Goal: Task Accomplishment & Management: Complete application form

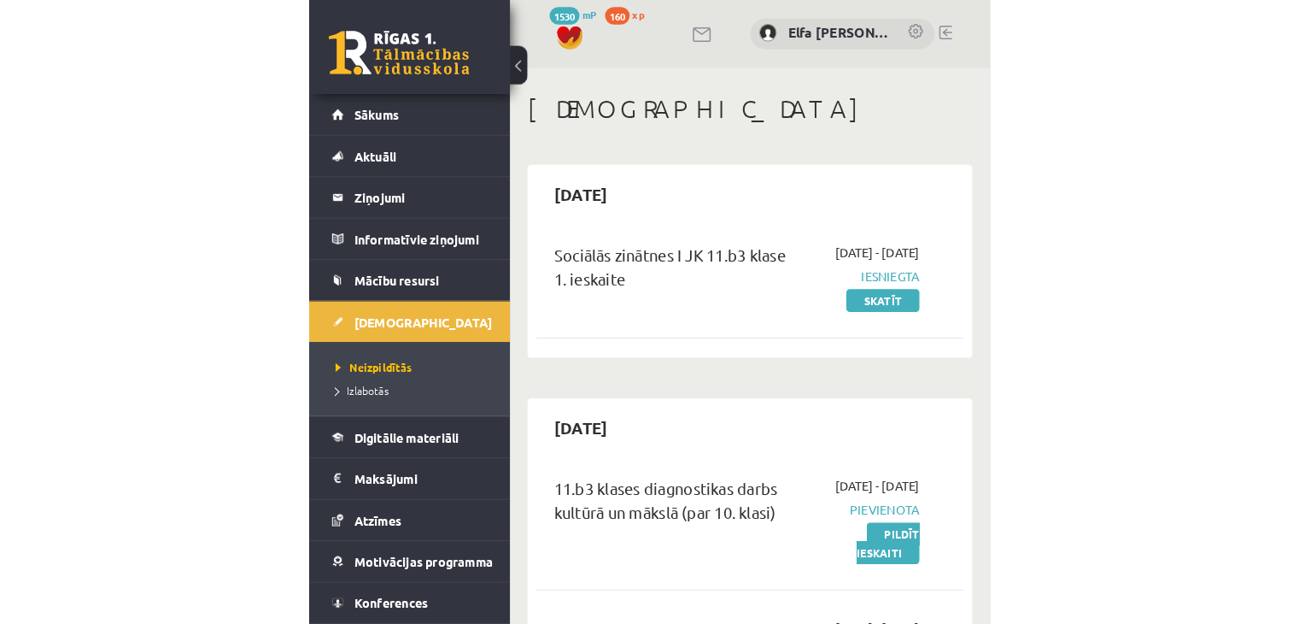
scroll to position [256, 0]
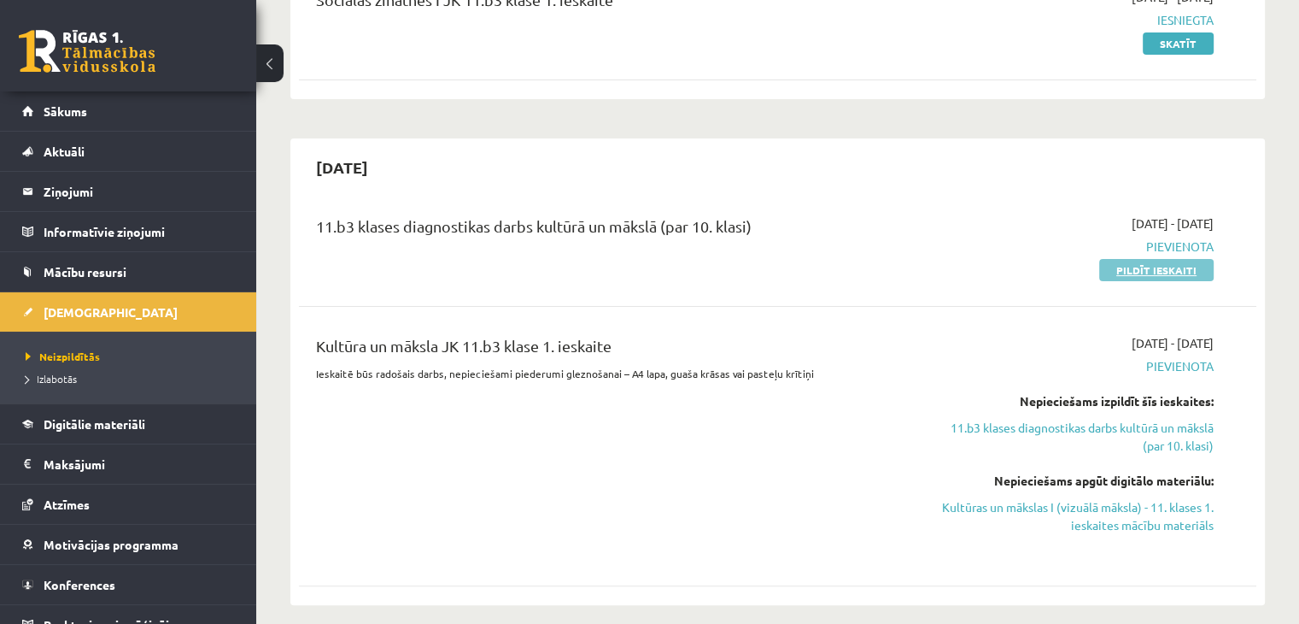
click at [660, 272] on link "Pildīt ieskaiti" at bounding box center [1157, 270] width 114 height 22
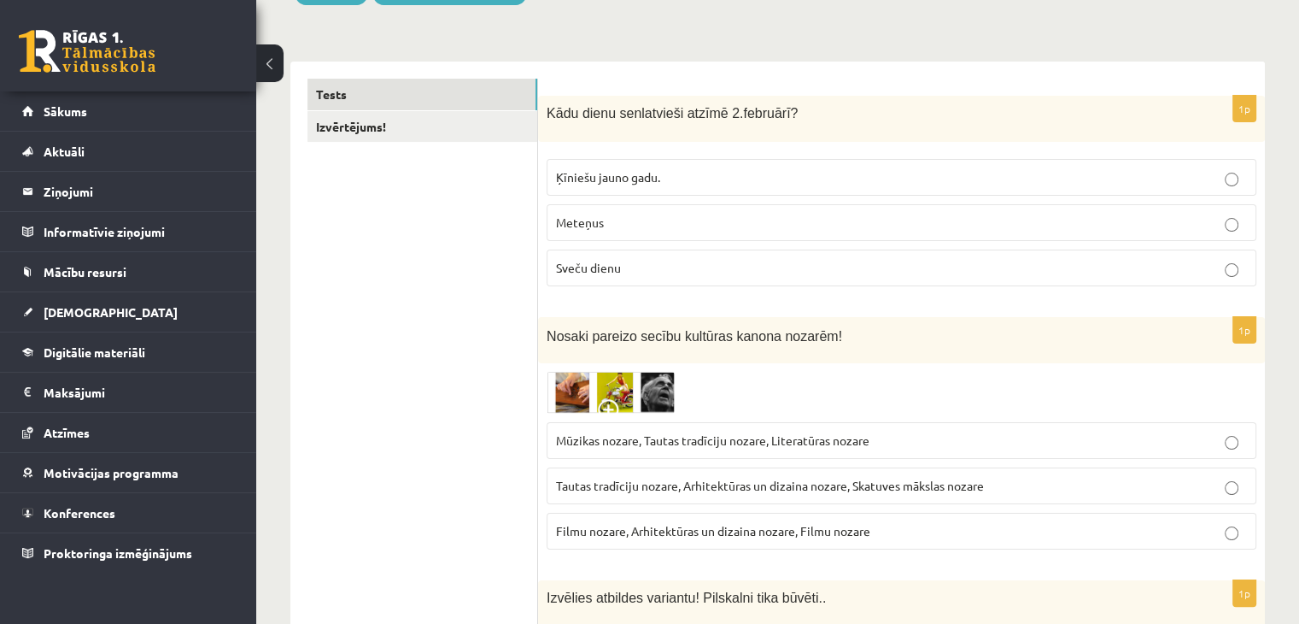
scroll to position [256, 0]
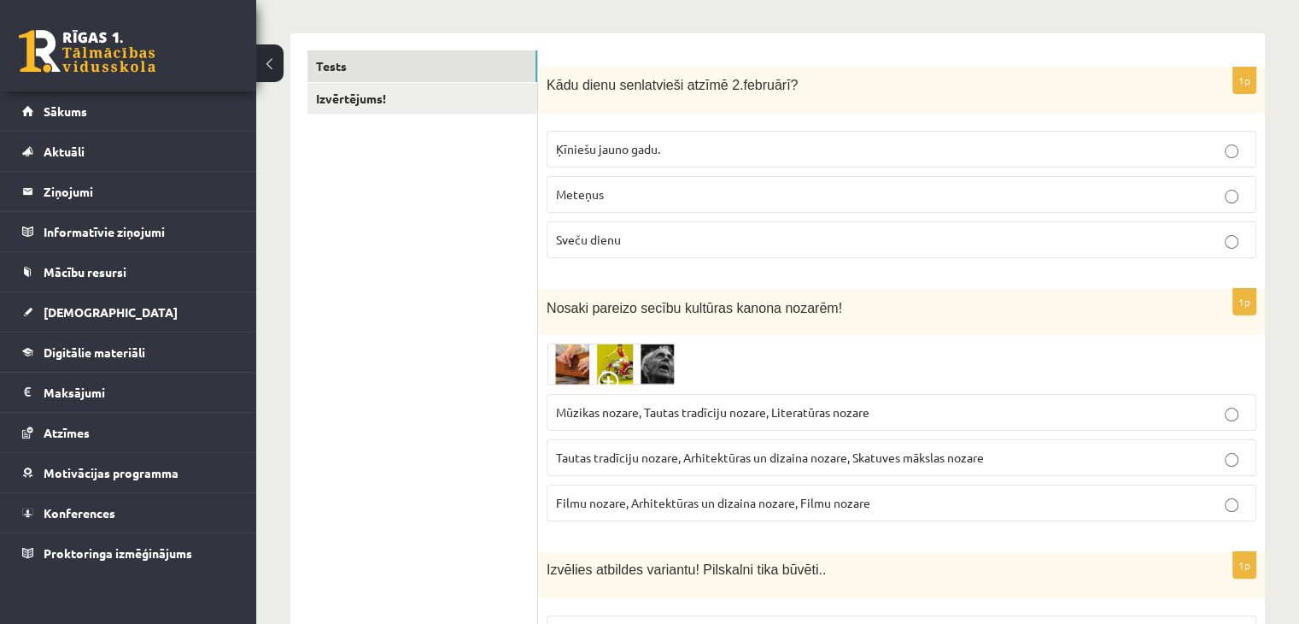
click at [645, 246] on p "Sveču dienu" at bounding box center [901, 240] width 691 height 18
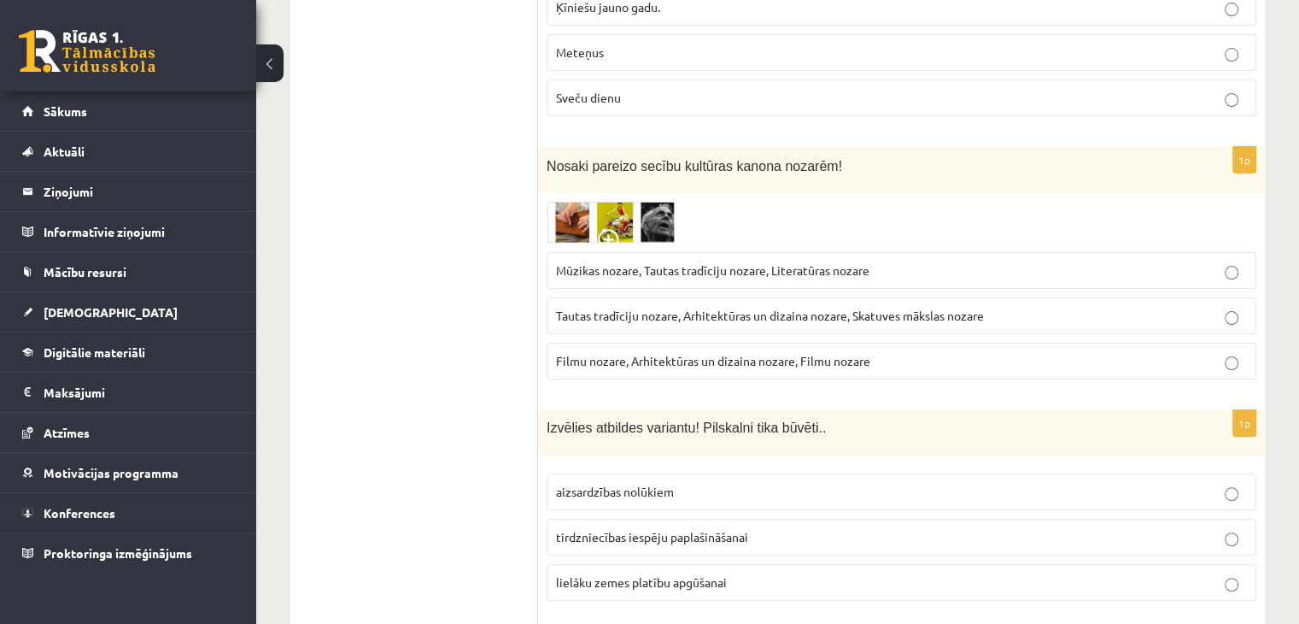
scroll to position [427, 0]
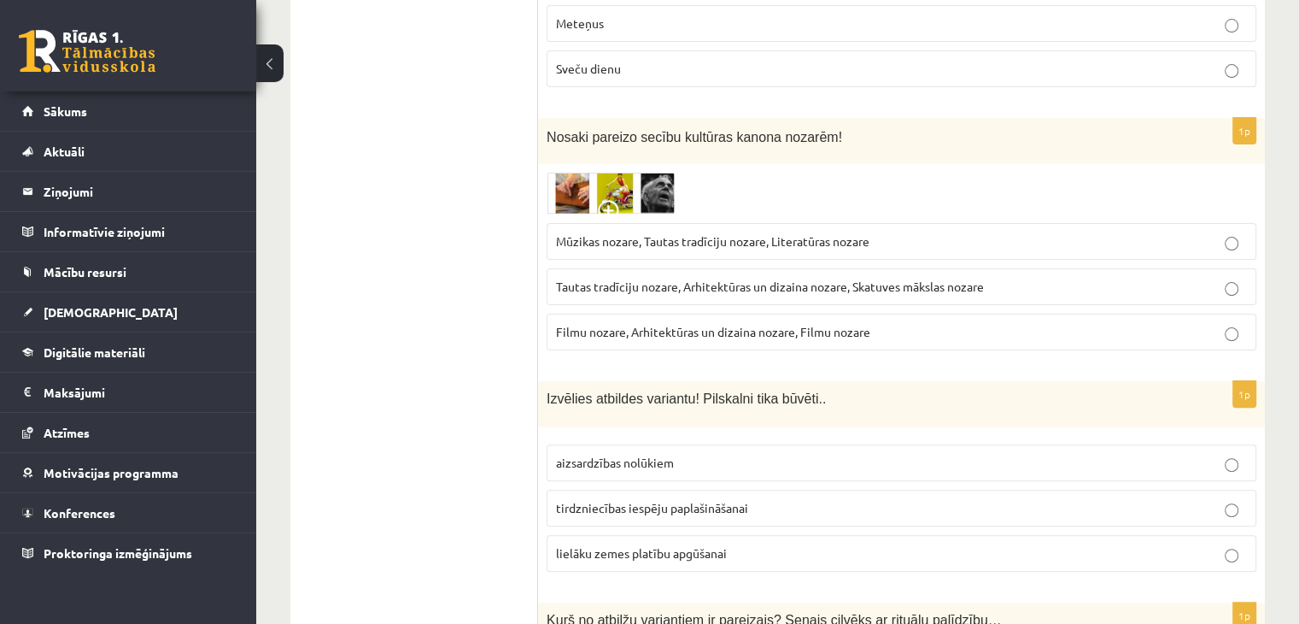
click at [626, 189] on img at bounding box center [611, 194] width 128 height 42
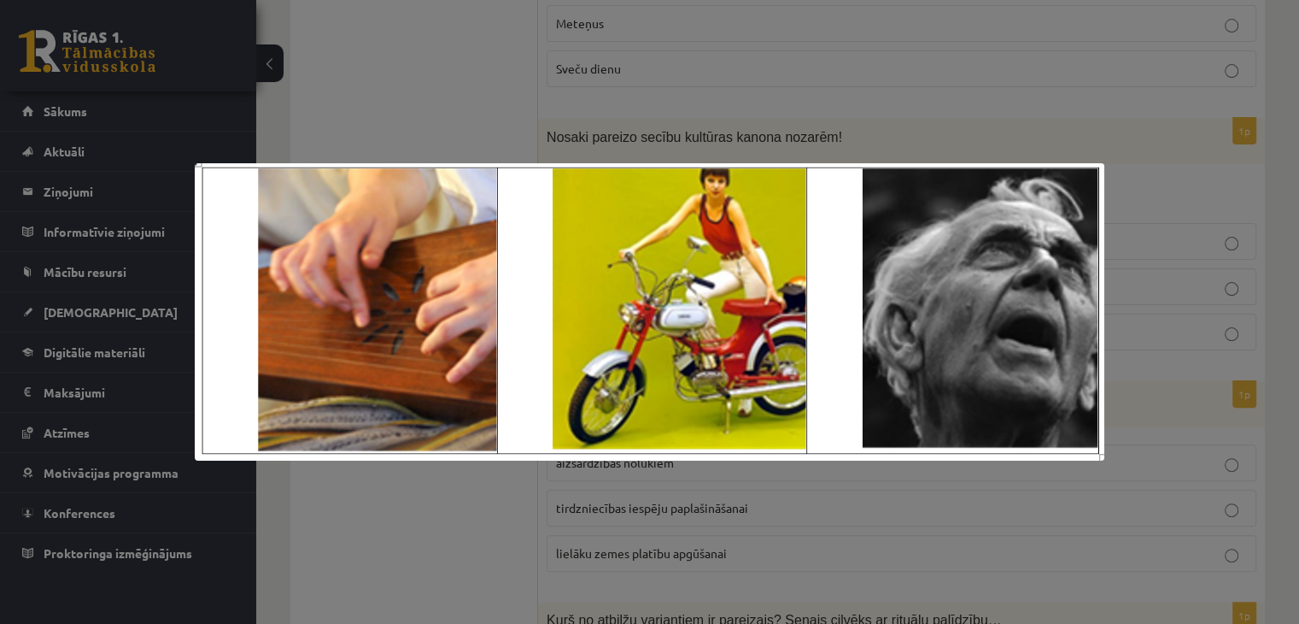
click at [1139, 223] on div at bounding box center [649, 312] width 1299 height 624
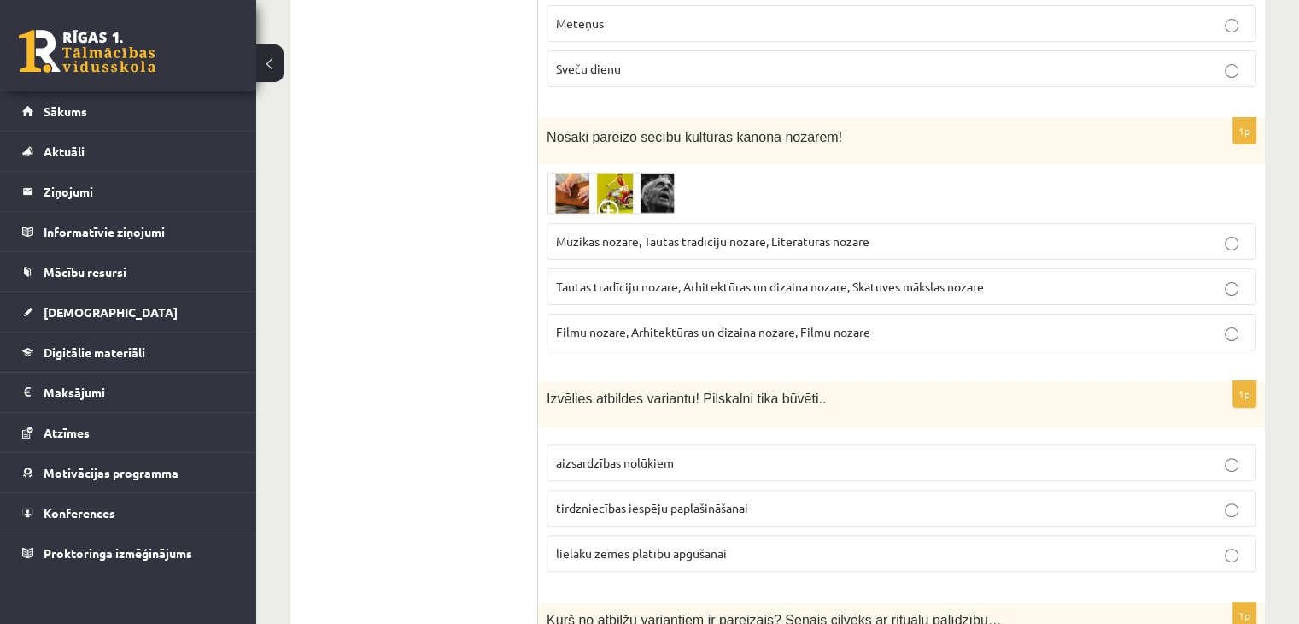
click at [613, 203] on span at bounding box center [611, 213] width 27 height 27
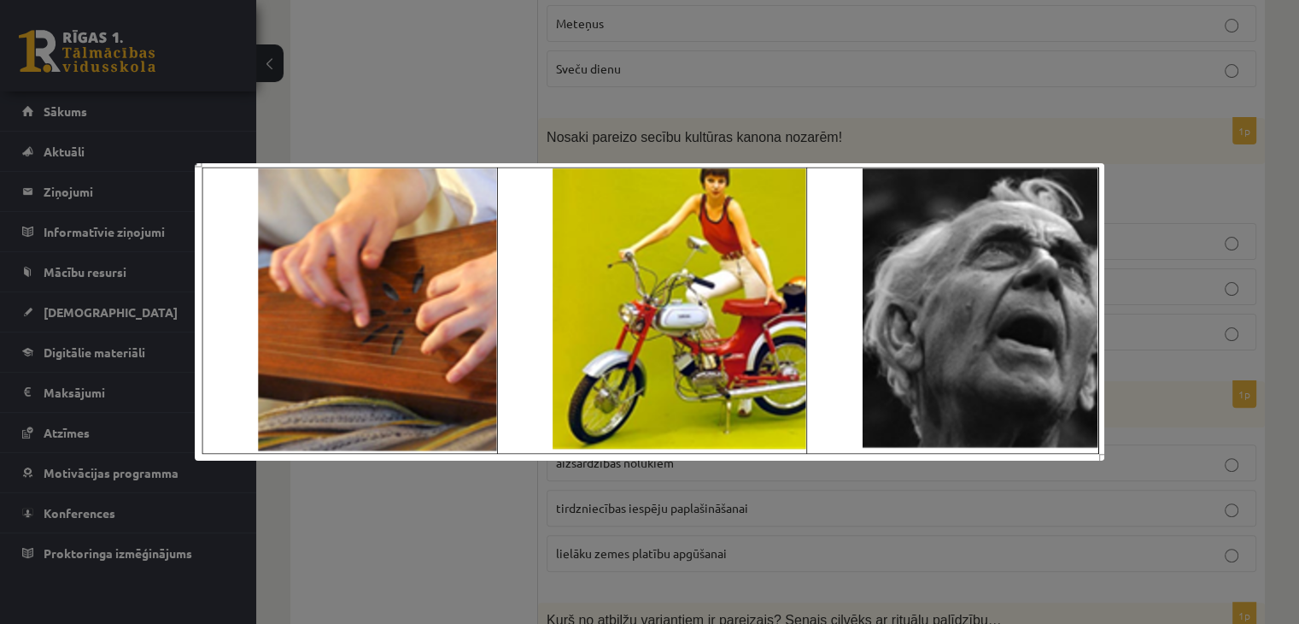
click at [1212, 255] on div at bounding box center [649, 312] width 1299 height 624
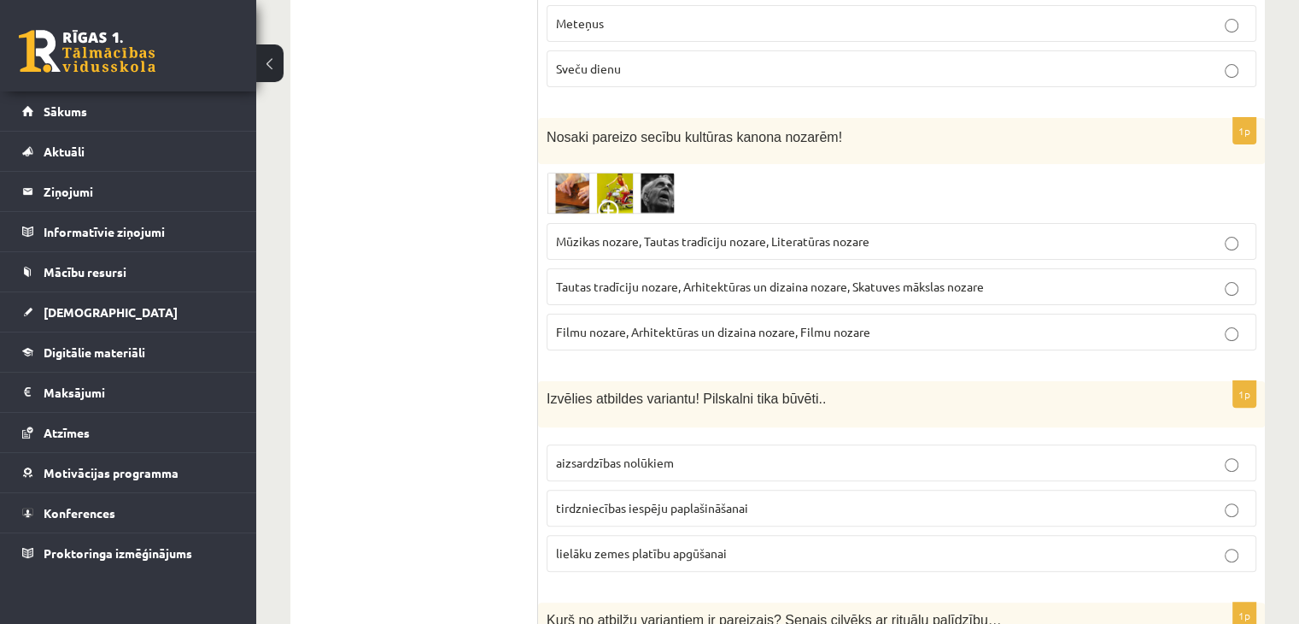
click at [655, 285] on span "Tautas tradīciju nozare, Arhitektūras un dizaina nozare, Skatuves mākslas nozare" at bounding box center [770, 286] width 428 height 15
click at [659, 197] on img at bounding box center [611, 194] width 128 height 42
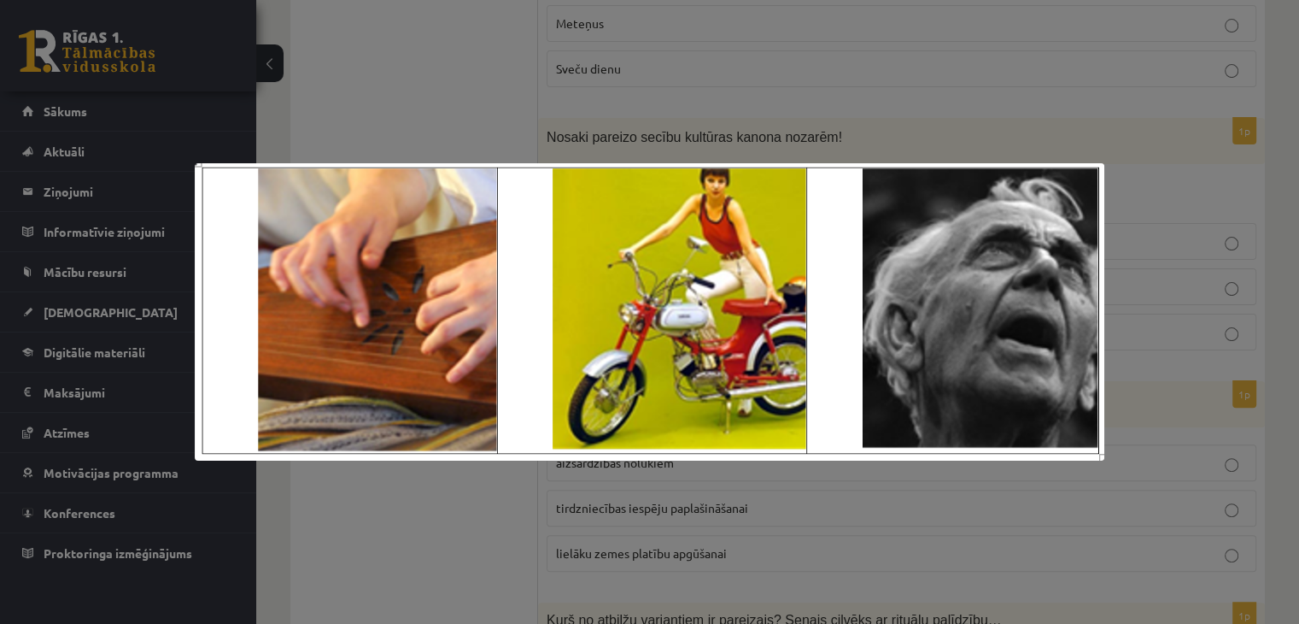
click at [1139, 302] on div at bounding box center [649, 312] width 1299 height 624
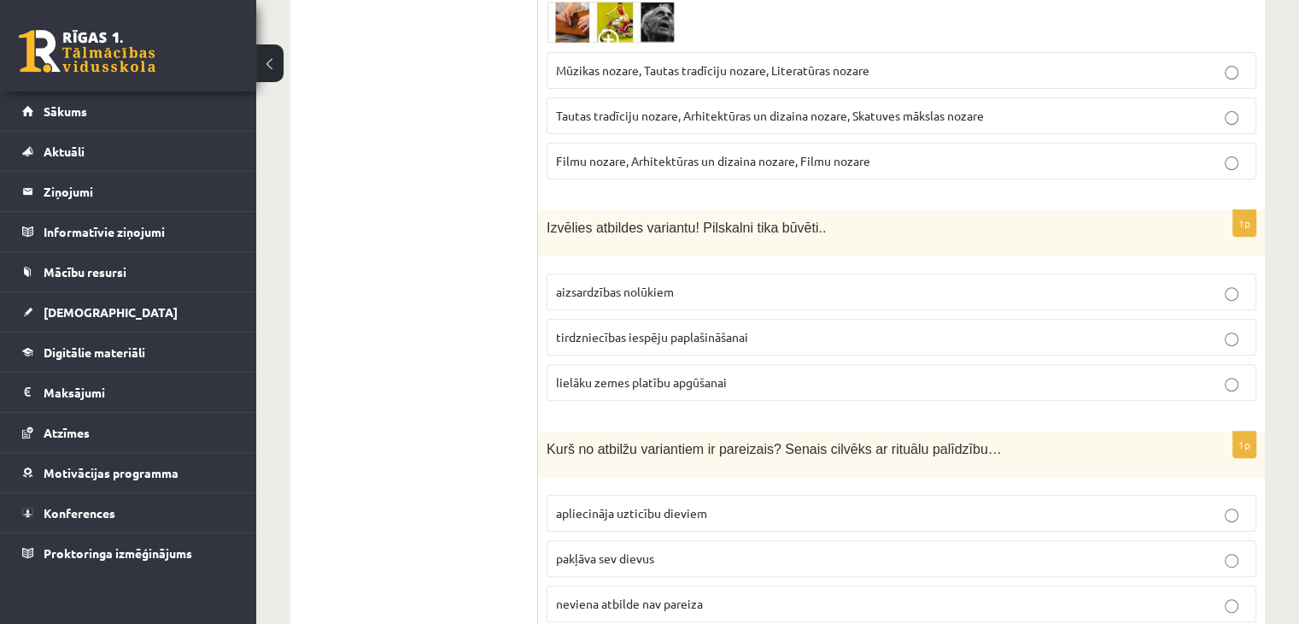
scroll to position [683, 0]
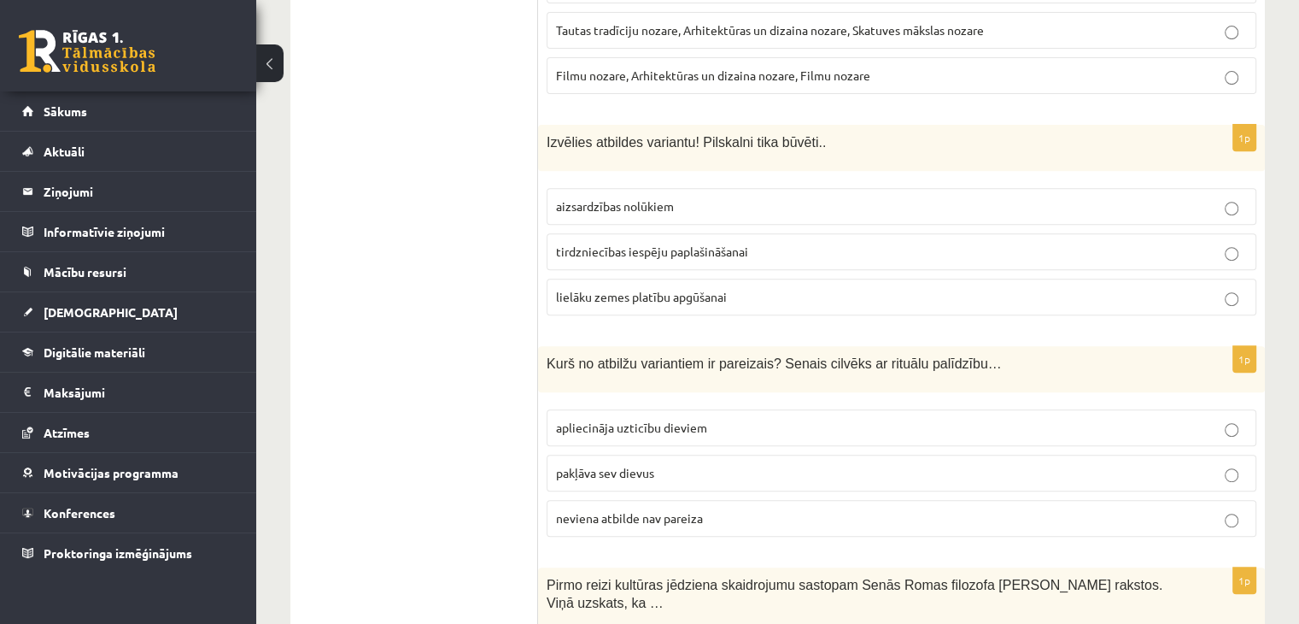
click at [765, 202] on p "aizsardzības nolūkiem" at bounding box center [901, 206] width 691 height 18
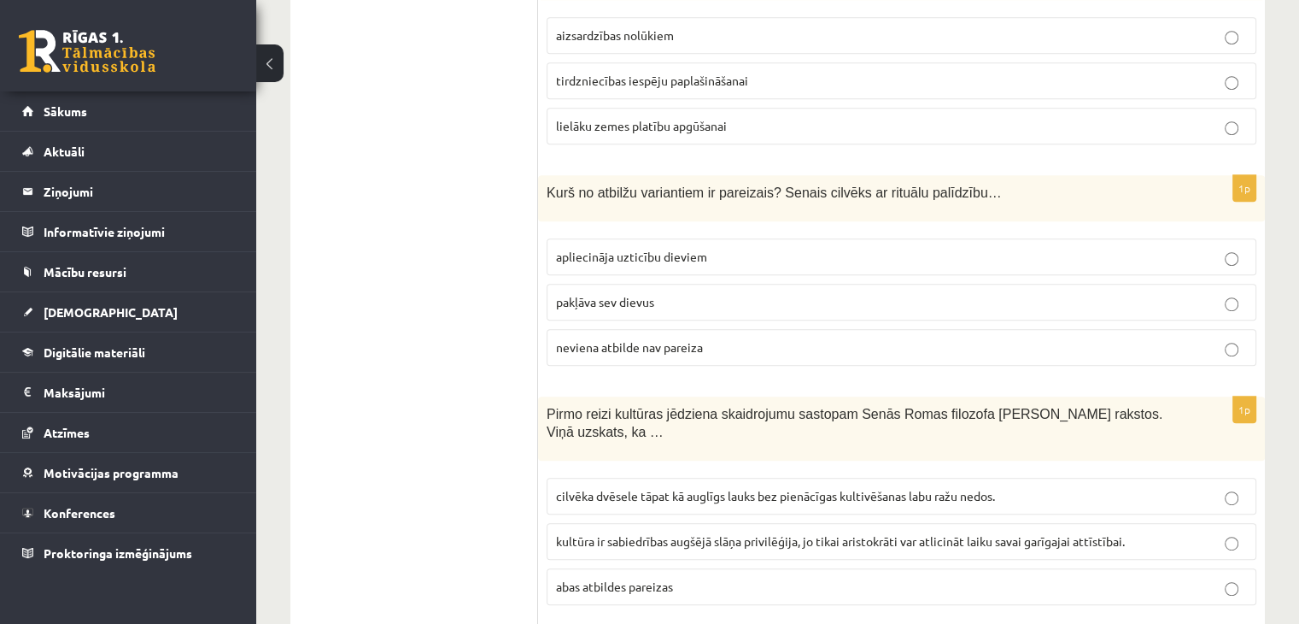
scroll to position [940, 0]
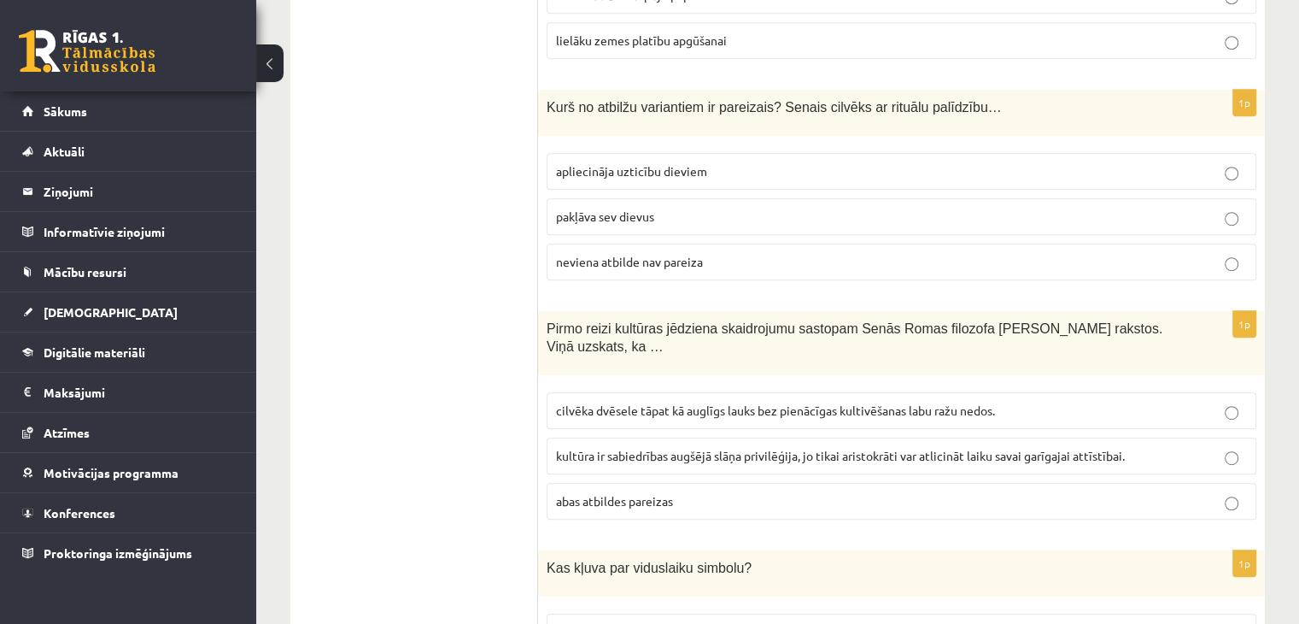
click at [765, 504] on div "1p Pirmo reizi kultūras jēdziena skaidrojumu sastopam Senās Romas filozofa Cice…" at bounding box center [901, 422] width 727 height 222
click at [776, 402] on span "cilvēka dvēsele tāpat kā auglīgs lauks bez pienācīgas kultivēšanas labu ražu ne…" at bounding box center [775, 409] width 439 height 15
click at [799, 261] on p "neviena atbilde nav pareiza" at bounding box center [901, 262] width 691 height 18
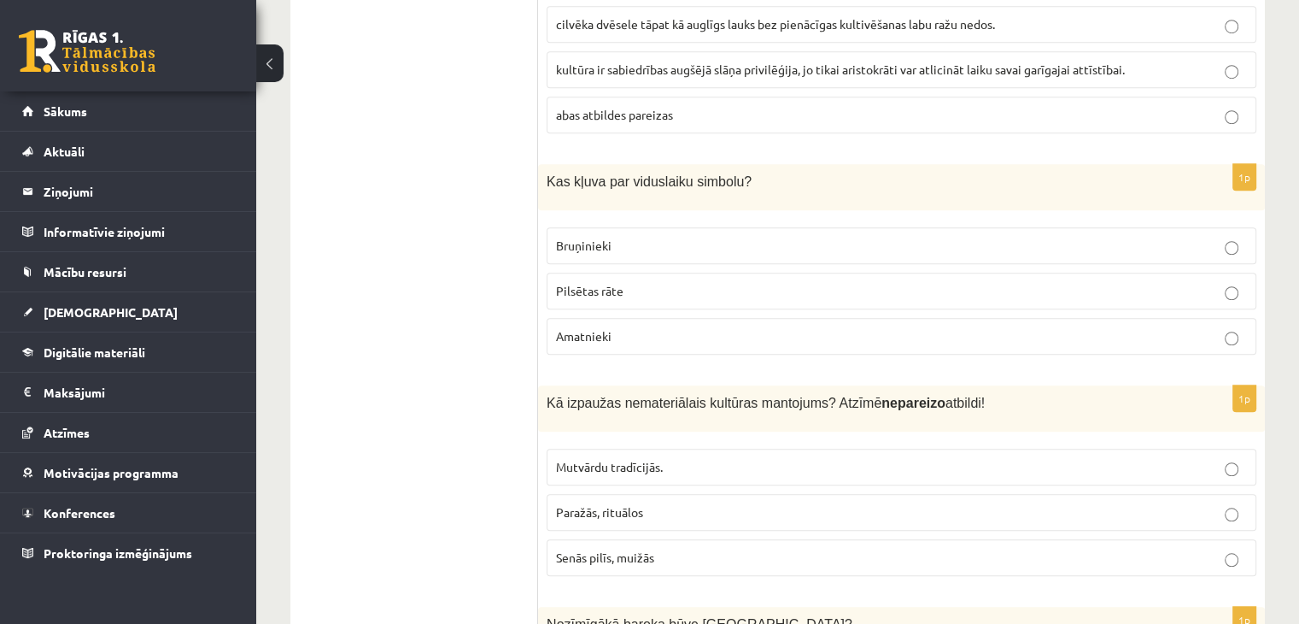
scroll to position [1367, 0]
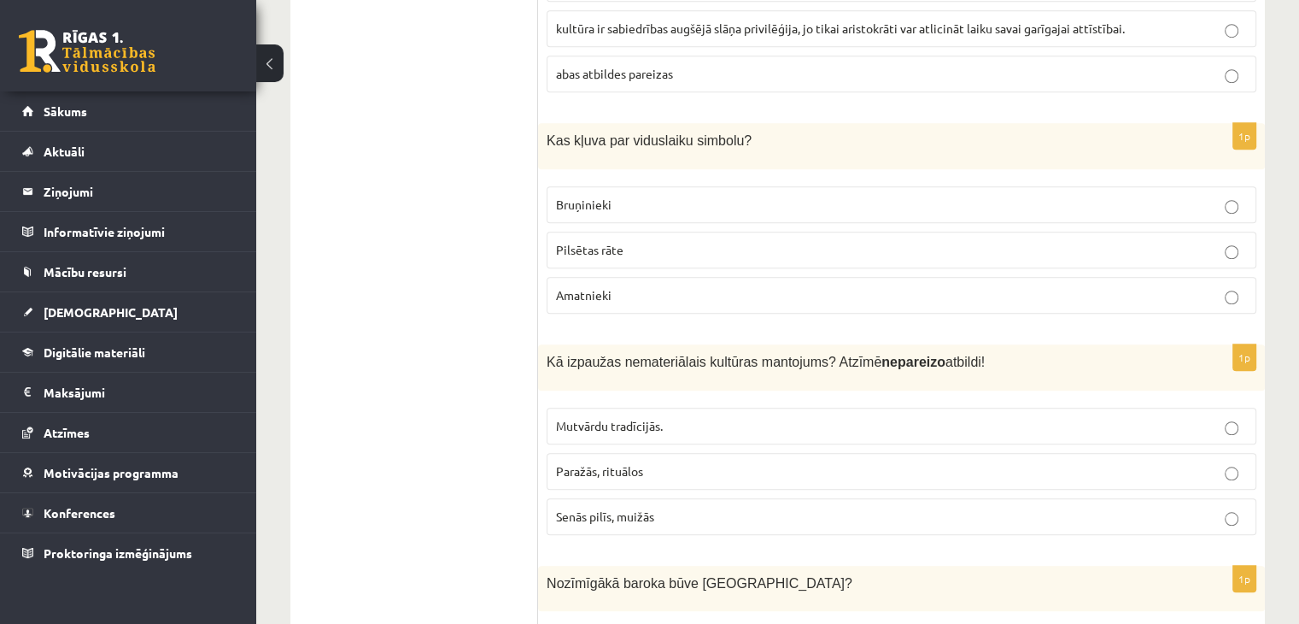
click at [785, 507] on p "Senās pilīs, muižās" at bounding box center [901, 516] width 691 height 18
click at [903, 196] on p "Bruņinieki" at bounding box center [901, 205] width 691 height 18
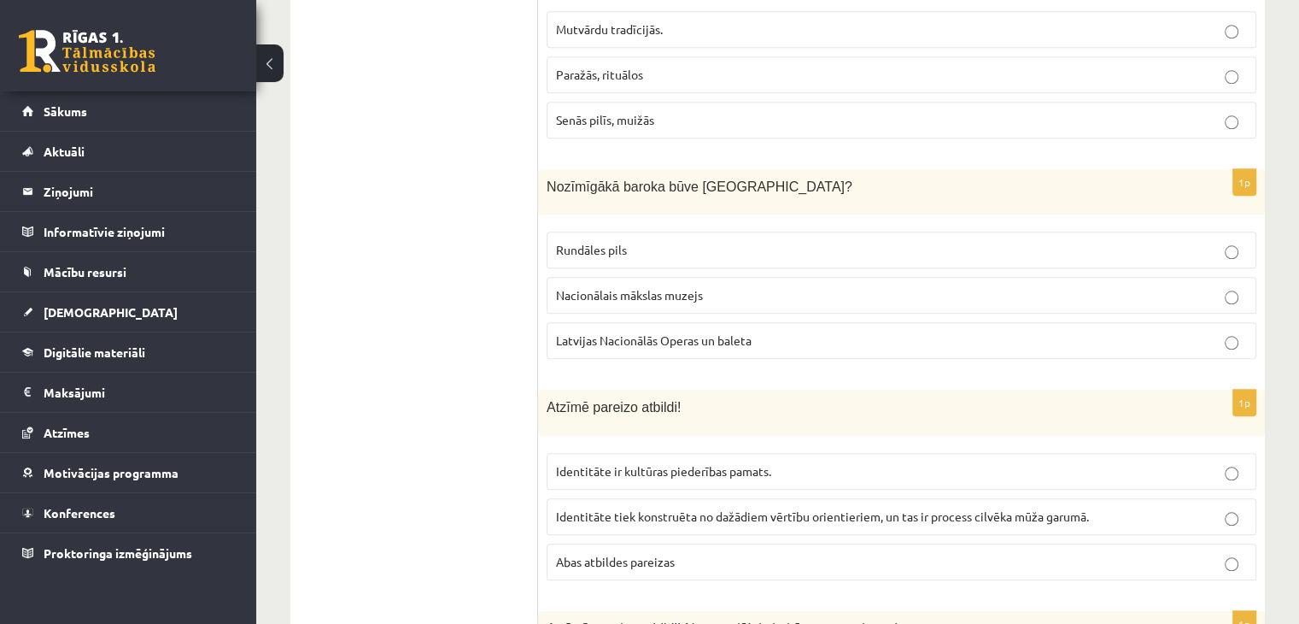
scroll to position [1794, 0]
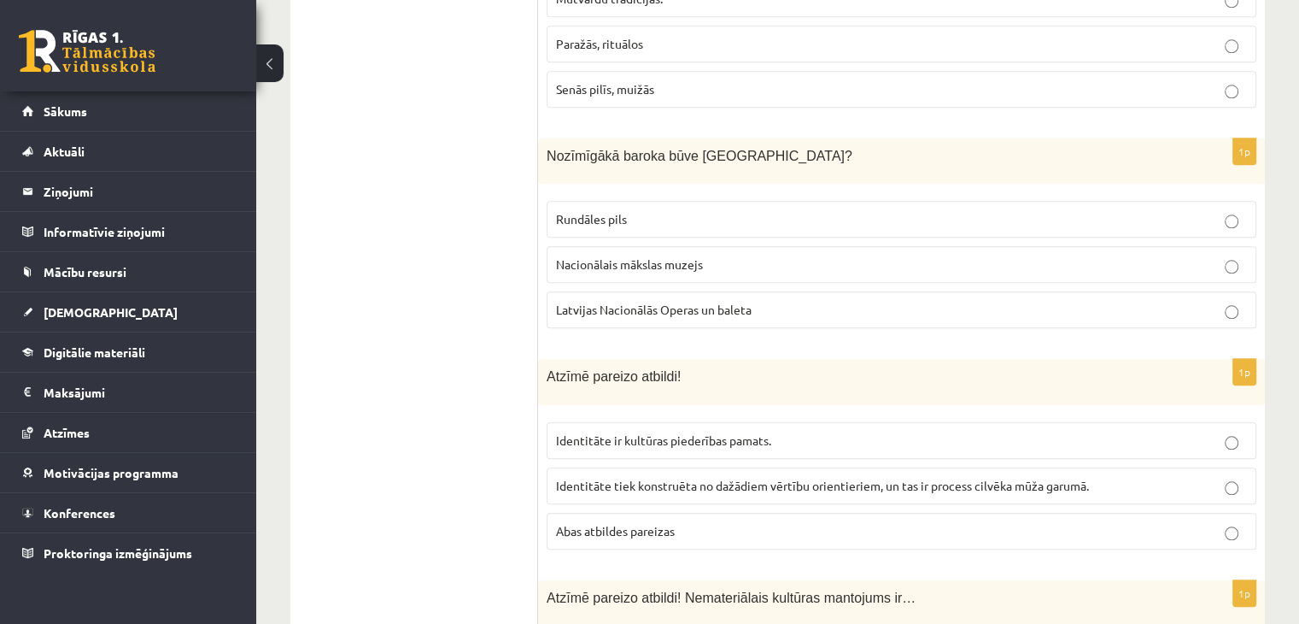
click at [766, 204] on label "Rundāles pils" at bounding box center [902, 219] width 710 height 37
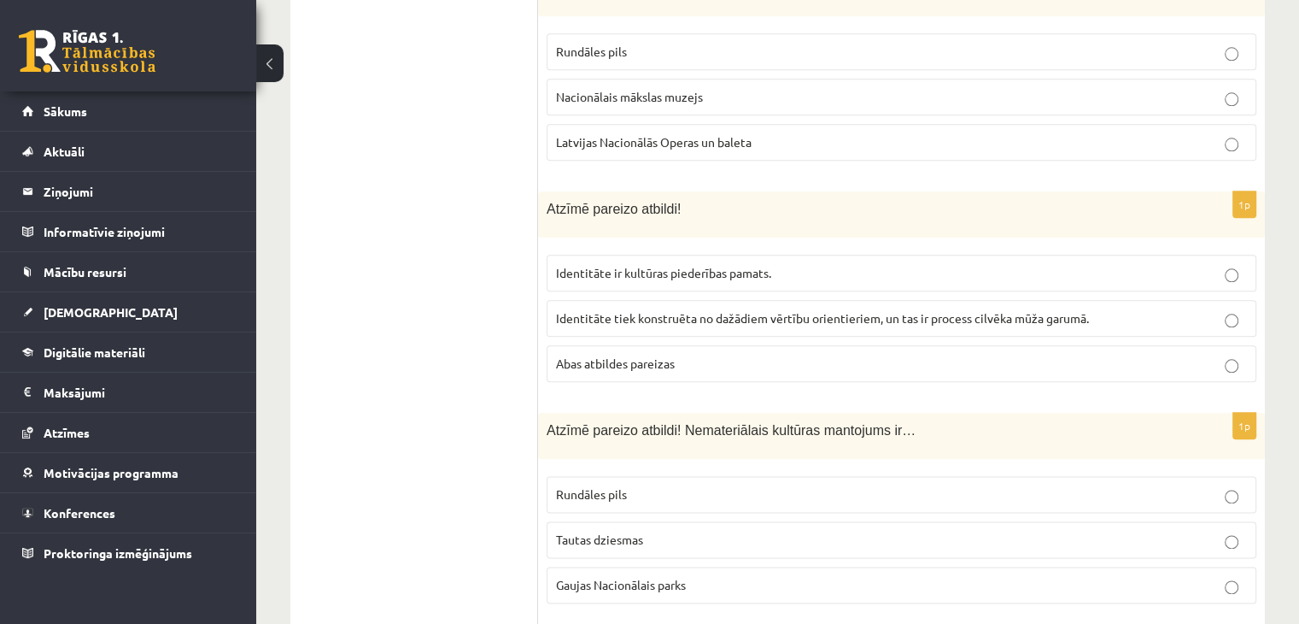
scroll to position [1965, 0]
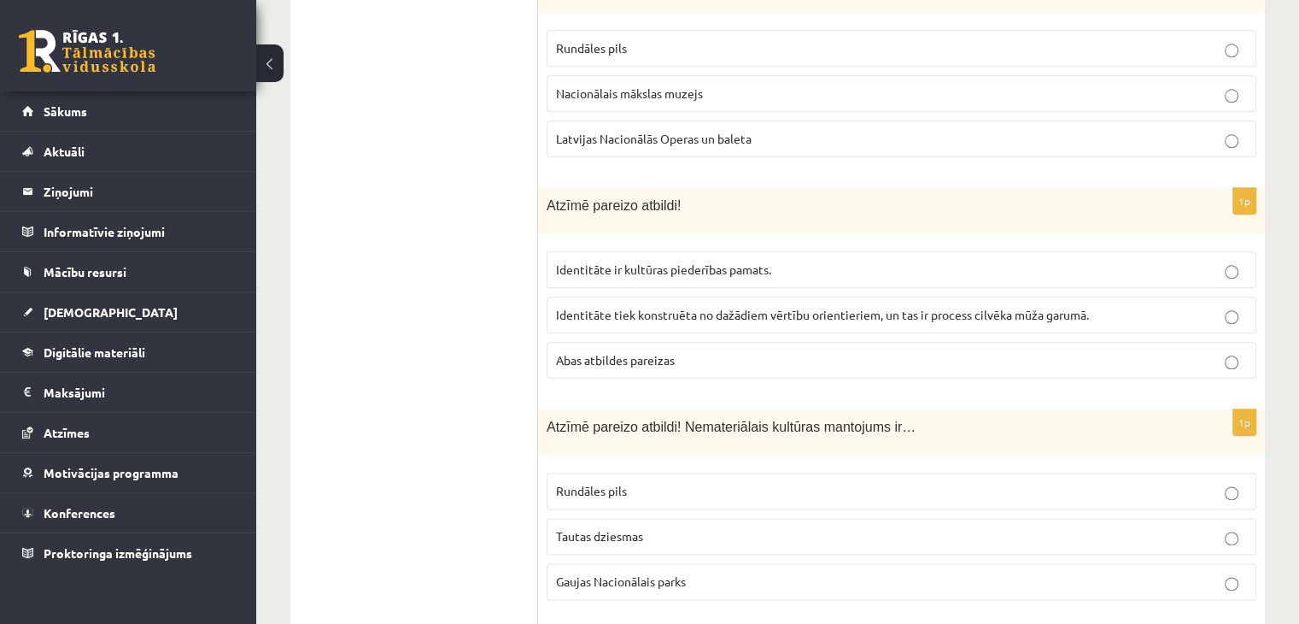
click at [789, 351] on p "Abas atbildes pareizas" at bounding box center [901, 360] width 691 height 18
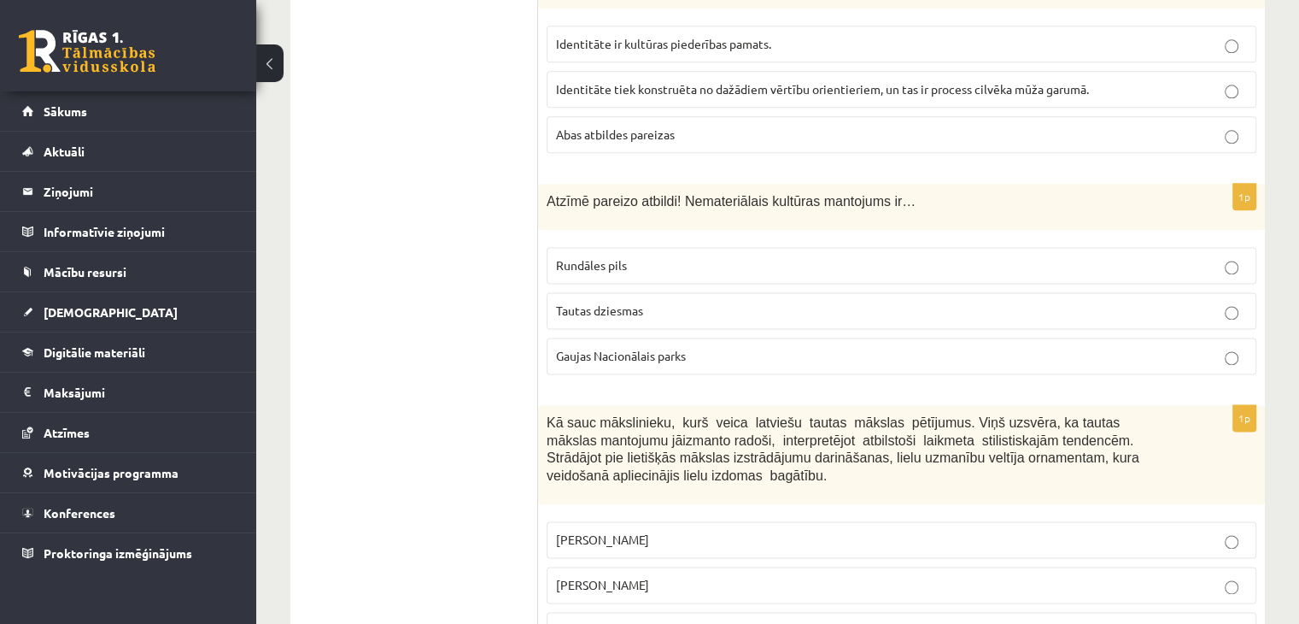
scroll to position [2221, 0]
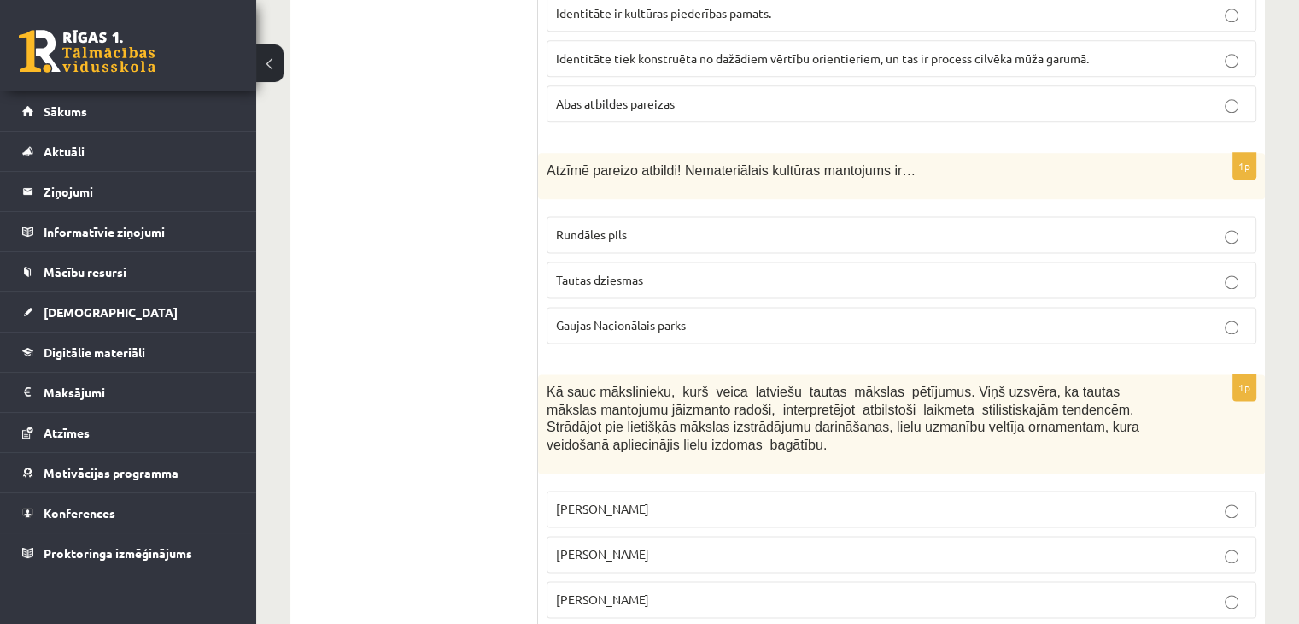
click at [617, 272] on span "Tautas dziesmas" at bounding box center [599, 279] width 87 height 15
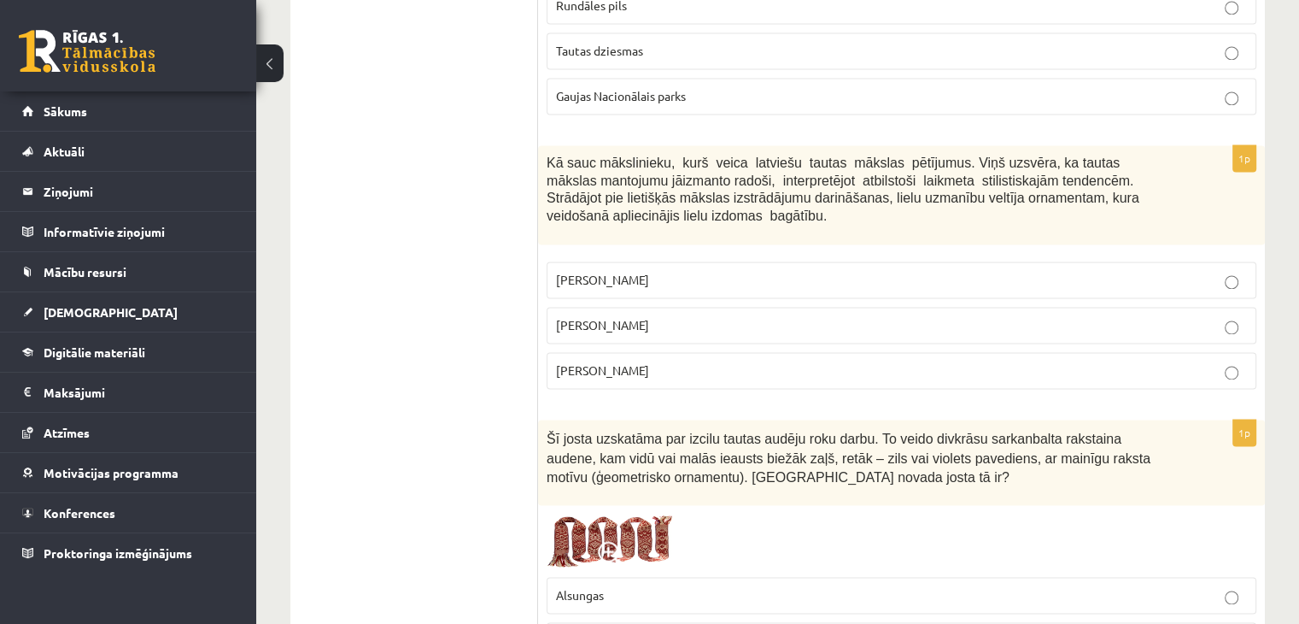
scroll to position [2478, 0]
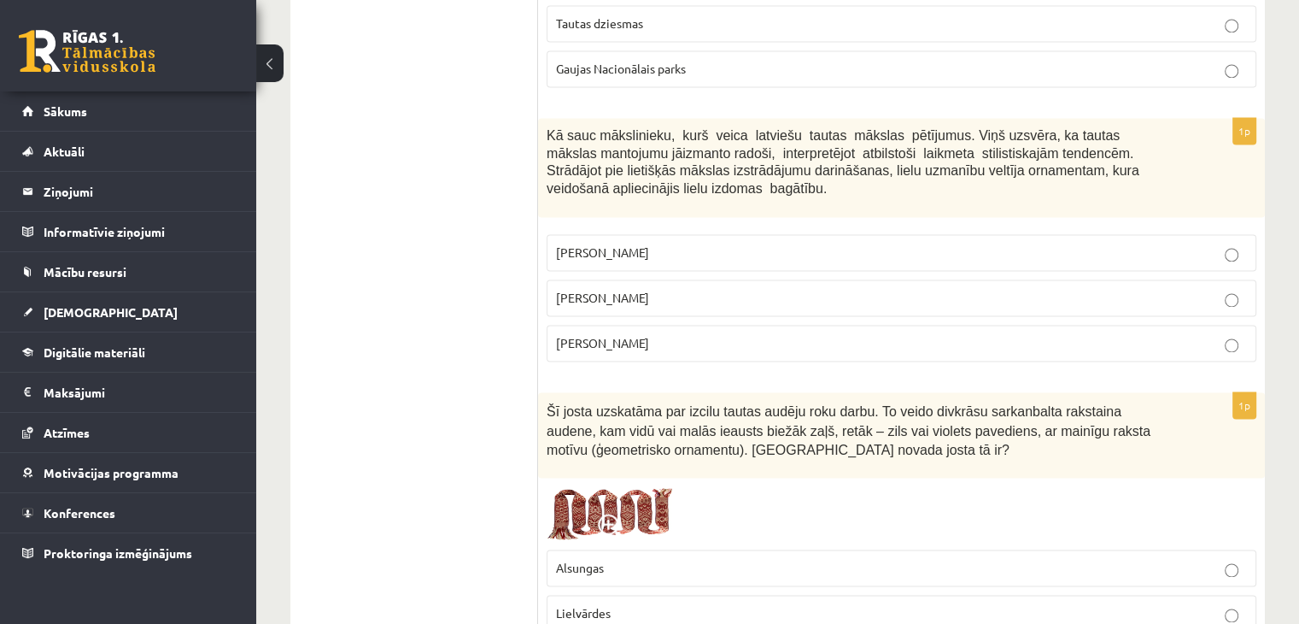
click at [613, 335] on span "Rihards Zariņš" at bounding box center [602, 342] width 93 height 15
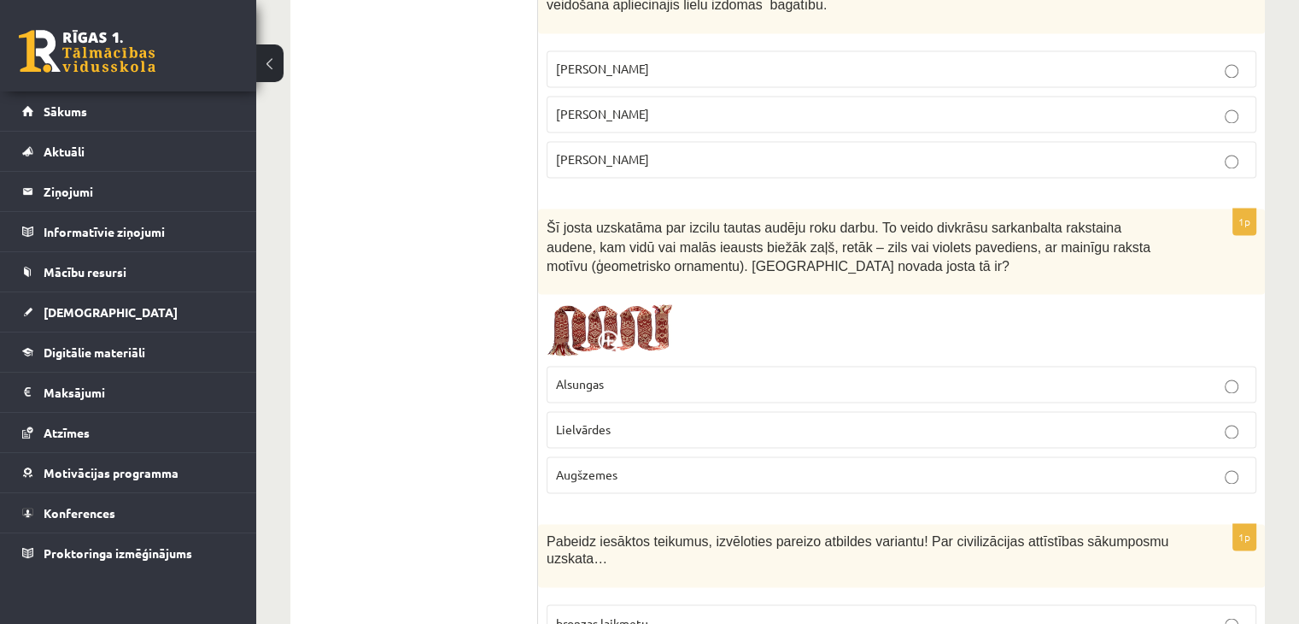
scroll to position [2734, 0]
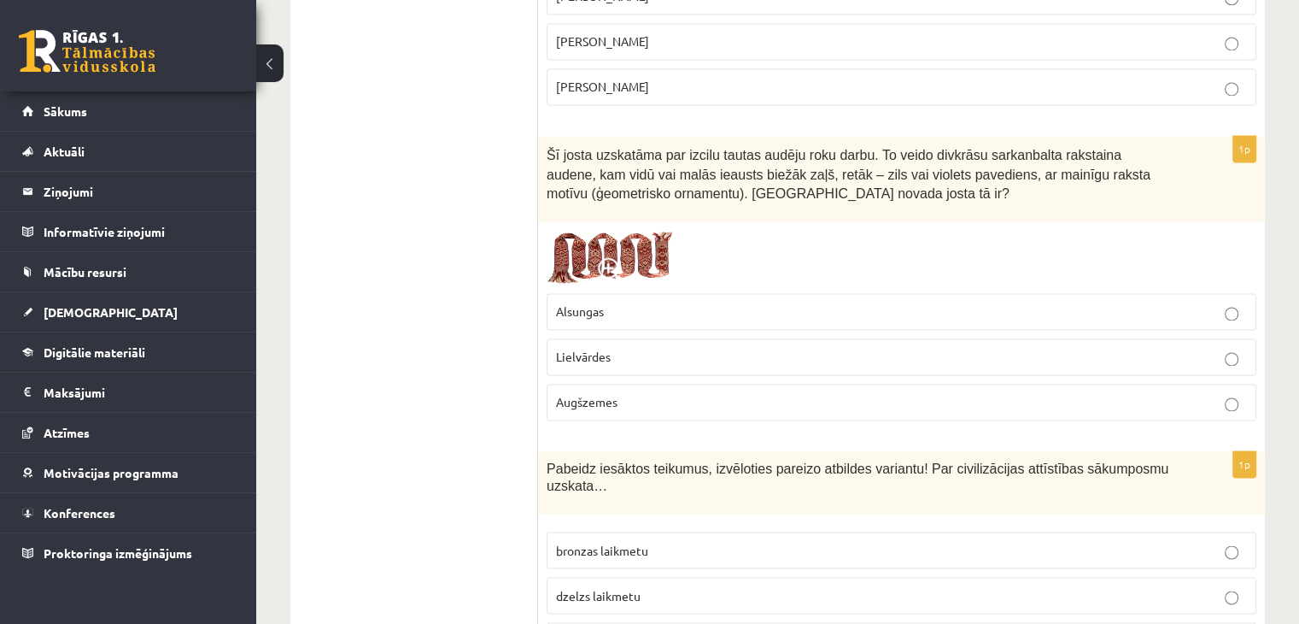
click at [613, 230] on img at bounding box center [611, 257] width 128 height 55
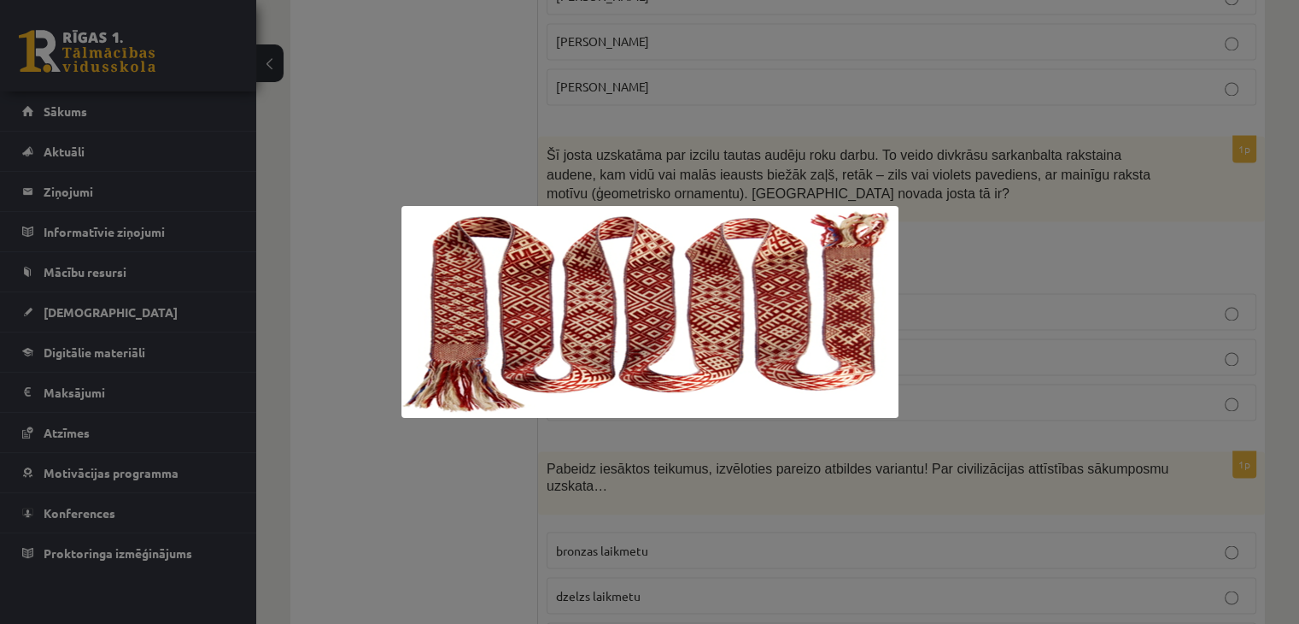
click at [944, 229] on div at bounding box center [649, 312] width 1299 height 624
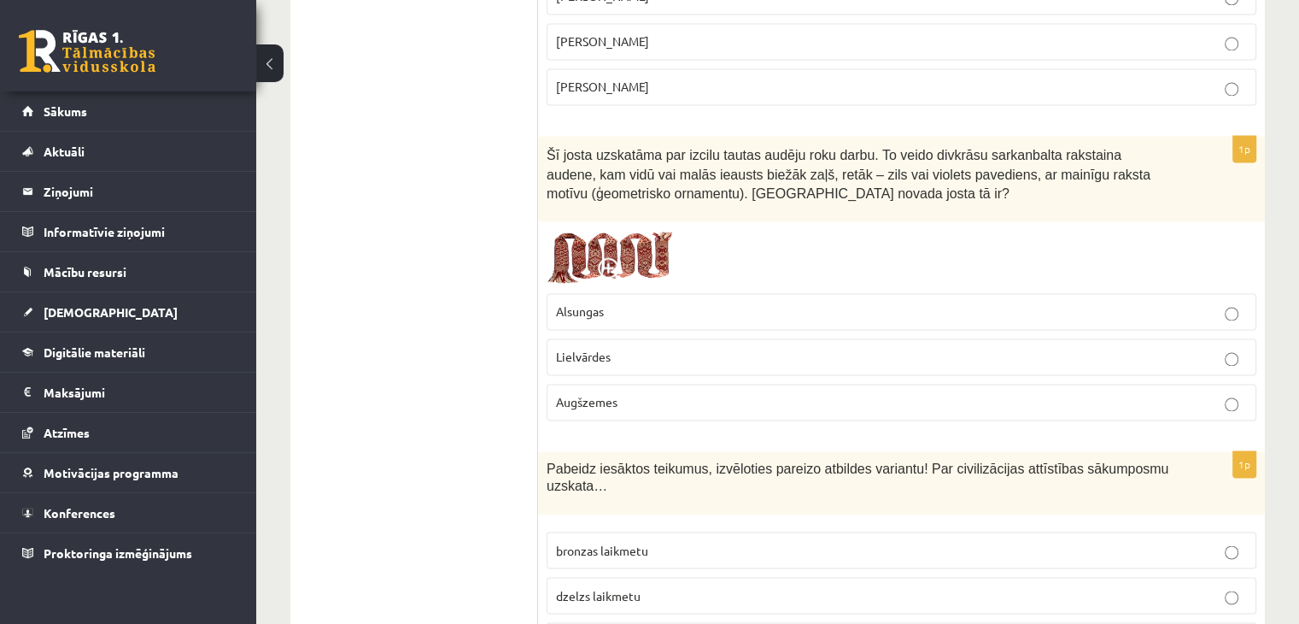
click at [863, 338] on label "Lielvārdes" at bounding box center [902, 356] width 710 height 37
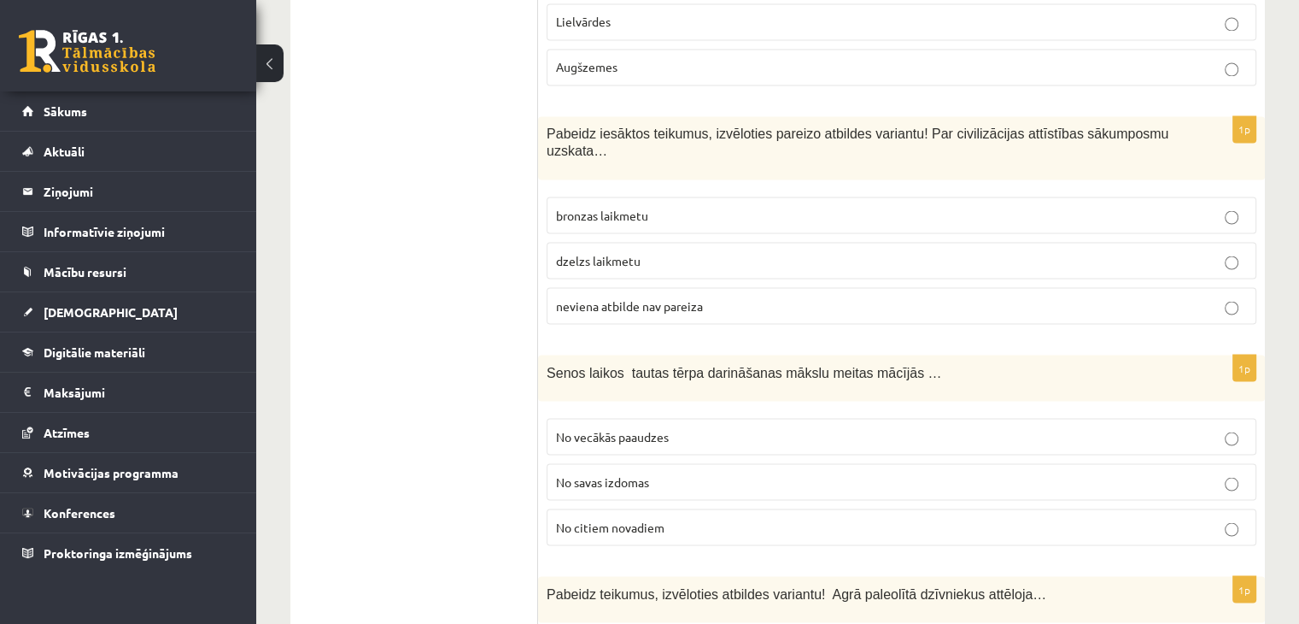
scroll to position [3076, 0]
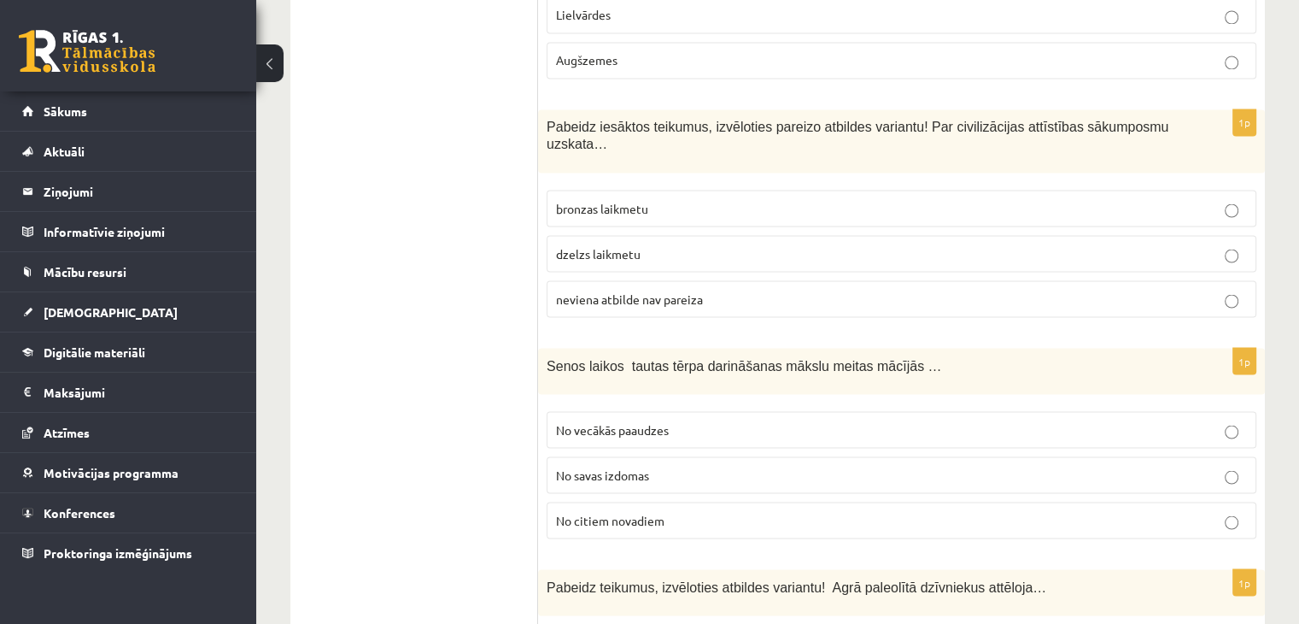
click at [745, 280] on label "neviena atbilde nav pareiza" at bounding box center [902, 298] width 710 height 37
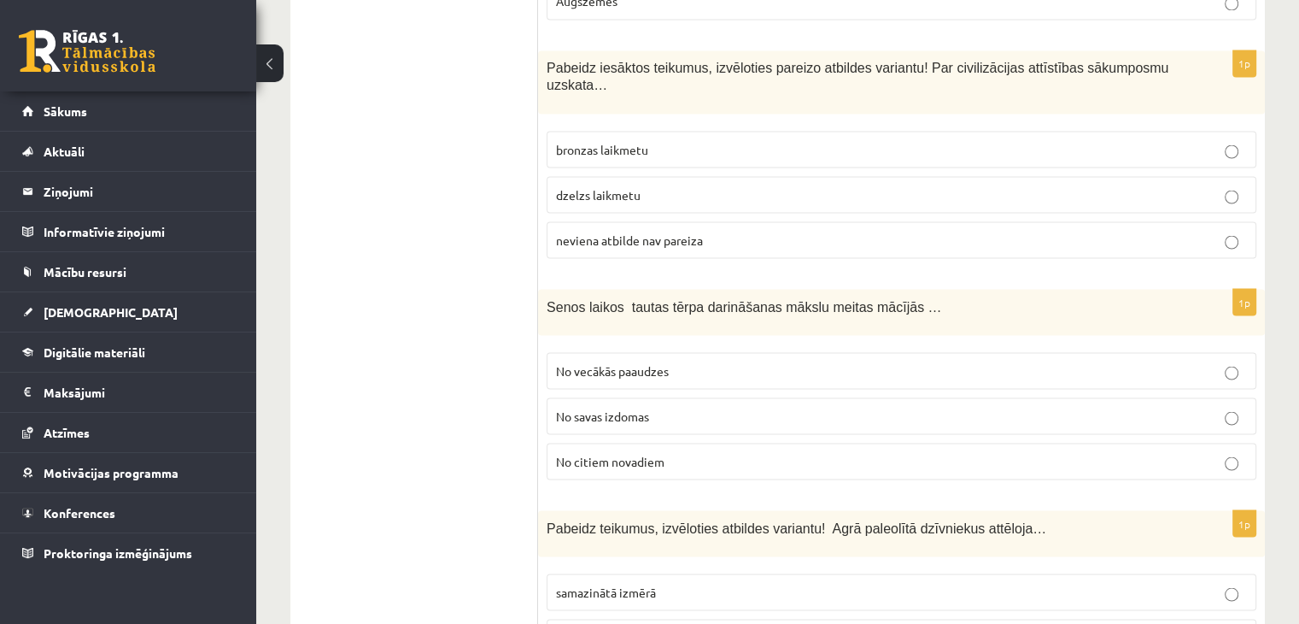
scroll to position [3161, 0]
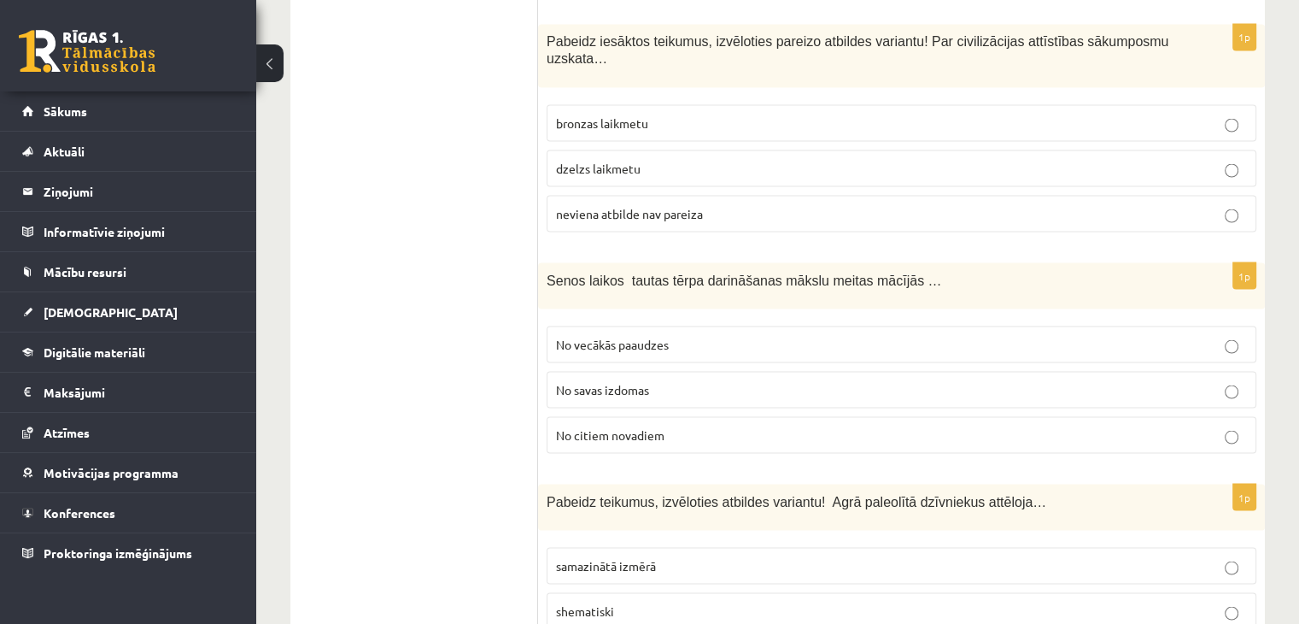
click at [681, 335] on p "No vecākās paaudzes" at bounding box center [901, 344] width 691 height 18
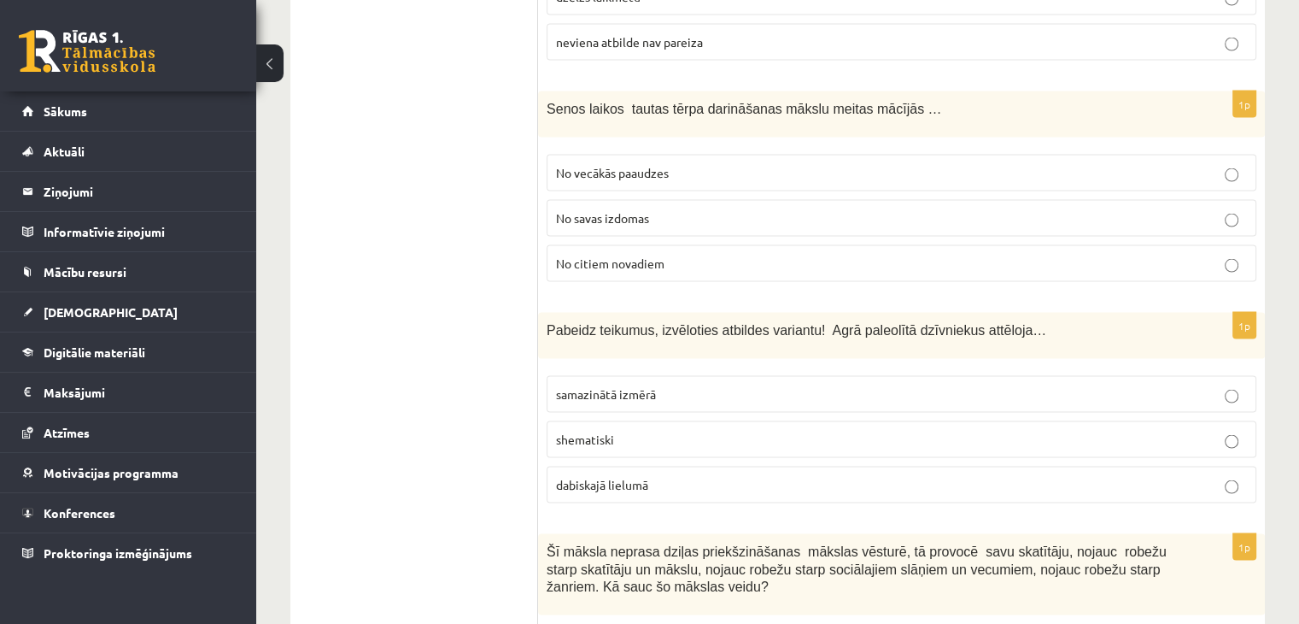
scroll to position [3417, 0]
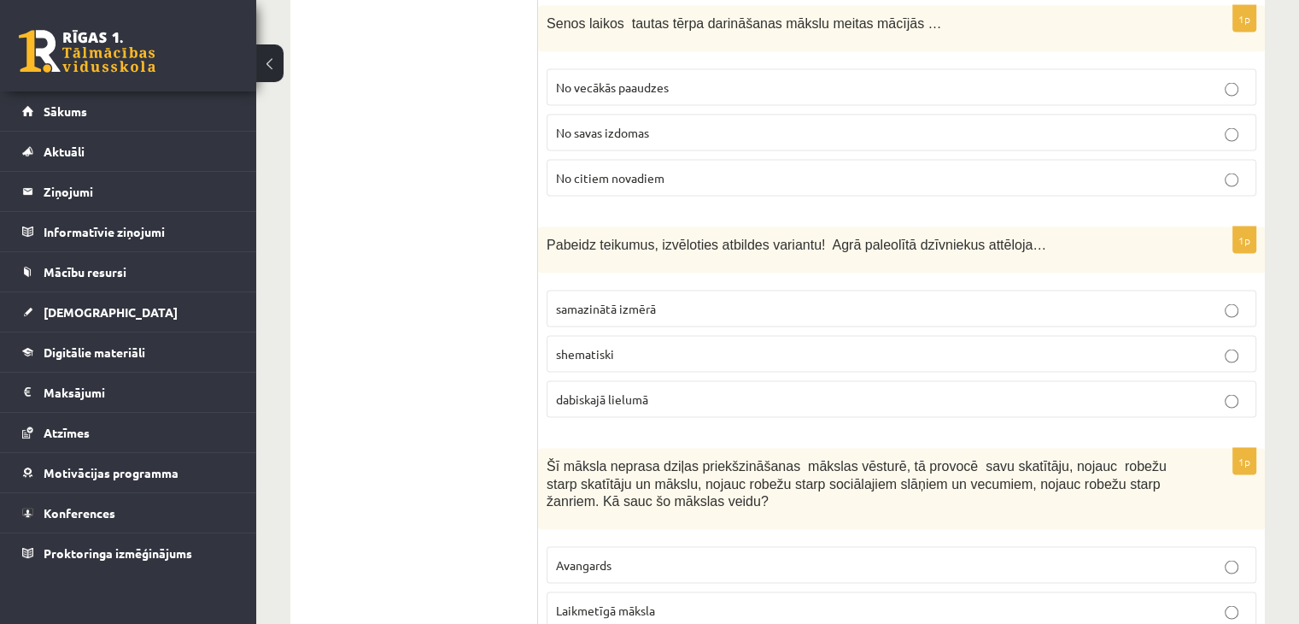
click at [678, 345] on p "shematiski" at bounding box center [901, 354] width 691 height 18
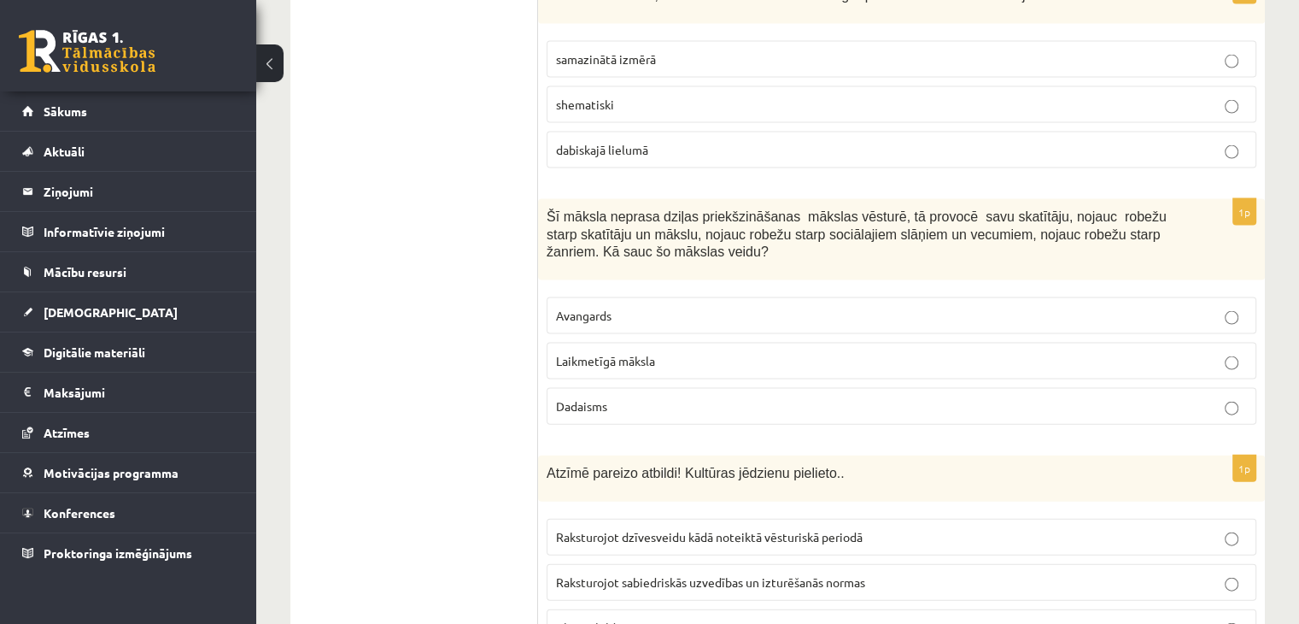
scroll to position [3674, 0]
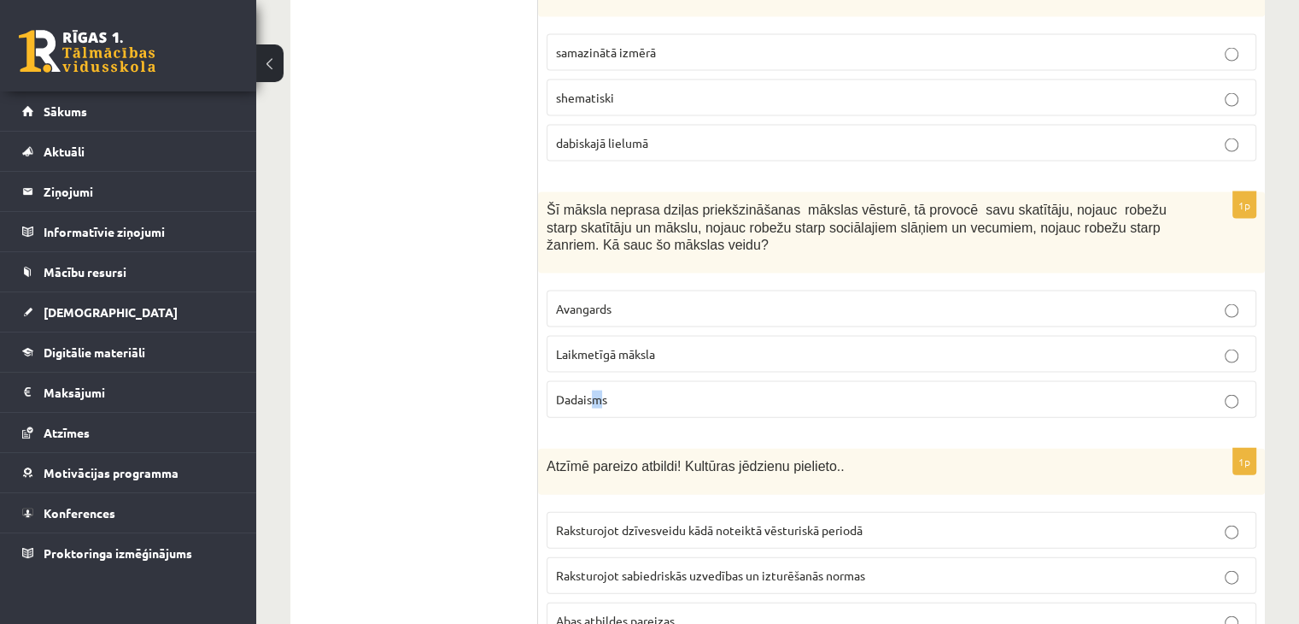
click at [598, 391] on span "Dadaisms" at bounding box center [581, 398] width 51 height 15
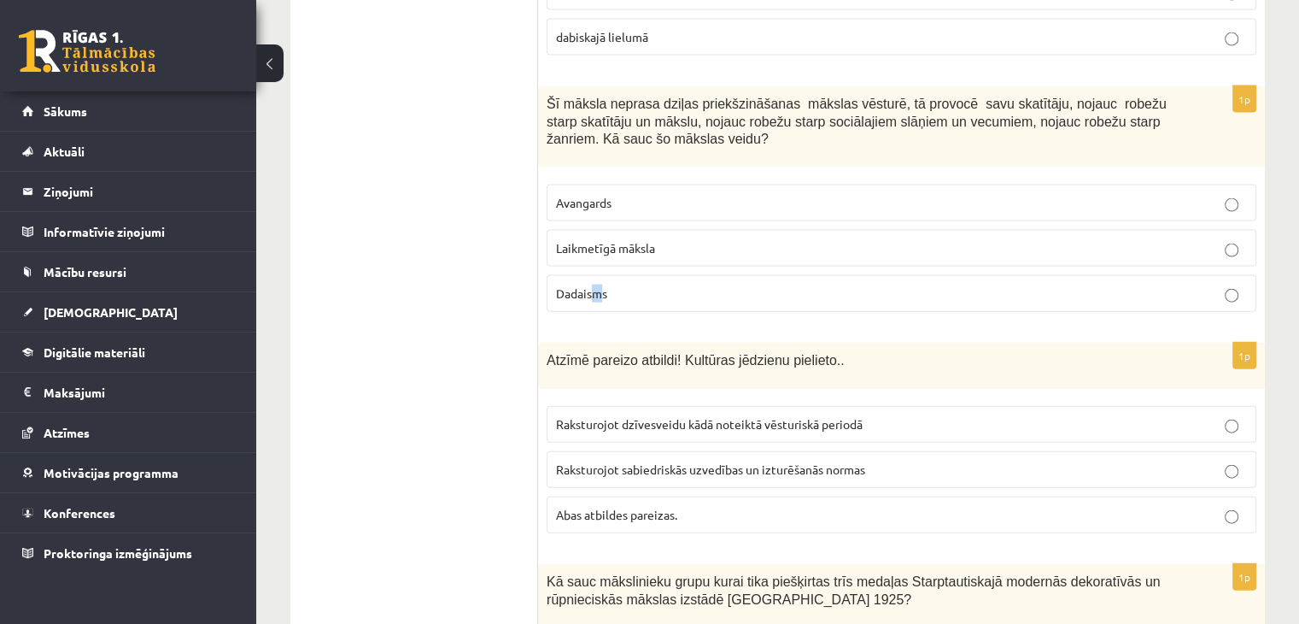
scroll to position [3930, 0]
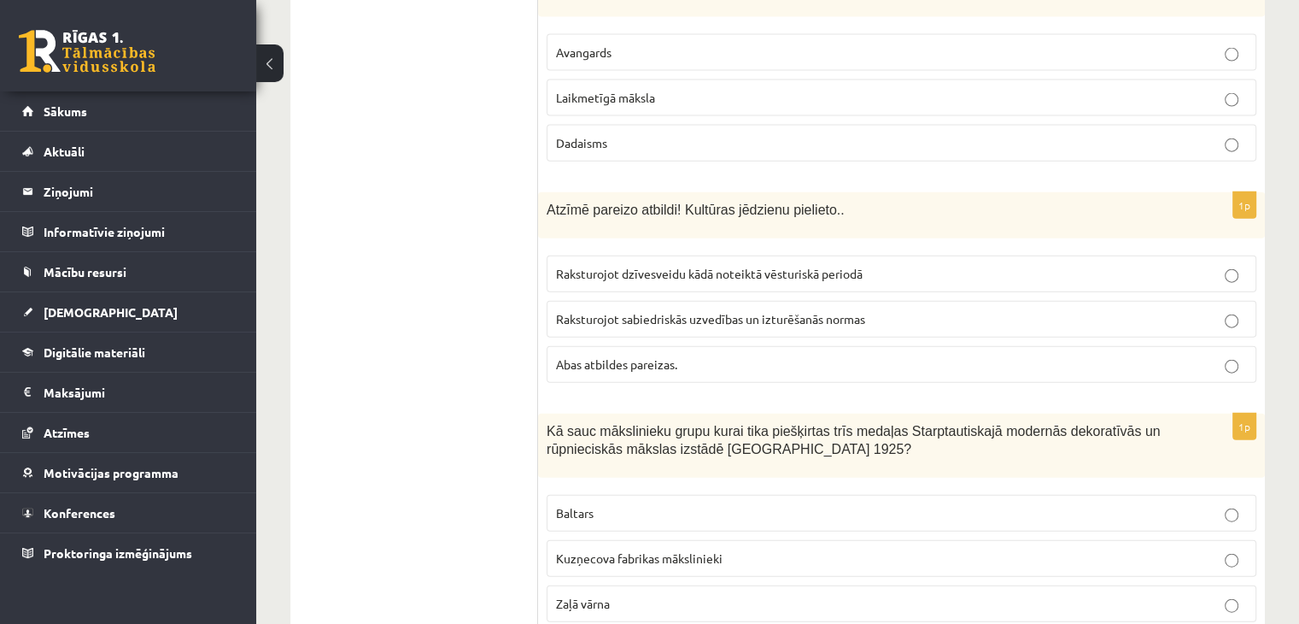
click at [747, 134] on p "Dadaisms" at bounding box center [901, 143] width 691 height 18
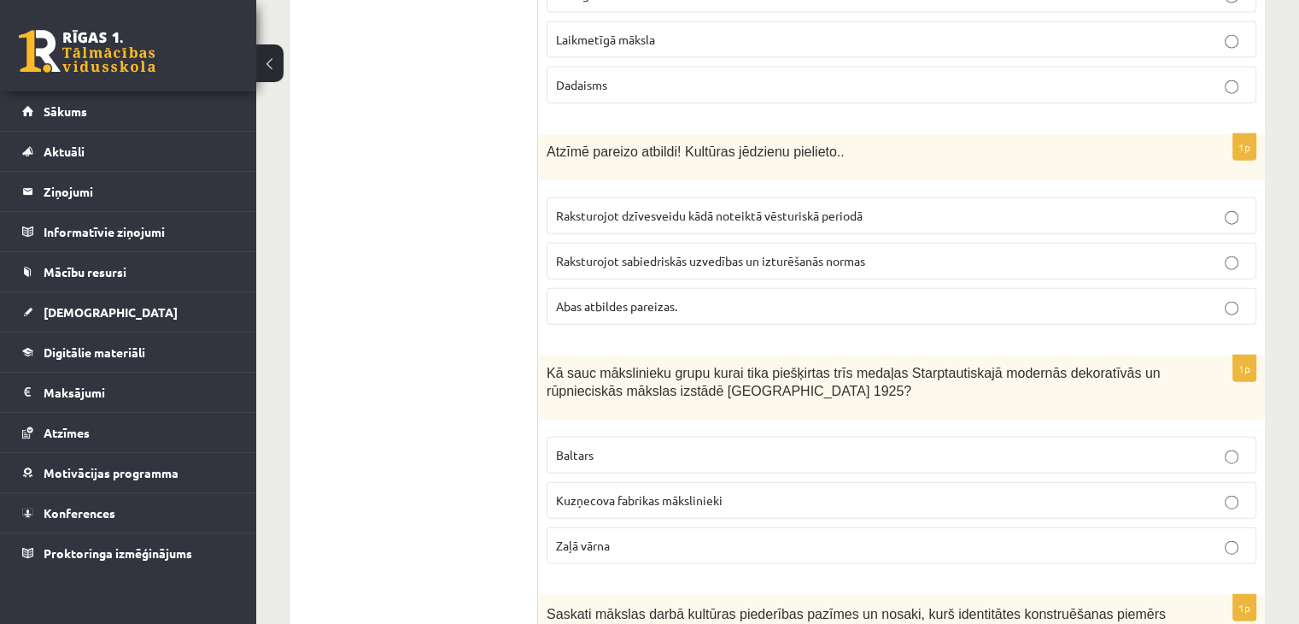
scroll to position [4015, 0]
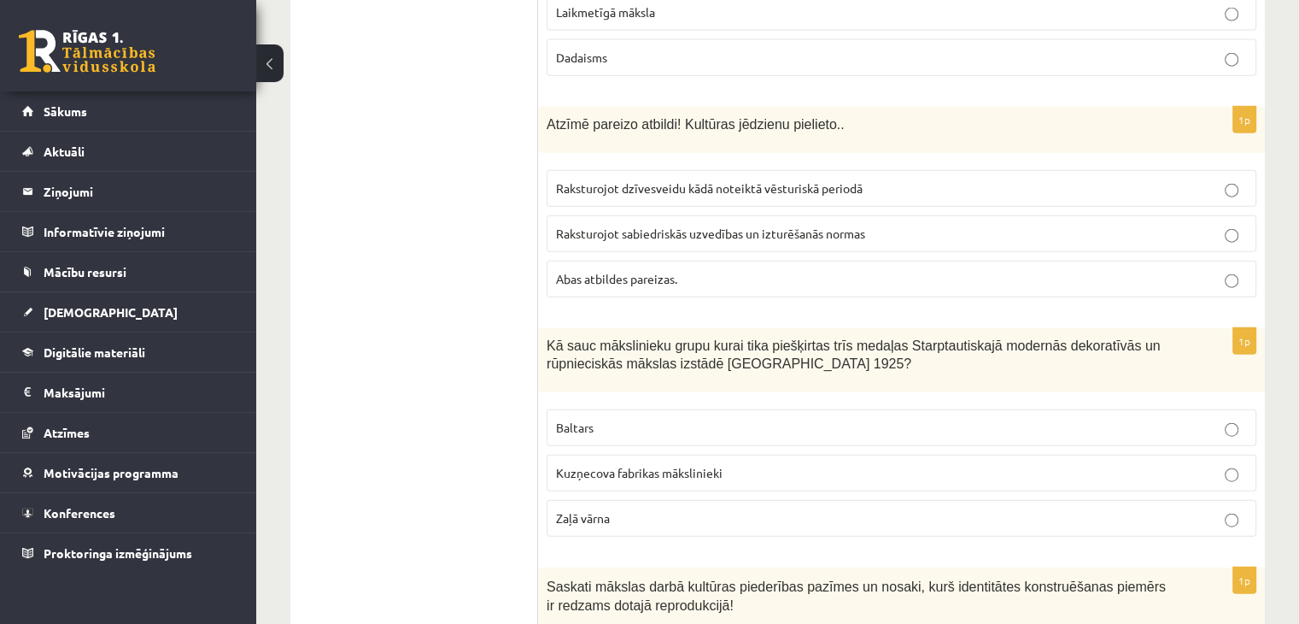
click at [652, 270] on p "Abas atbildes pareizas." at bounding box center [901, 279] width 691 height 18
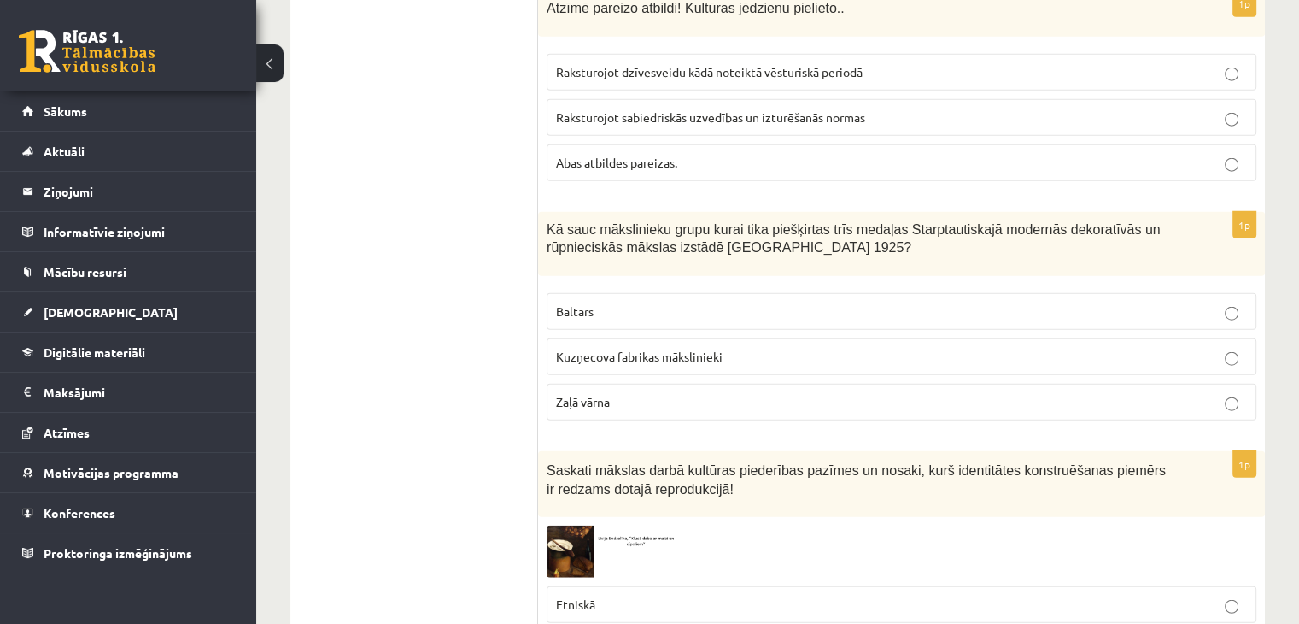
scroll to position [4186, 0]
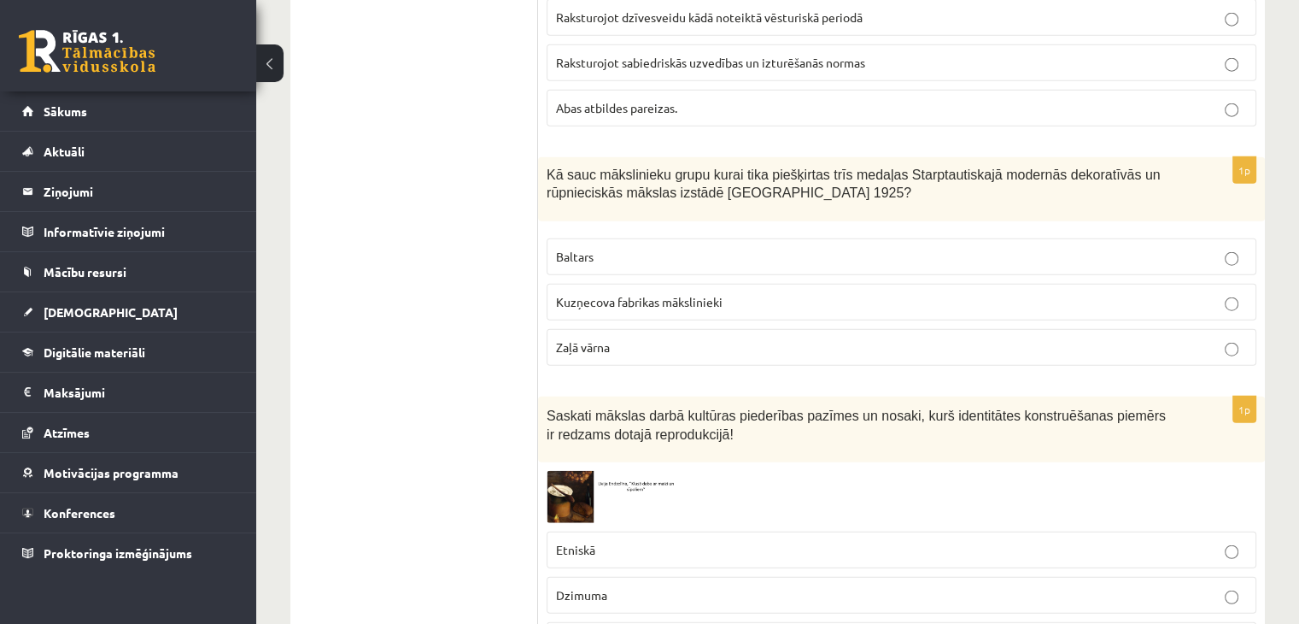
click at [701, 338] on p "Zaļā vārna" at bounding box center [901, 347] width 691 height 18
click at [694, 248] on p "Baltars" at bounding box center [901, 257] width 691 height 18
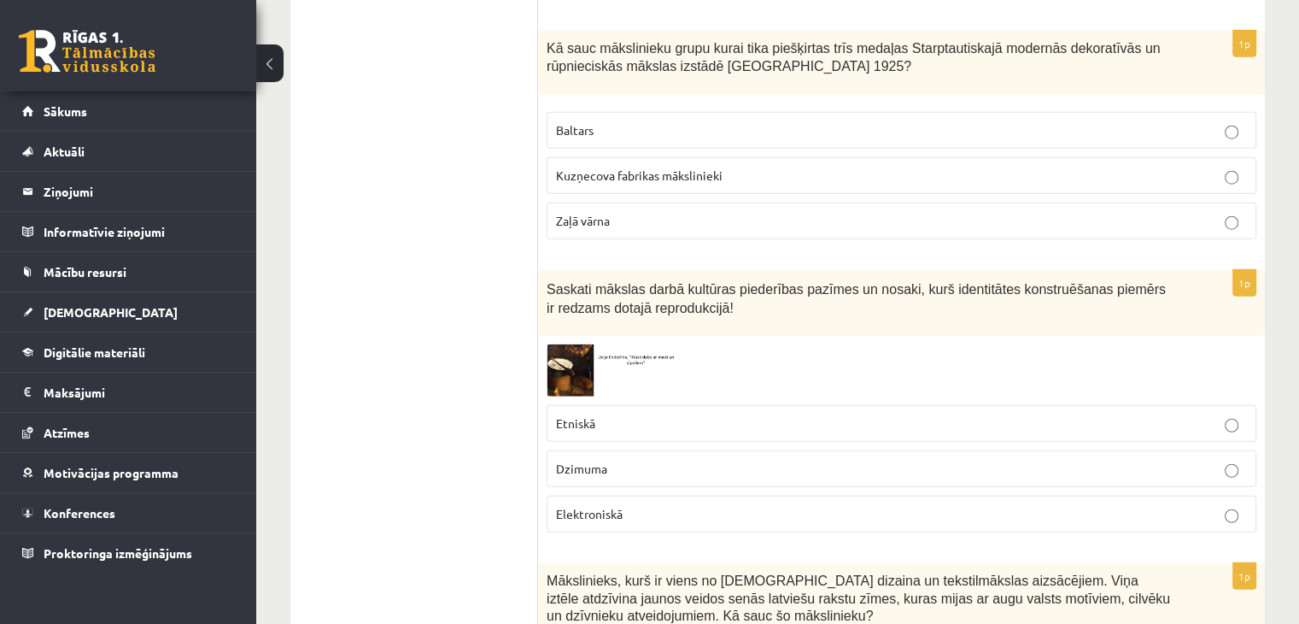
scroll to position [4357, 0]
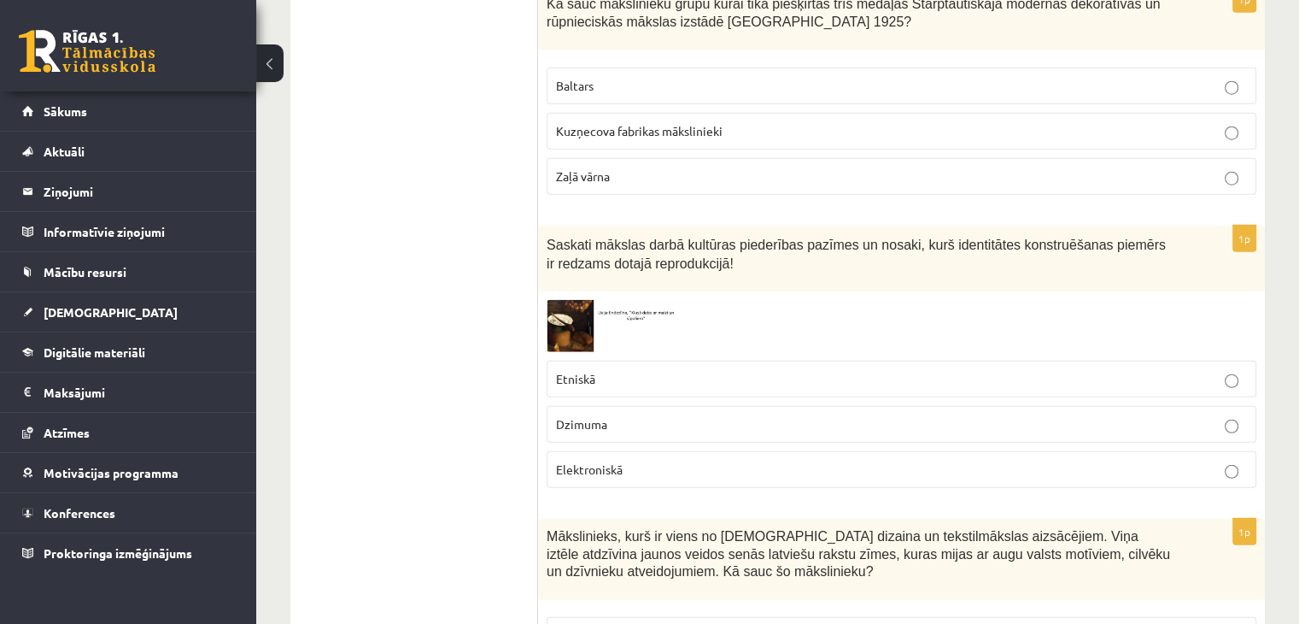
click at [588, 300] on img at bounding box center [611, 326] width 128 height 52
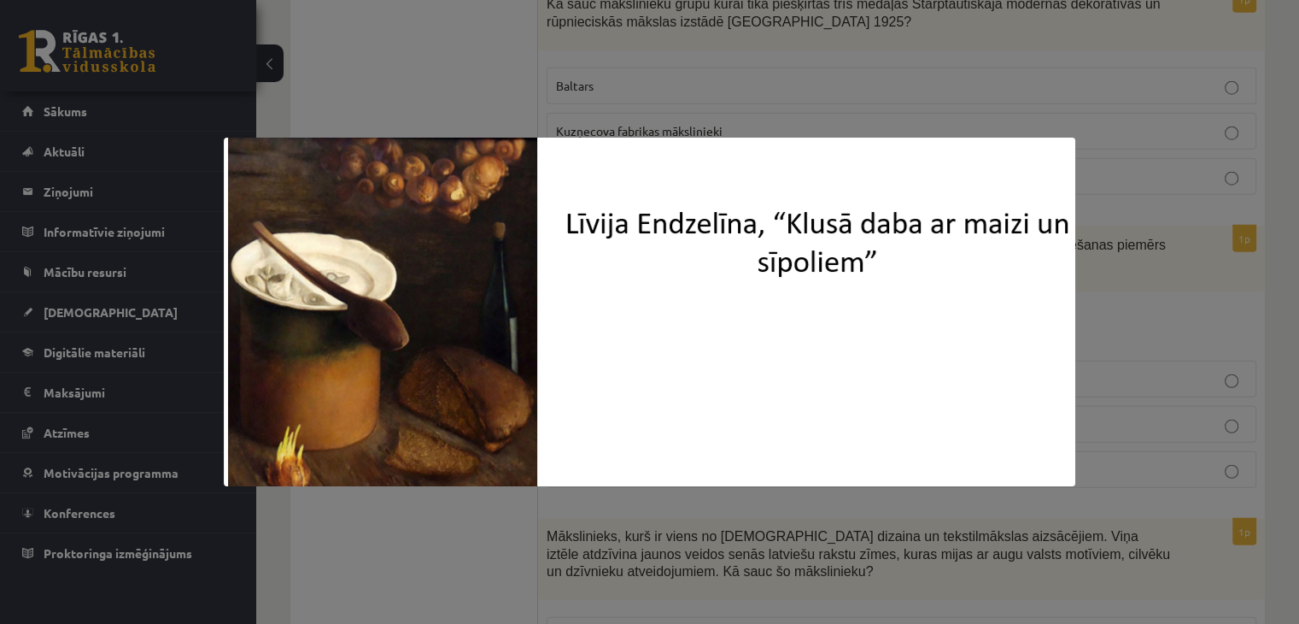
click at [458, 67] on div at bounding box center [649, 312] width 1299 height 624
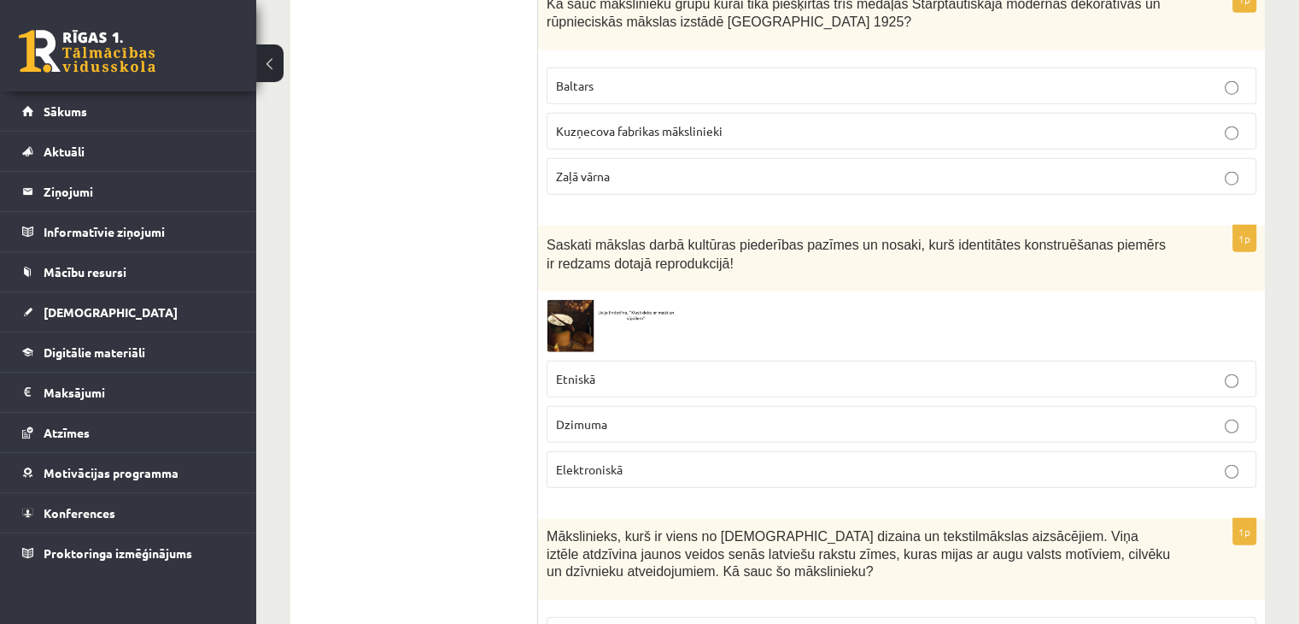
click at [625, 300] on img at bounding box center [611, 326] width 128 height 52
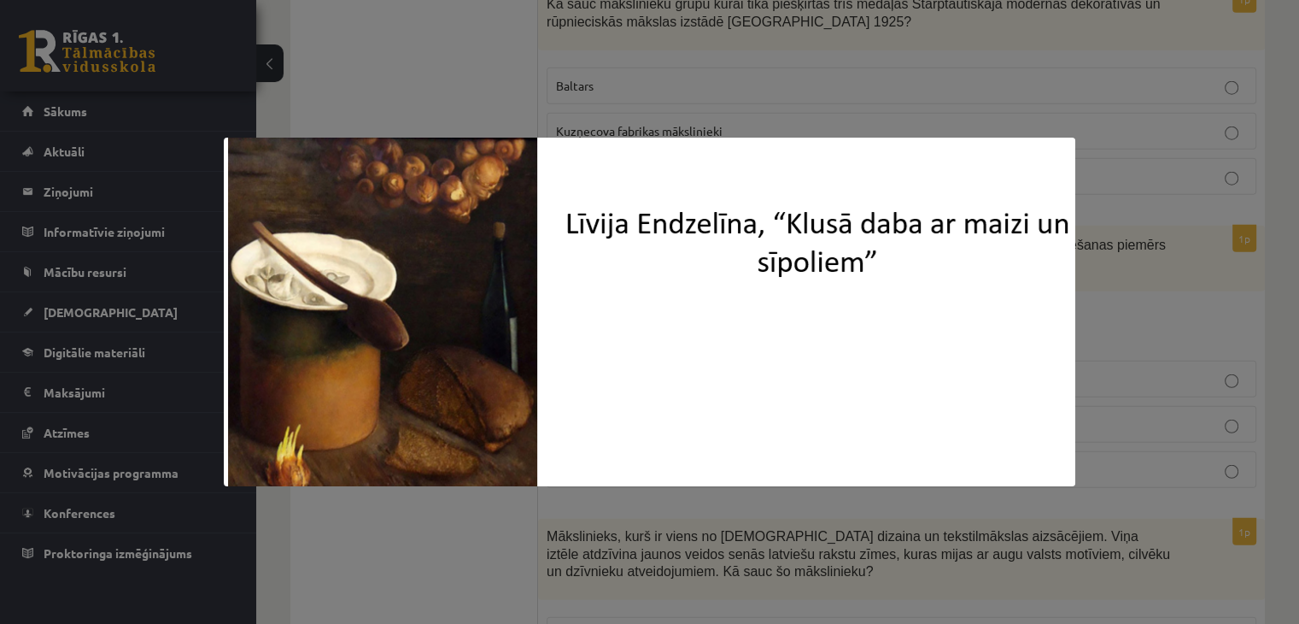
click at [394, 521] on div at bounding box center [649, 312] width 1299 height 624
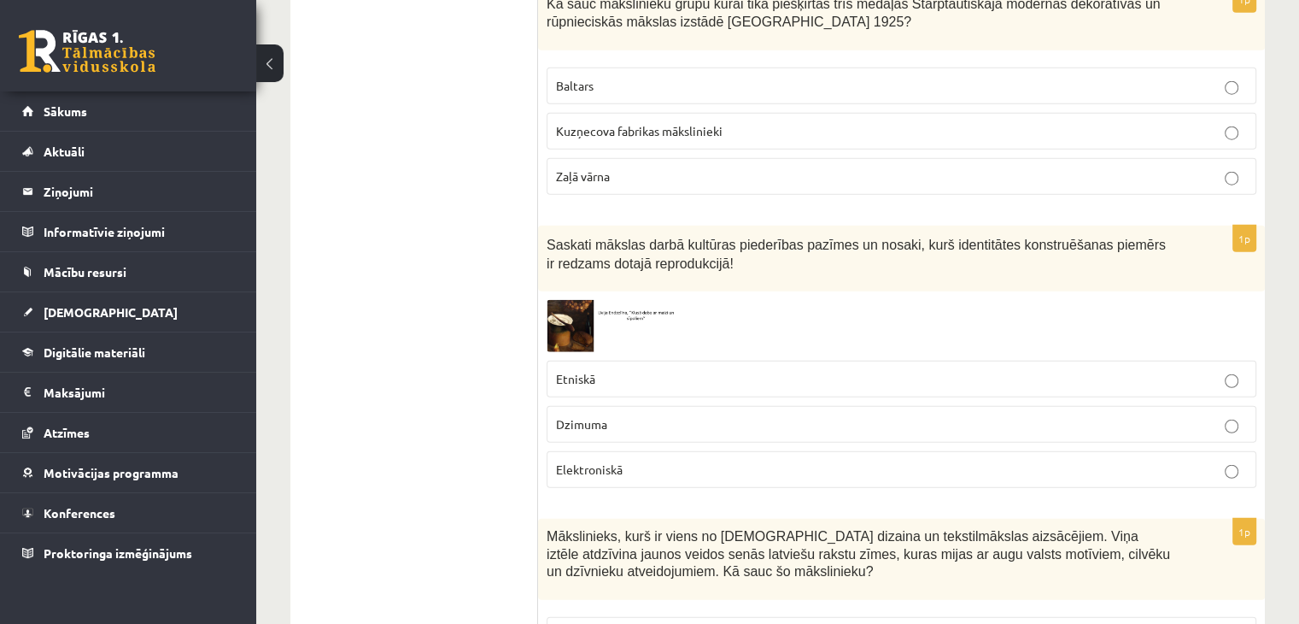
click at [676, 300] on div at bounding box center [902, 326] width 710 height 52
click at [578, 300] on img at bounding box center [611, 326] width 128 height 52
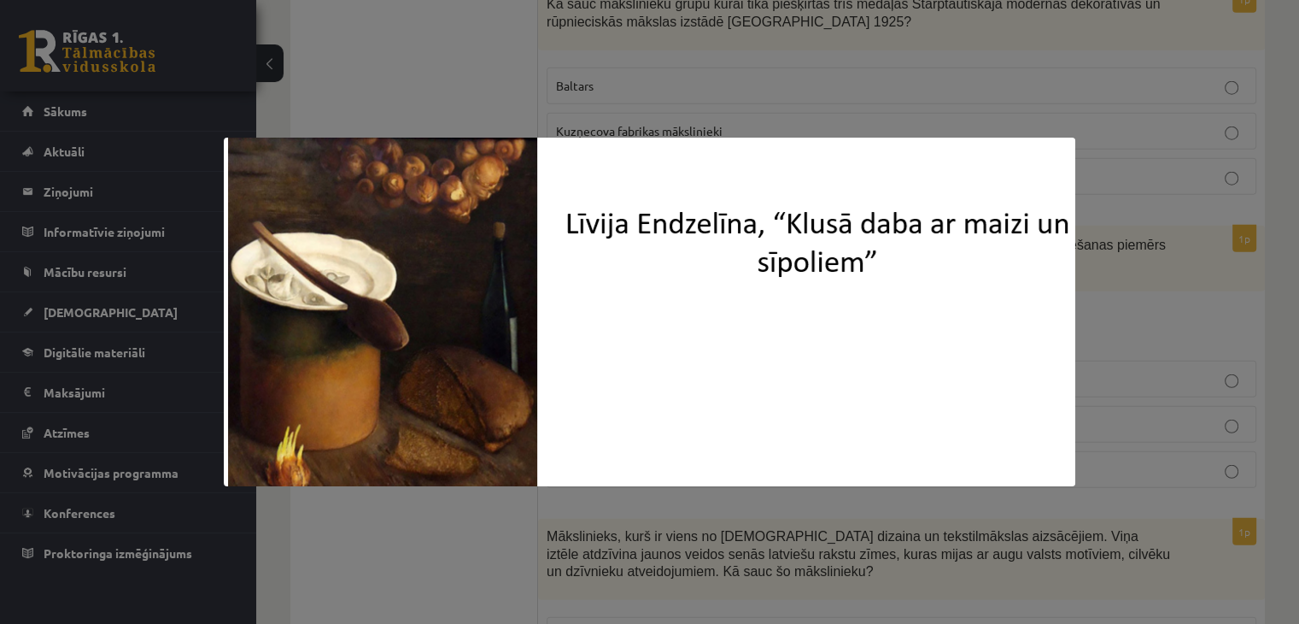
click at [468, 541] on div at bounding box center [649, 312] width 1299 height 624
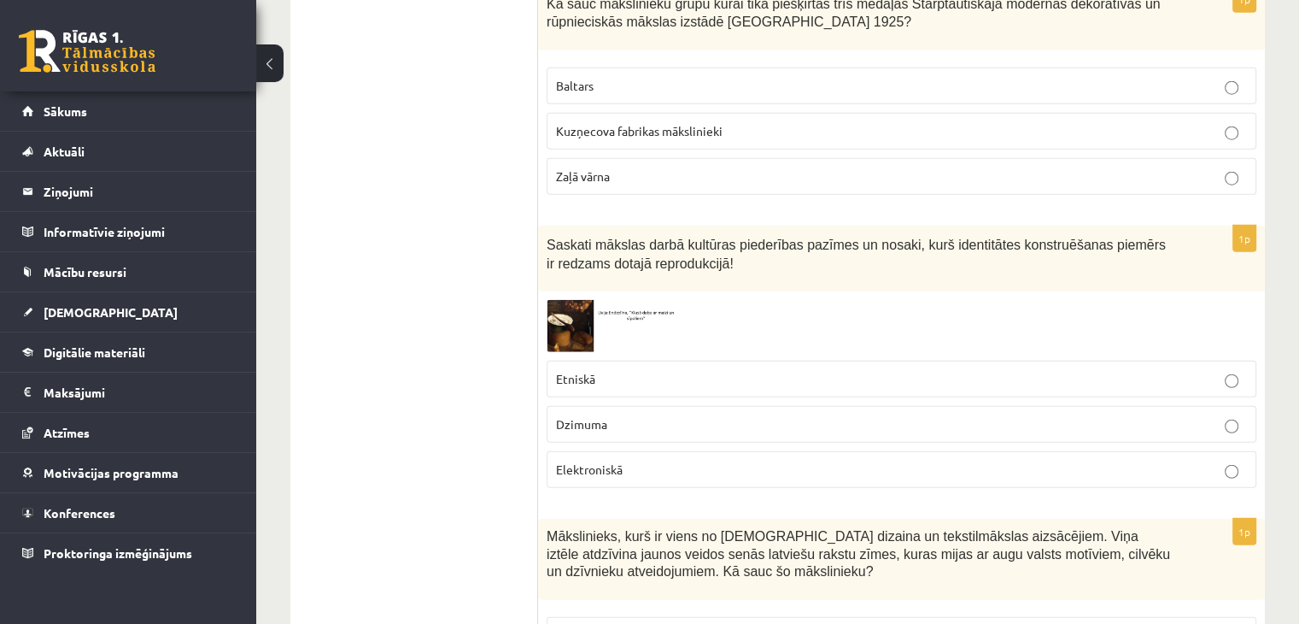
click at [646, 370] on p "Etniskā" at bounding box center [901, 379] width 691 height 18
click at [642, 300] on img at bounding box center [611, 326] width 128 height 52
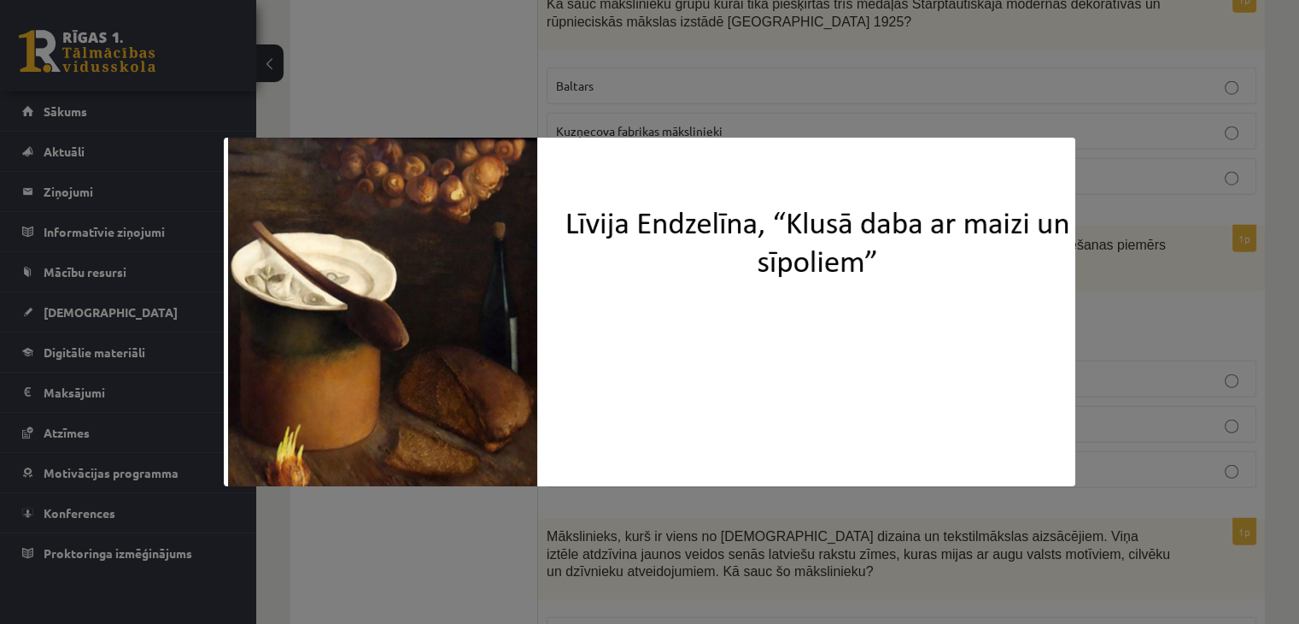
click at [409, 527] on div at bounding box center [649, 312] width 1299 height 624
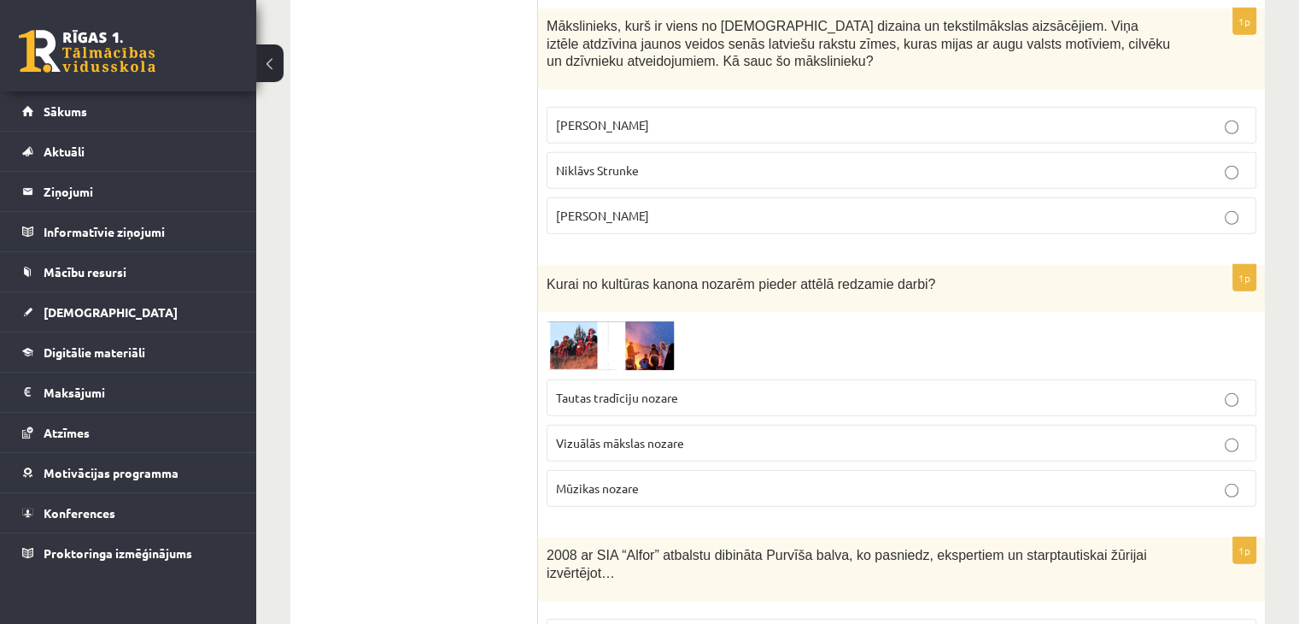
scroll to position [4870, 0]
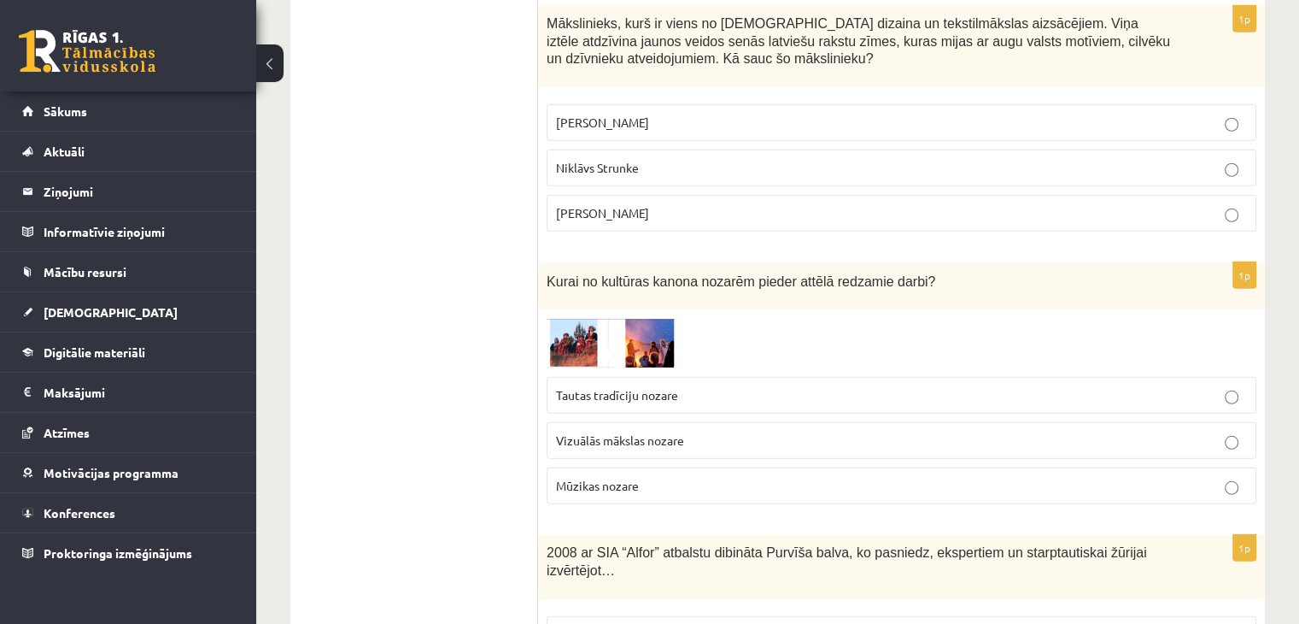
click at [627, 318] on img at bounding box center [611, 343] width 128 height 50
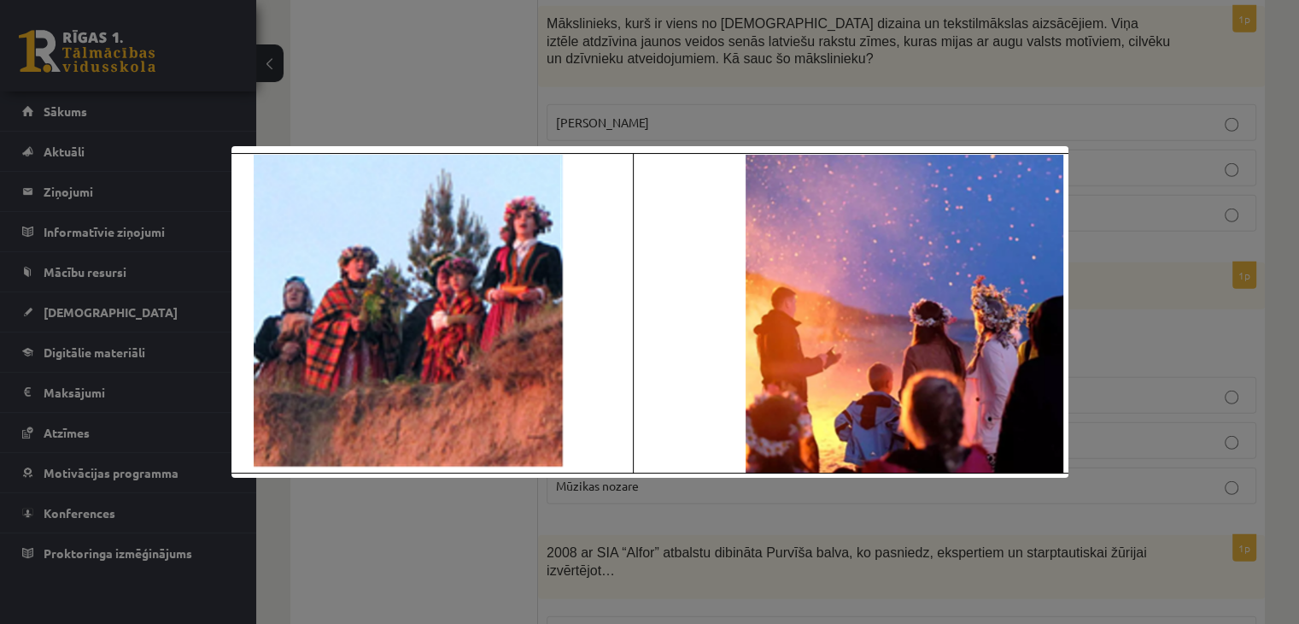
drag, startPoint x: 463, startPoint y: 582, endPoint x: 460, endPoint y: 562, distance: 19.9
click at [461, 577] on div at bounding box center [649, 312] width 1299 height 624
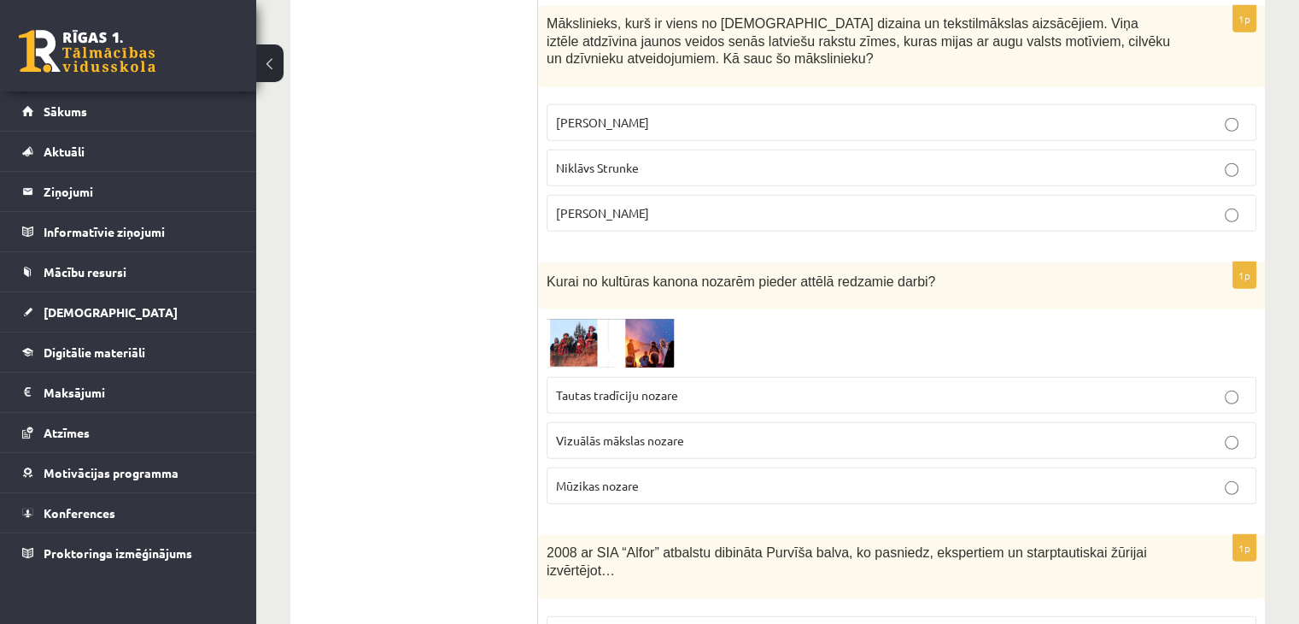
click at [683, 386] on p "Tautas tradīciju nozare" at bounding box center [901, 395] width 691 height 18
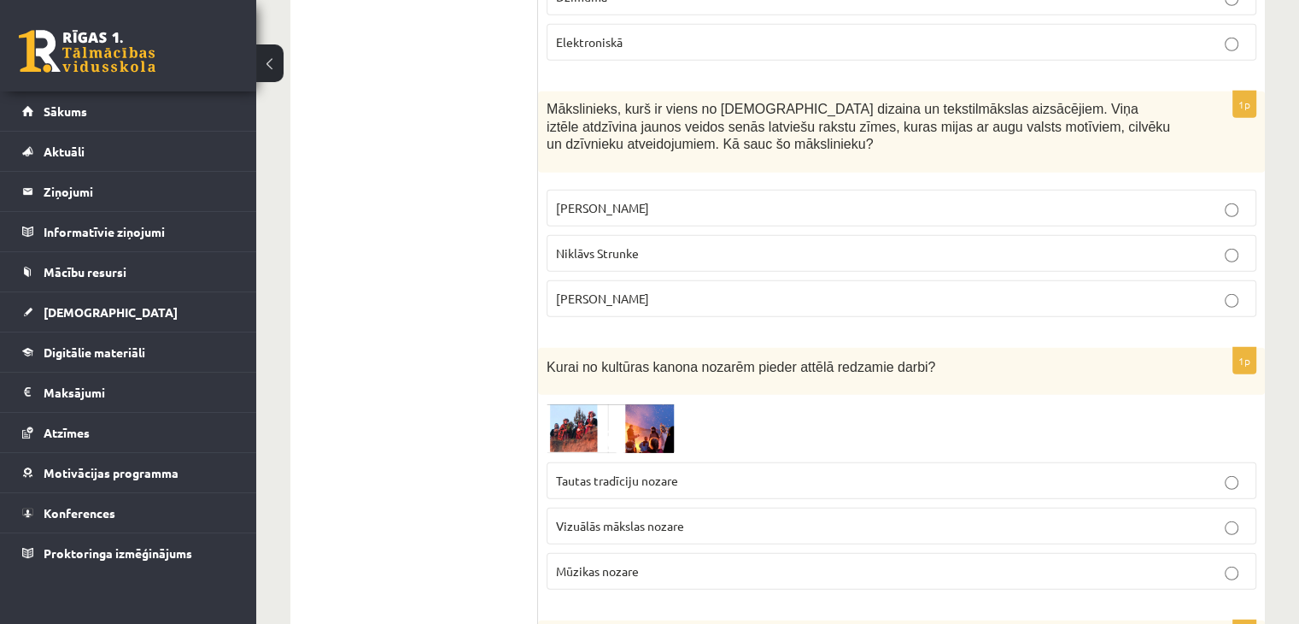
scroll to position [4784, 0]
click at [663, 199] on p "Ansis Cīrulis" at bounding box center [901, 208] width 691 height 18
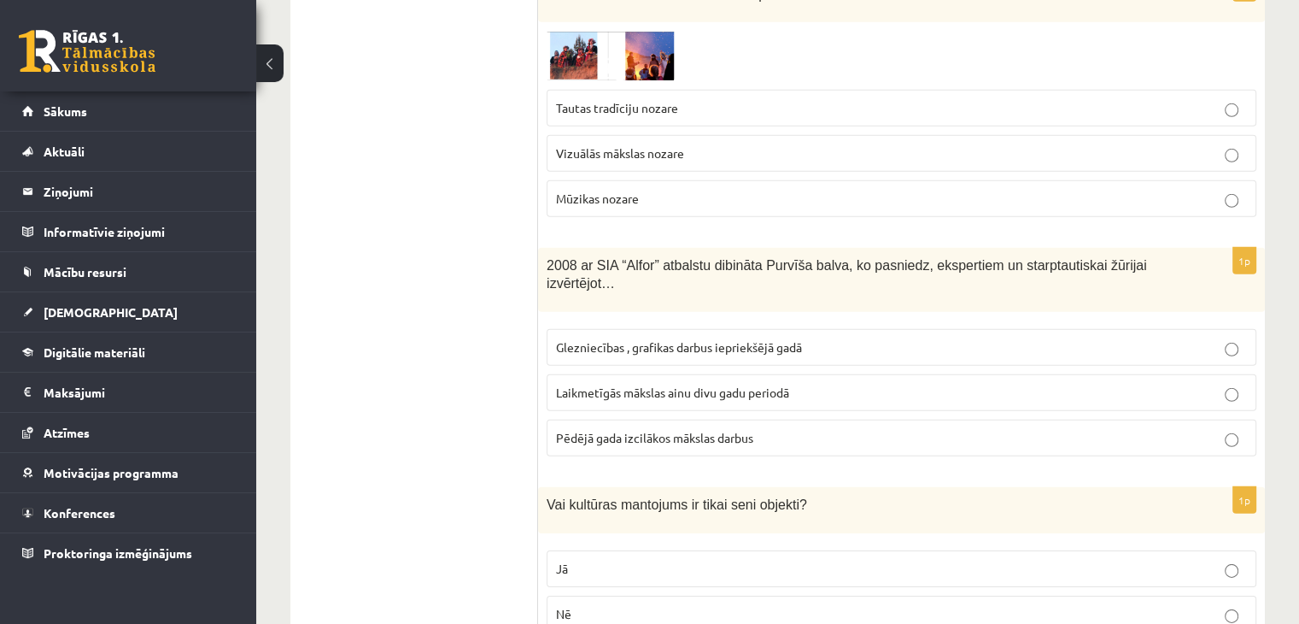
scroll to position [5211, 0]
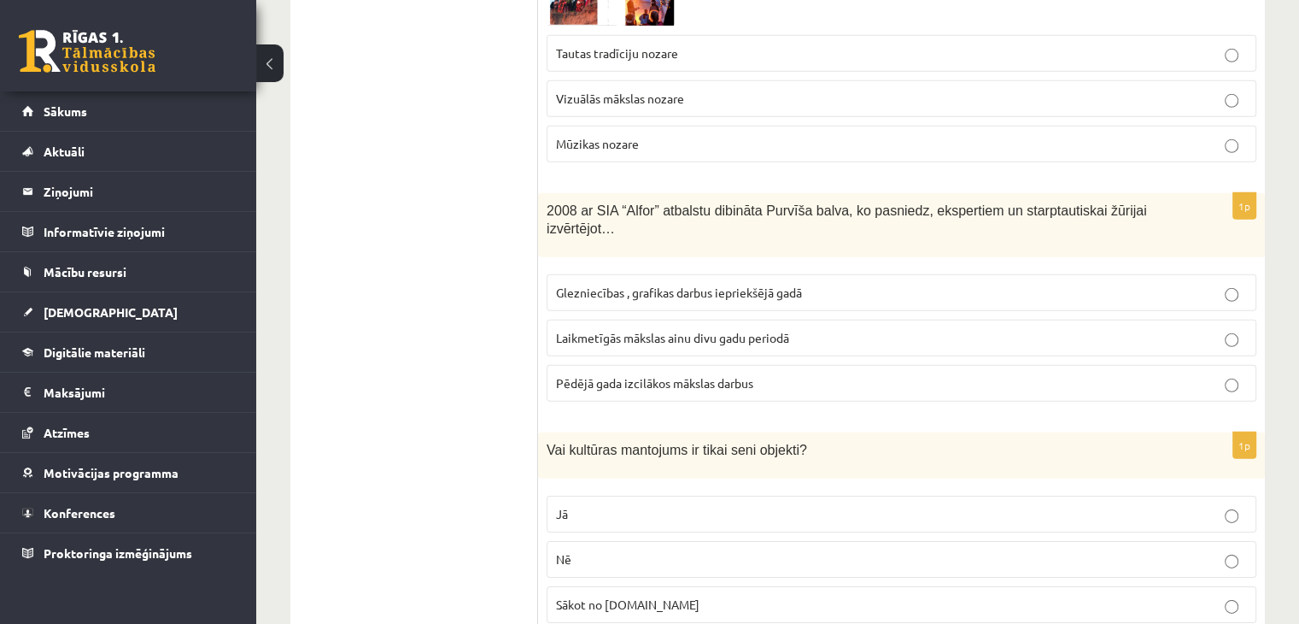
click at [632, 550] on p "Nē" at bounding box center [901, 559] width 691 height 18
click at [769, 320] on label "Laikmetīgās mākslas ainu divu gadu periodā" at bounding box center [902, 338] width 710 height 37
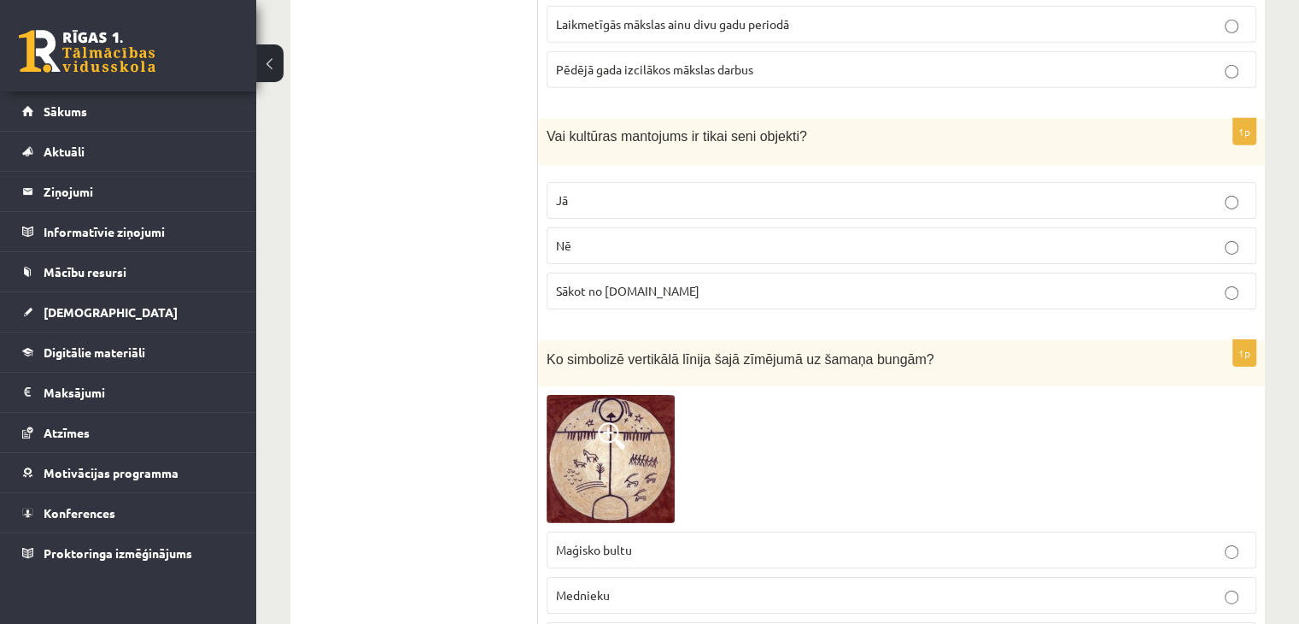
scroll to position [5553, 0]
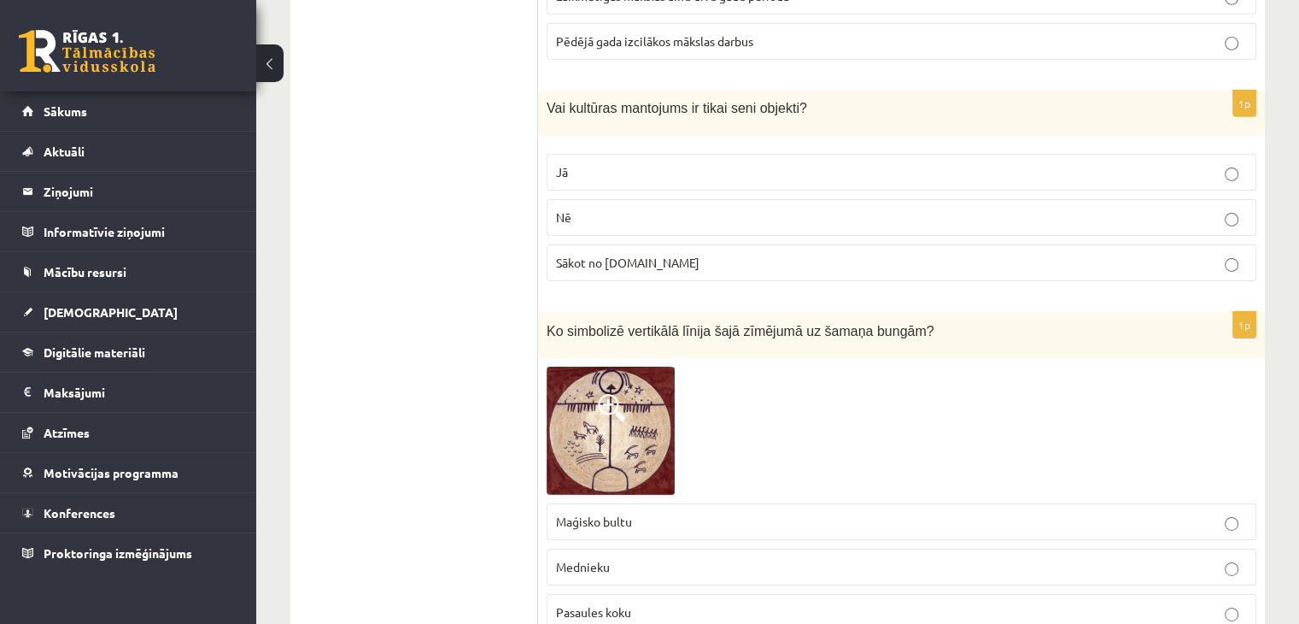
click at [601, 394] on span at bounding box center [611, 407] width 27 height 27
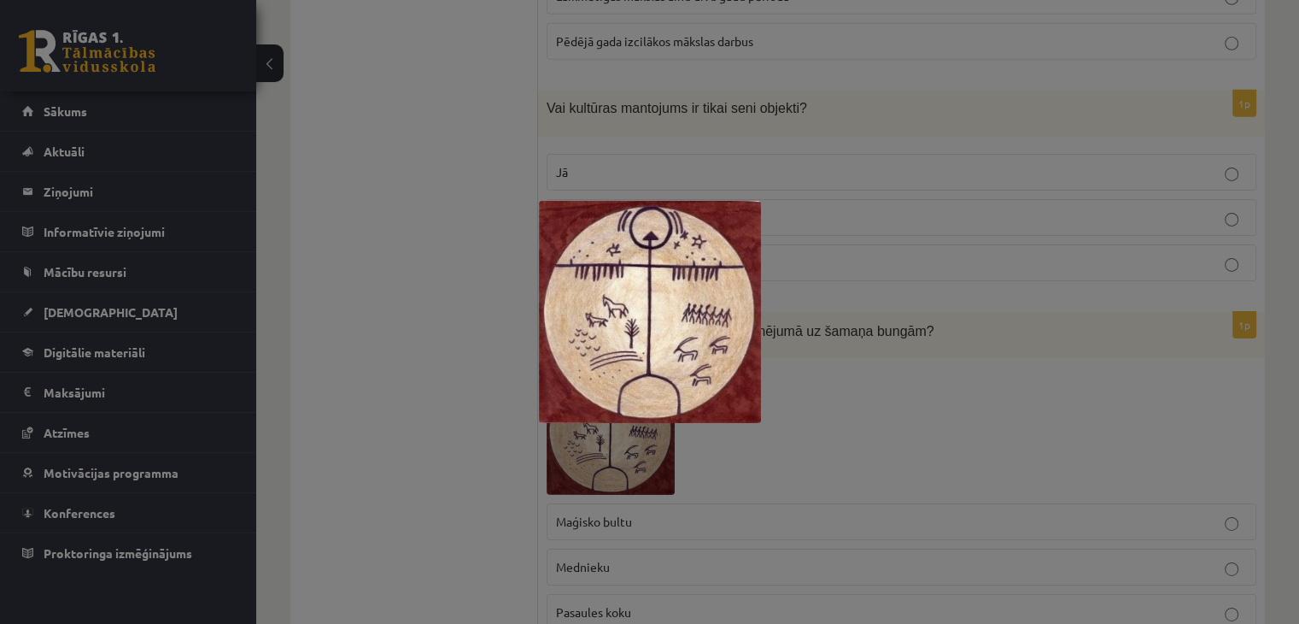
click at [858, 339] on div at bounding box center [649, 312] width 1299 height 624
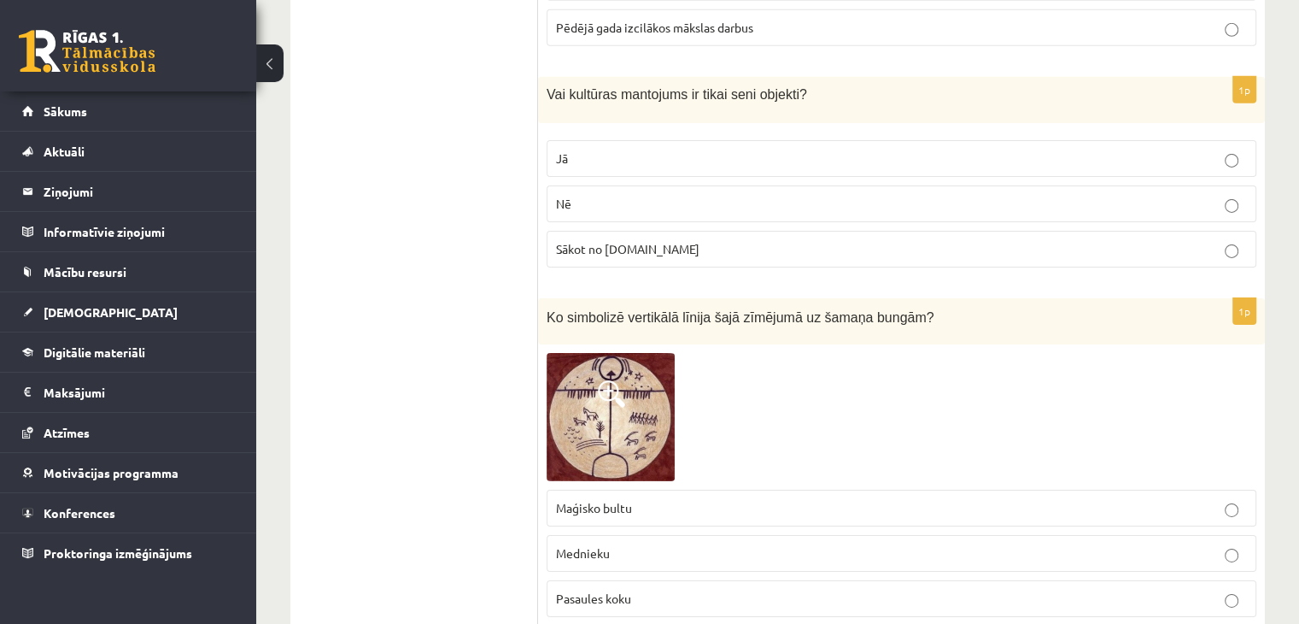
scroll to position [5639, 0]
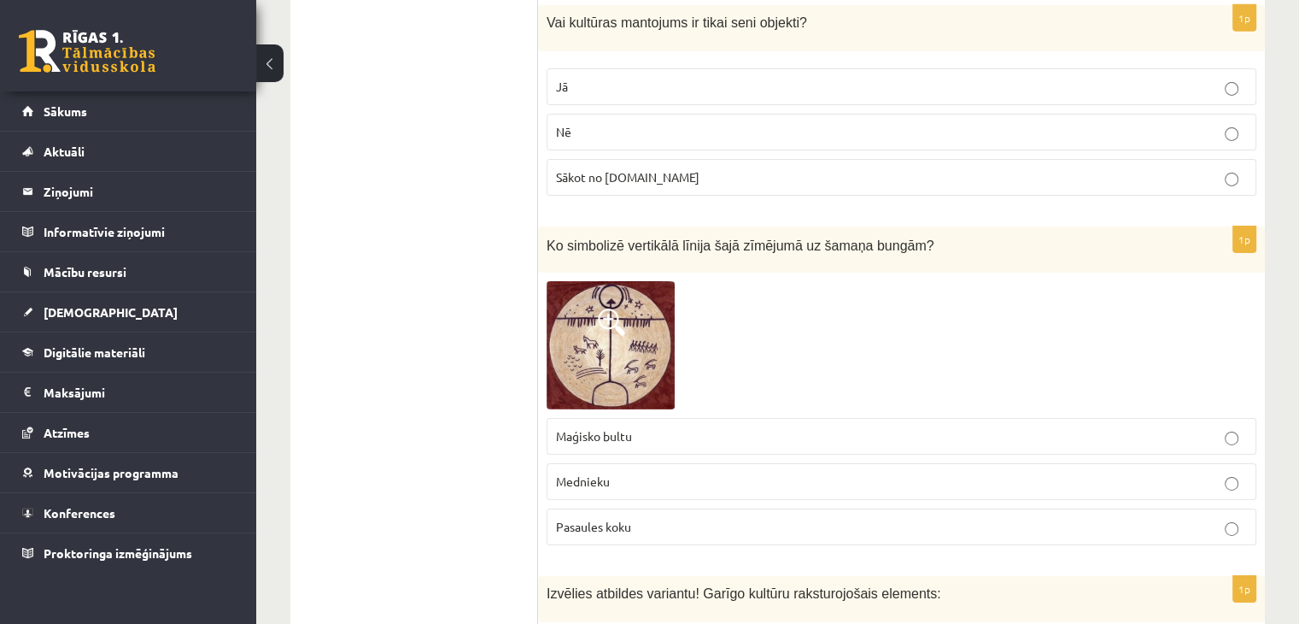
click at [804, 518] on p "Pasaules koku" at bounding box center [901, 527] width 691 height 18
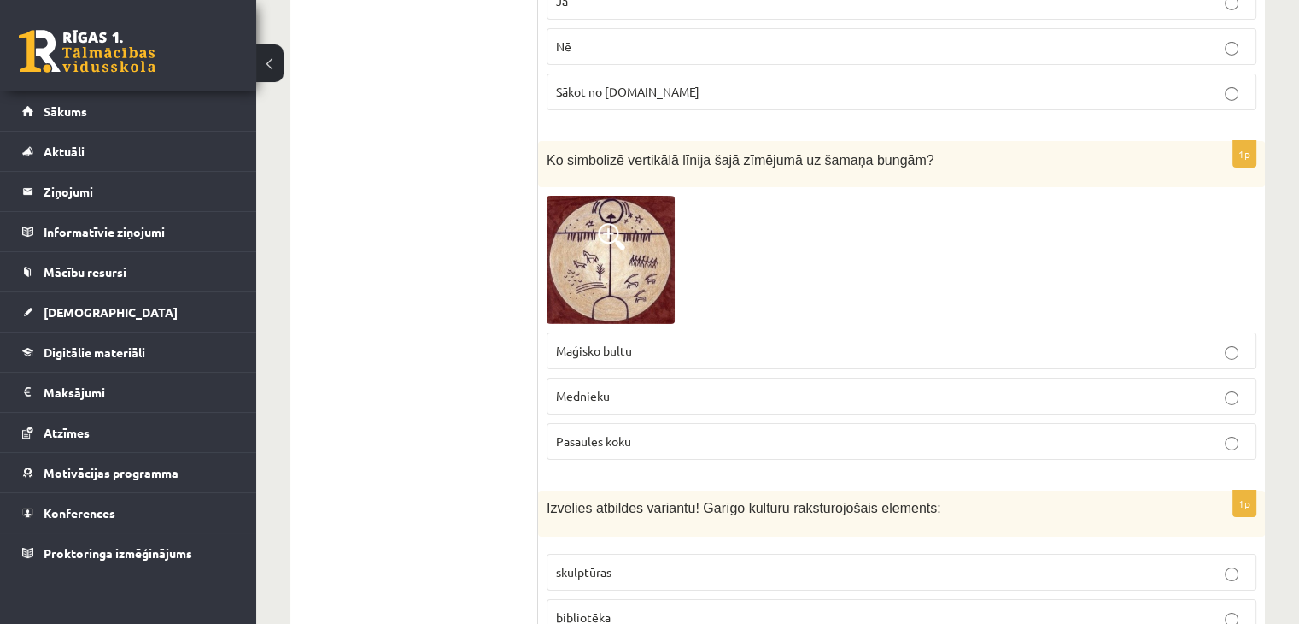
scroll to position [5895, 0]
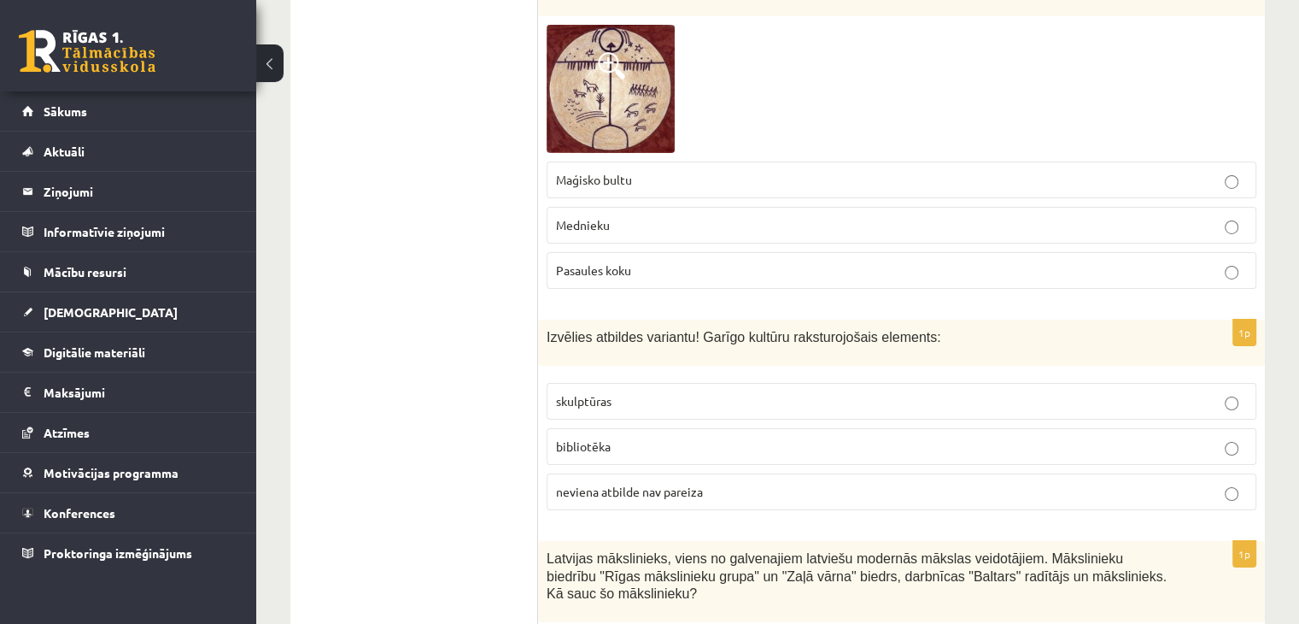
click at [758, 437] on p "bibliotēka" at bounding box center [901, 446] width 691 height 18
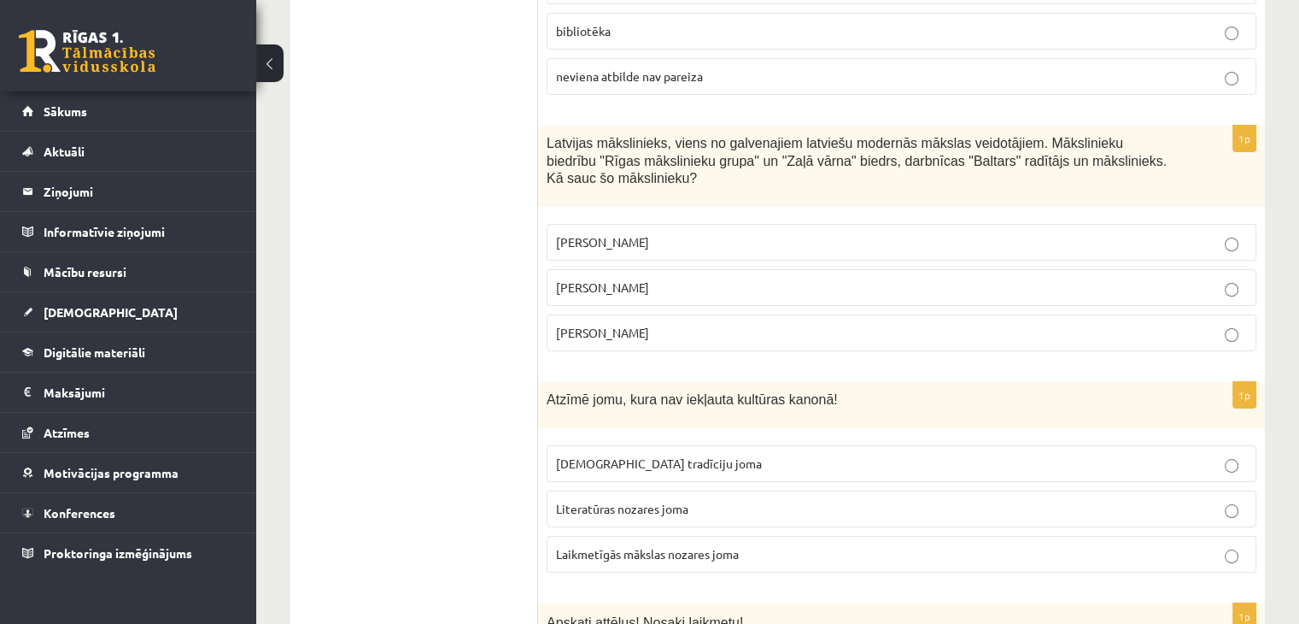
scroll to position [6498, 0]
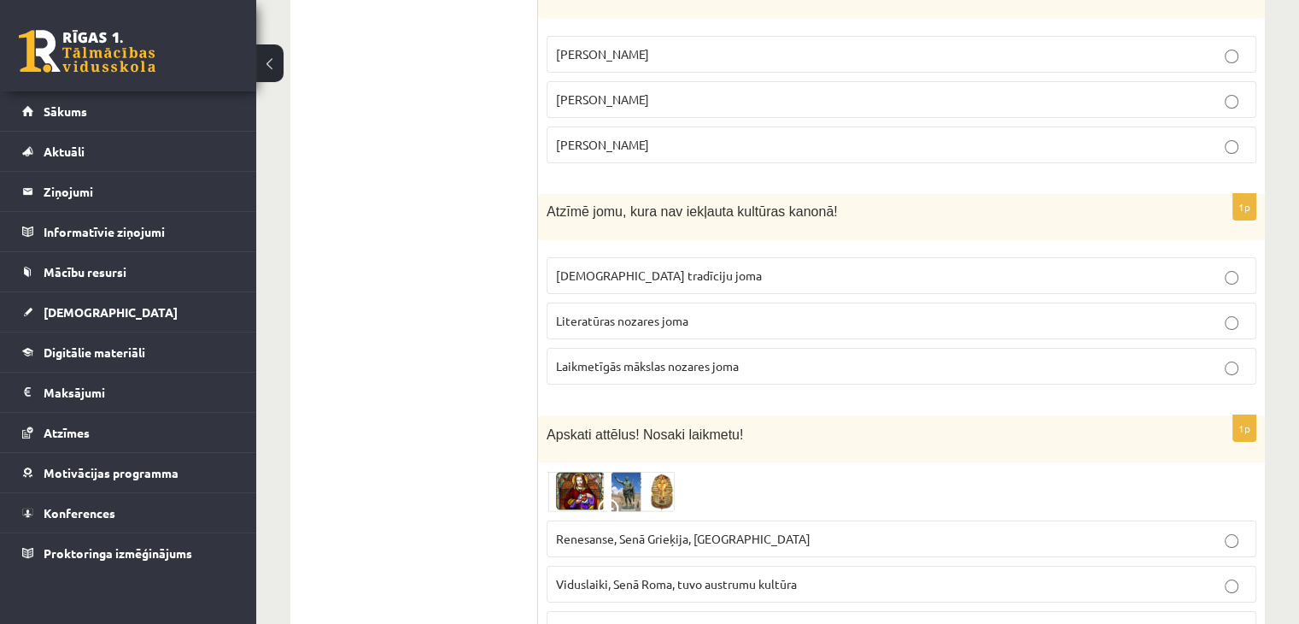
click at [755, 357] on p "Laikmetīgās mākslas nozares joma" at bounding box center [901, 366] width 691 height 18
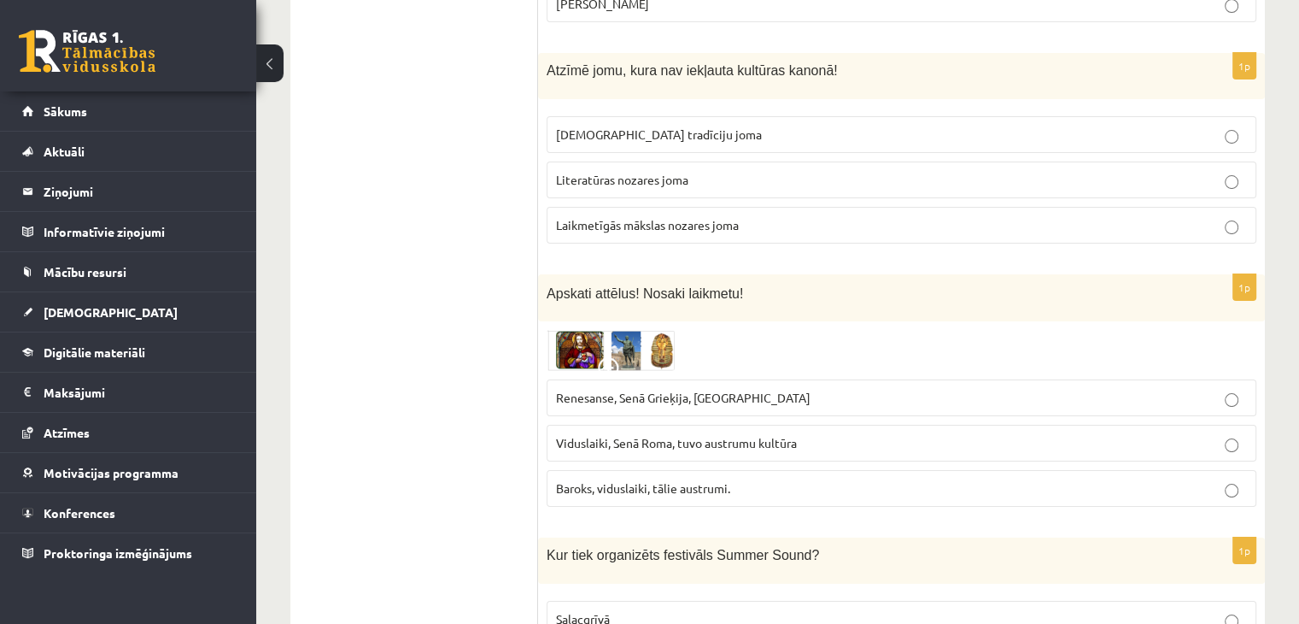
scroll to position [6669, 0]
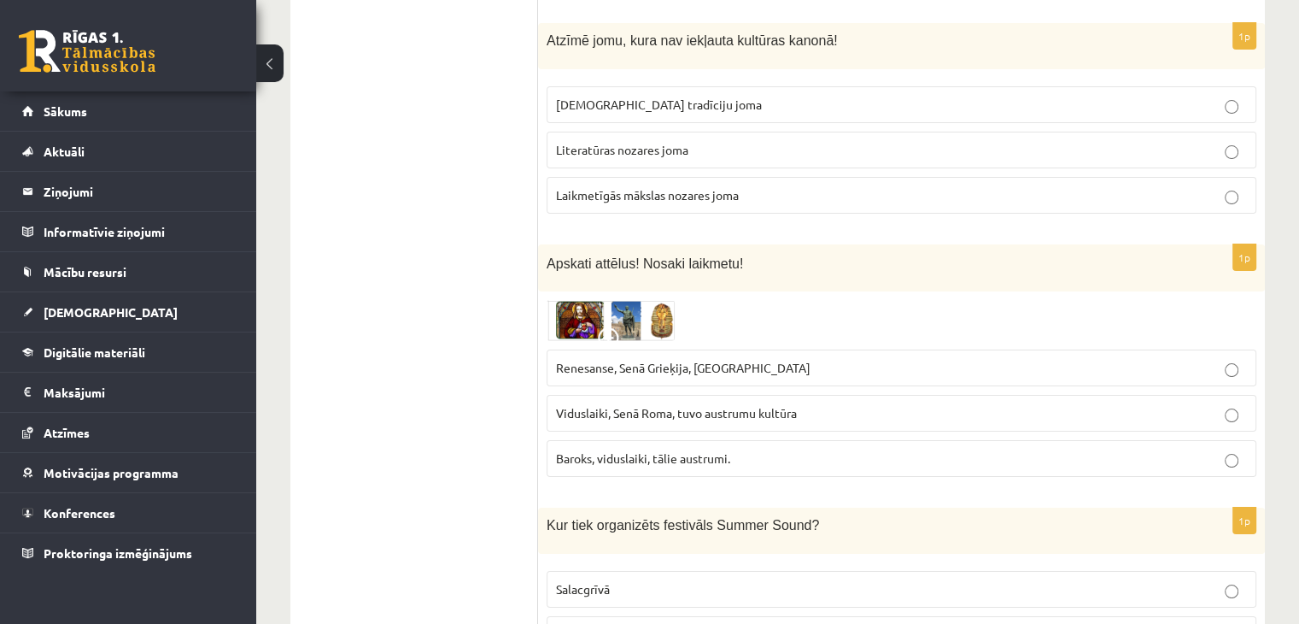
click at [625, 300] on img at bounding box center [611, 320] width 128 height 41
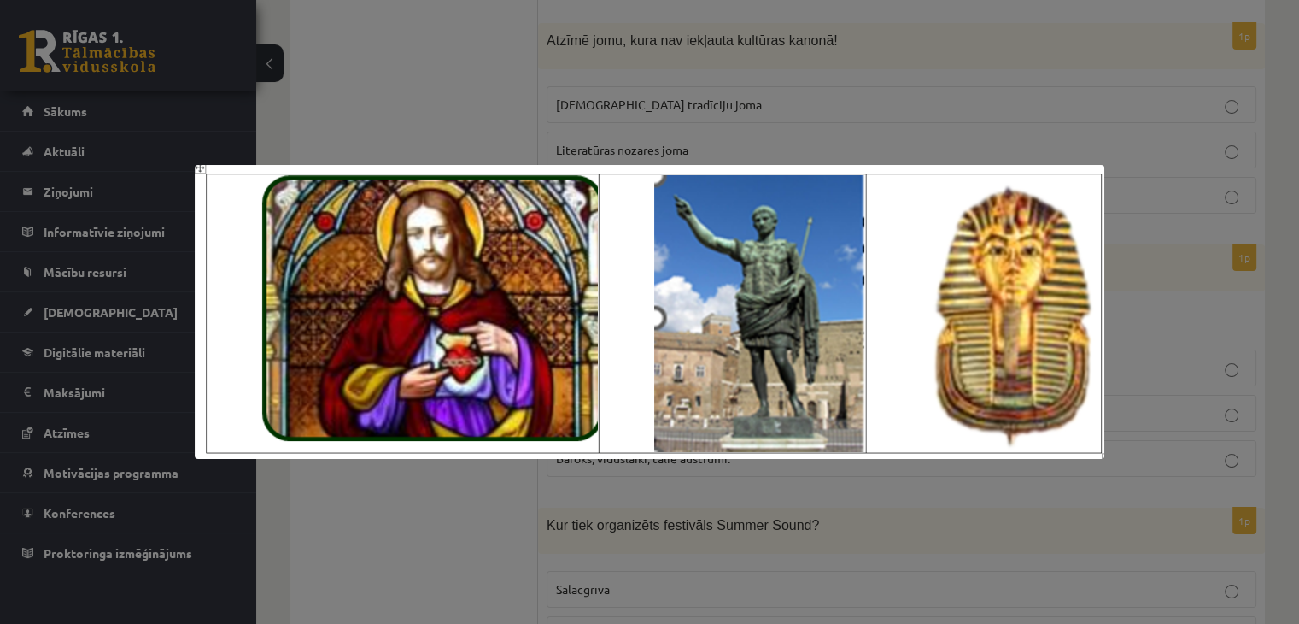
click at [658, 107] on div at bounding box center [649, 312] width 1299 height 624
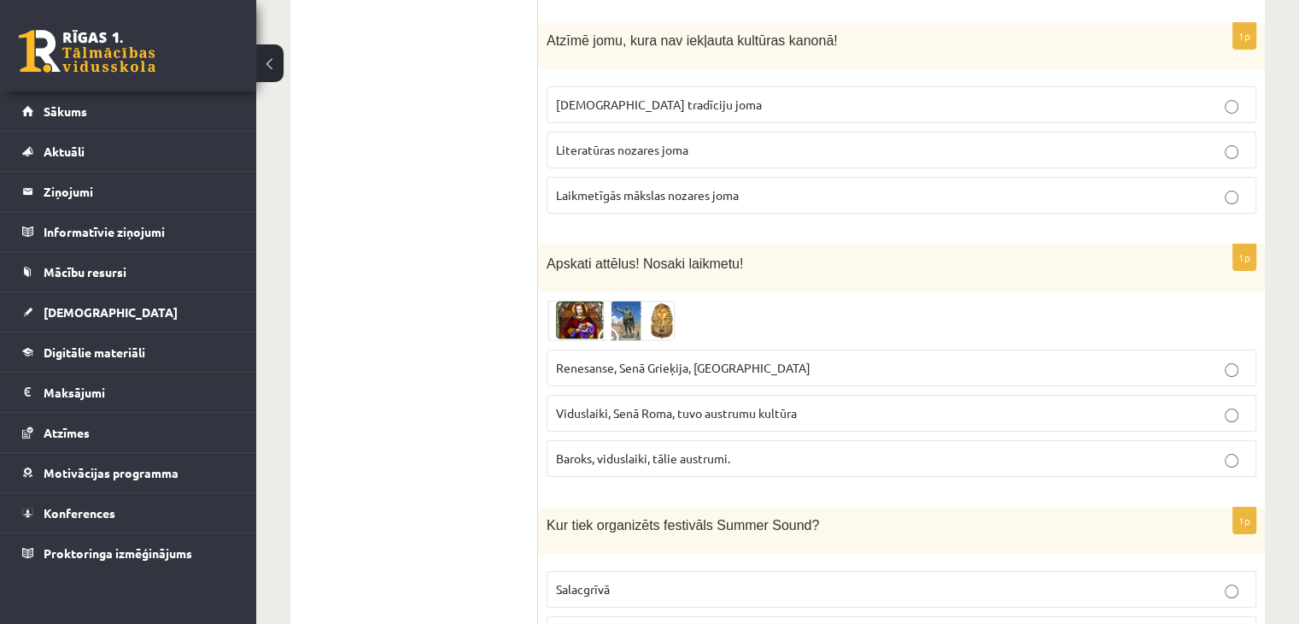
click at [625, 300] on img at bounding box center [611, 320] width 128 height 41
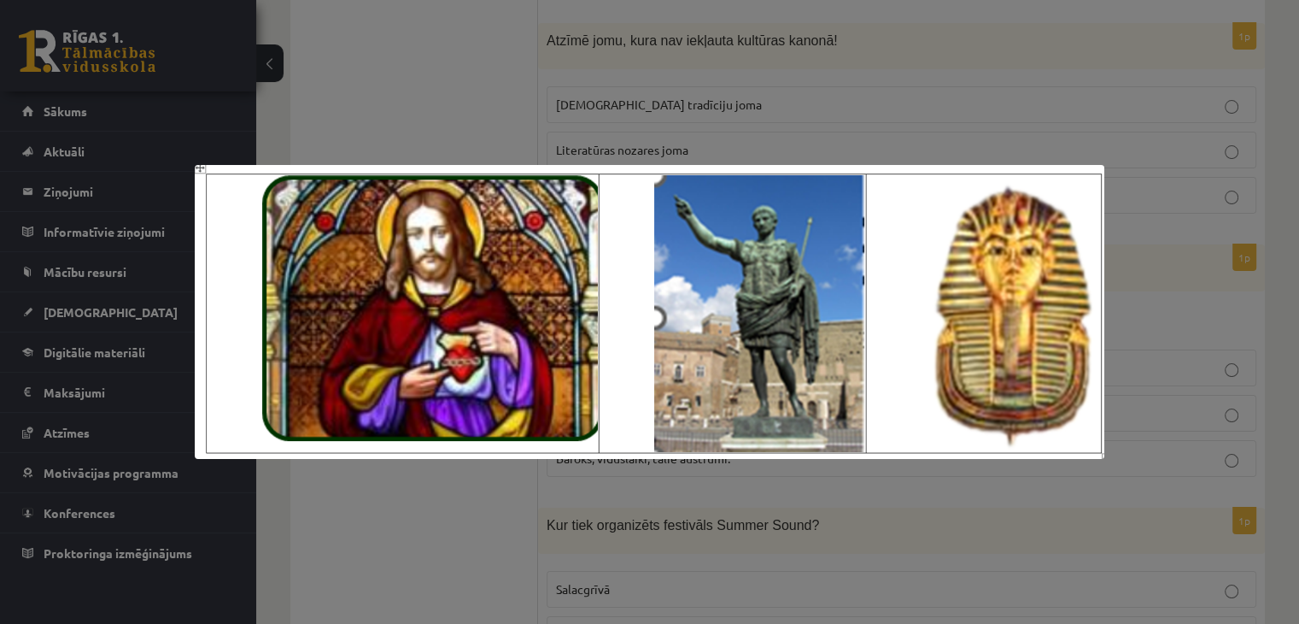
click at [338, 533] on div at bounding box center [649, 312] width 1299 height 624
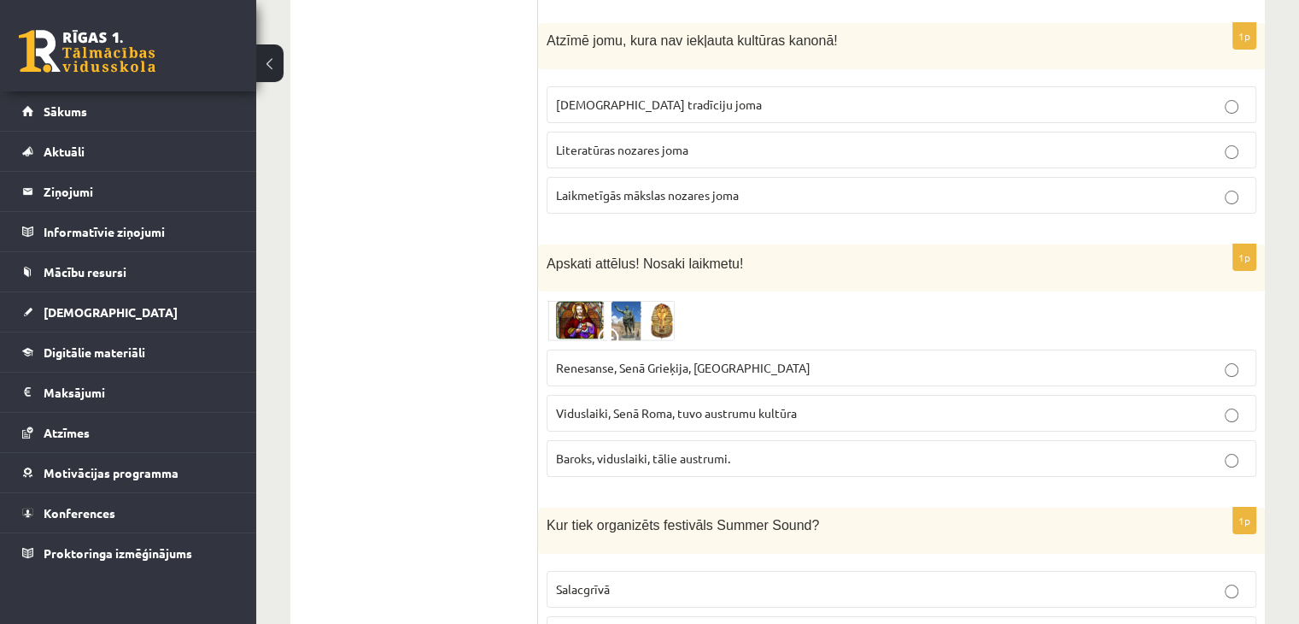
click at [712, 405] on span "Viduslaiki, Senā Roma, tuvo austrumu kultūra" at bounding box center [676, 412] width 241 height 15
click at [703, 360] on span "Renesanse, Senā Grieķija, Ēģipte" at bounding box center [683, 367] width 255 height 15
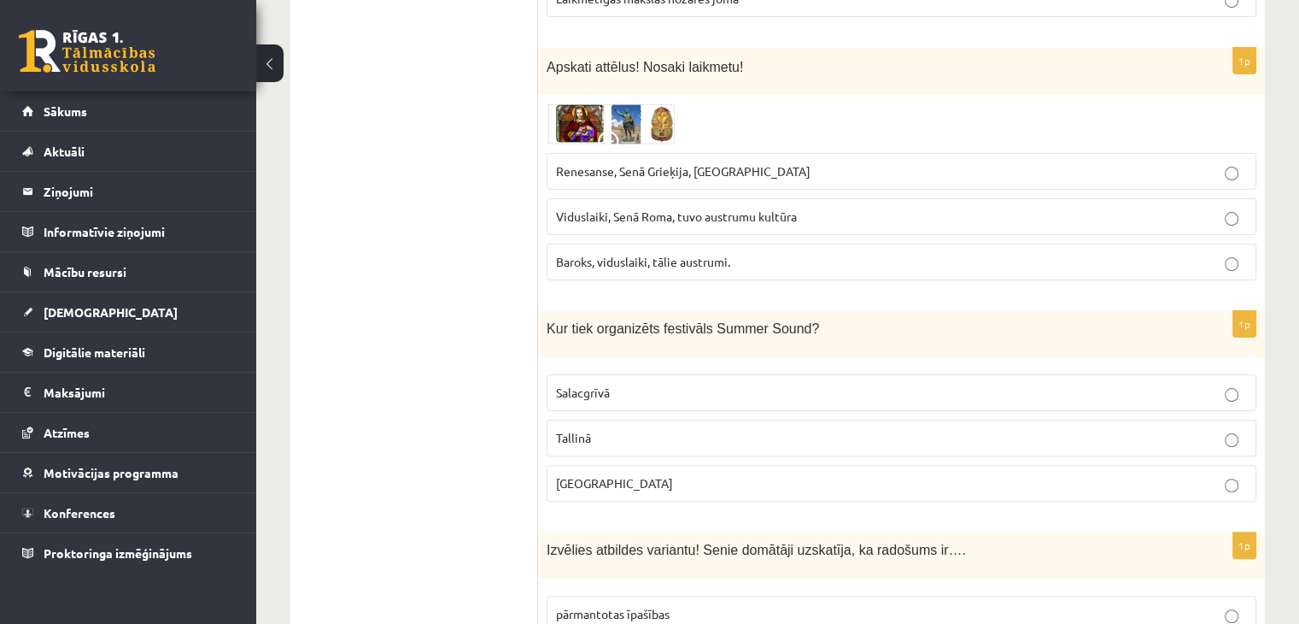
scroll to position [6840, 0]
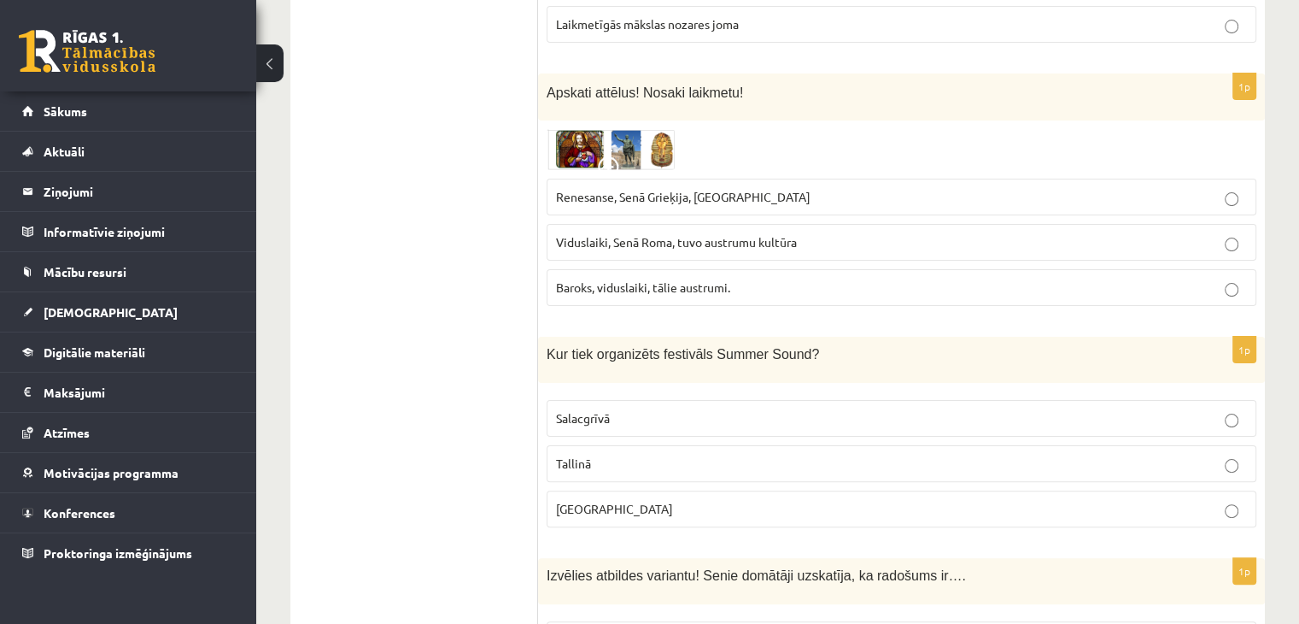
click at [638, 500] on p "Liepājā" at bounding box center [901, 509] width 691 height 18
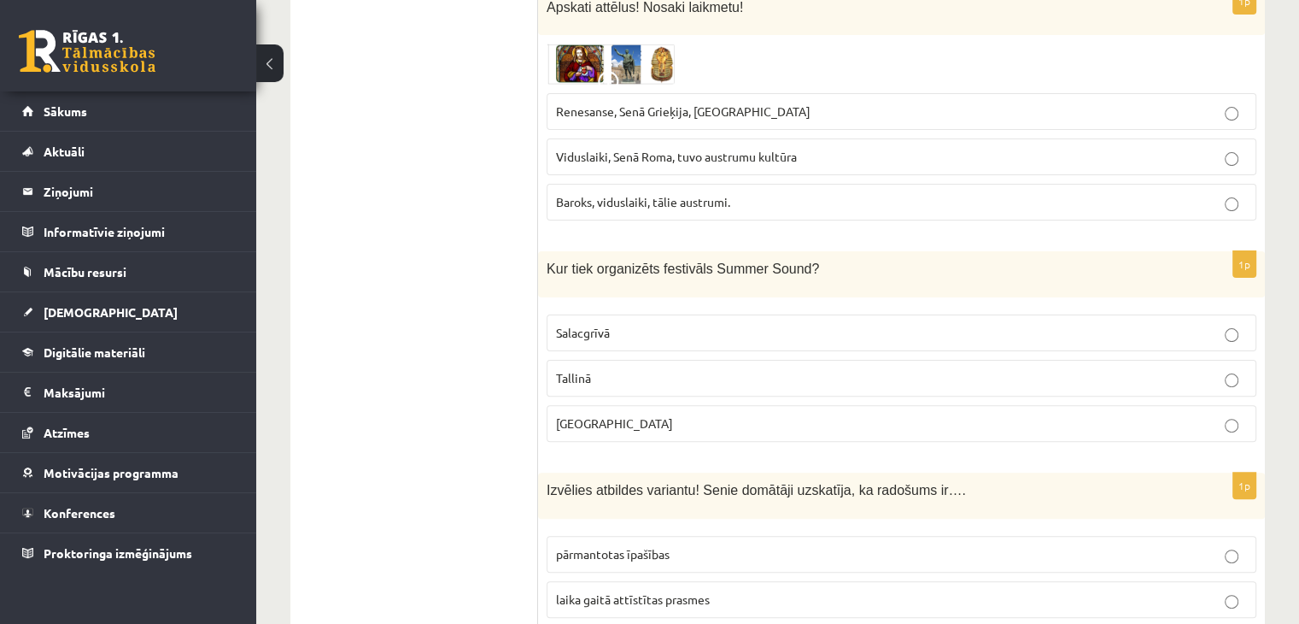
click at [651, 591] on span "laika gaitā attīstītas prasmes" at bounding box center [633, 598] width 154 height 15
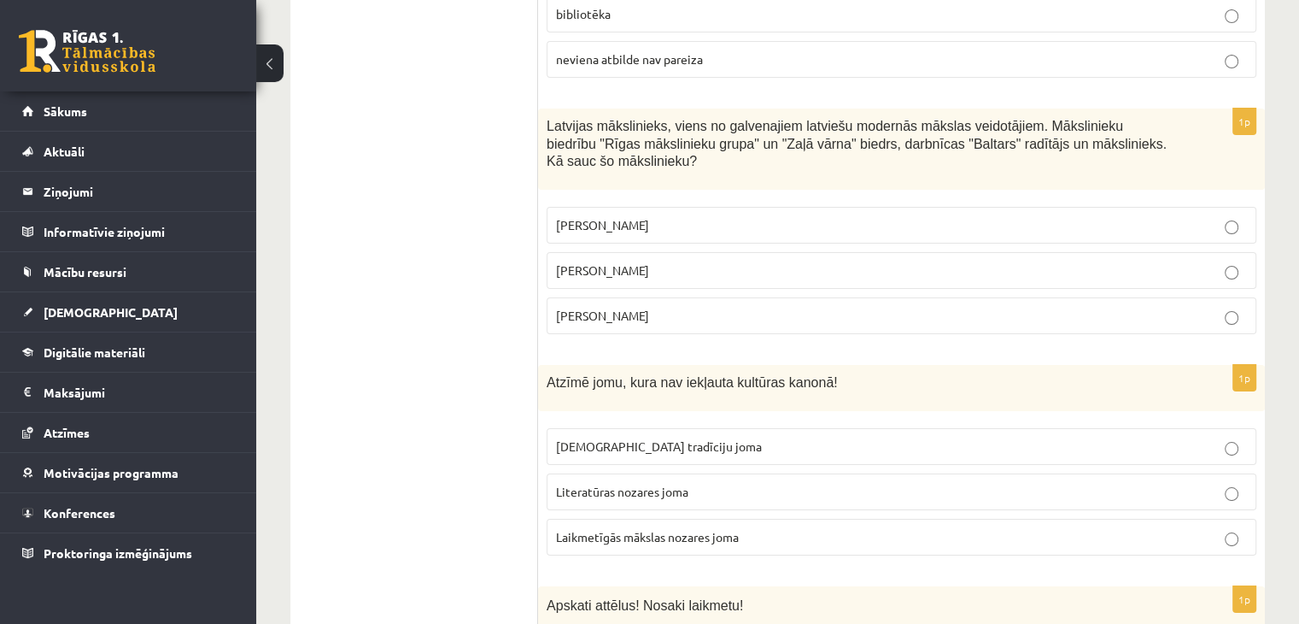
scroll to position [6156, 0]
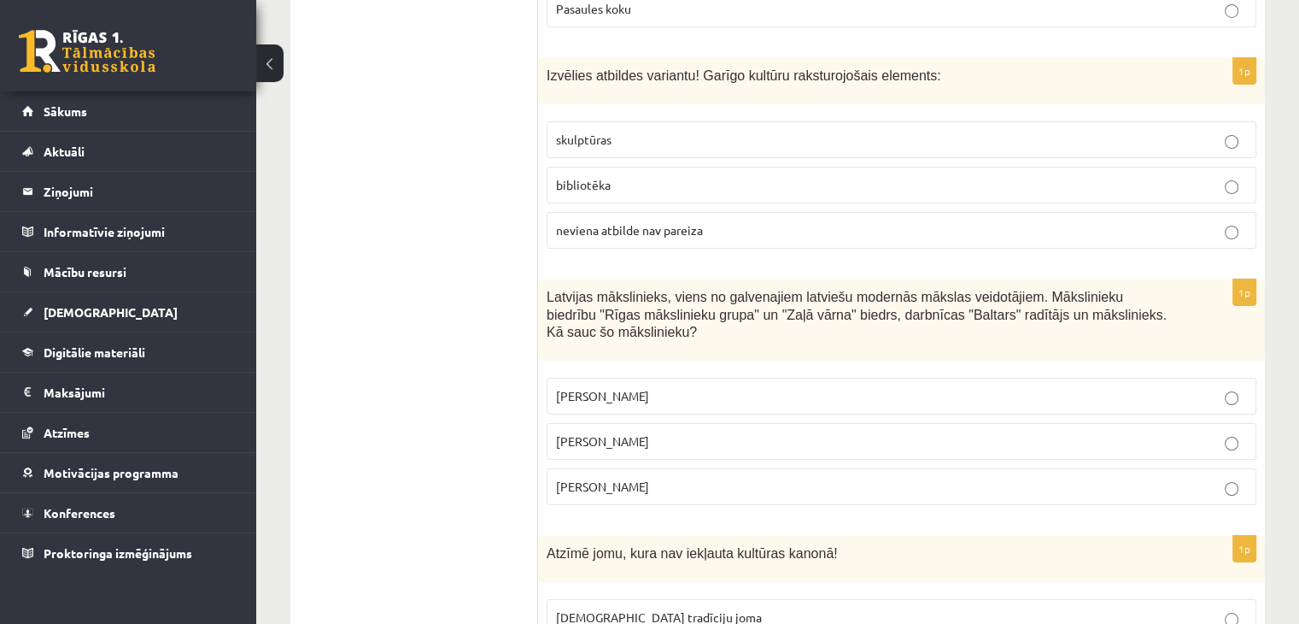
click at [702, 478] on p "Sigismunds Vidbergs" at bounding box center [901, 487] width 691 height 18
click at [654, 432] on p "Romāns Suta" at bounding box center [901, 441] width 691 height 18
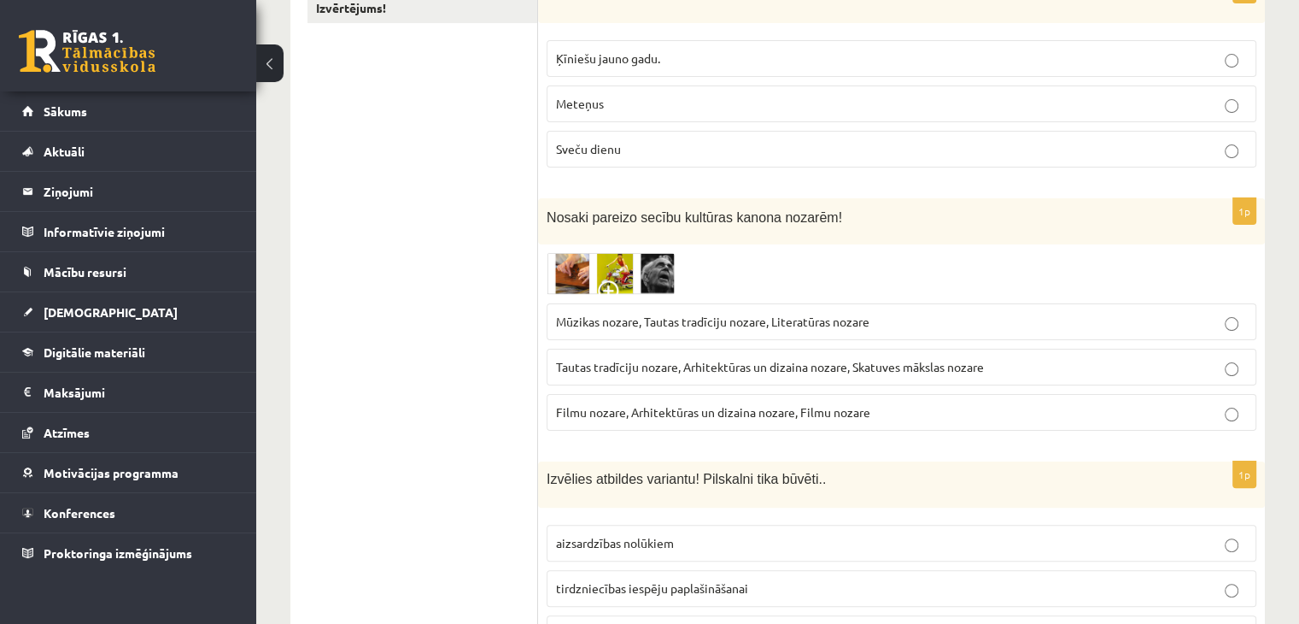
scroll to position [0, 0]
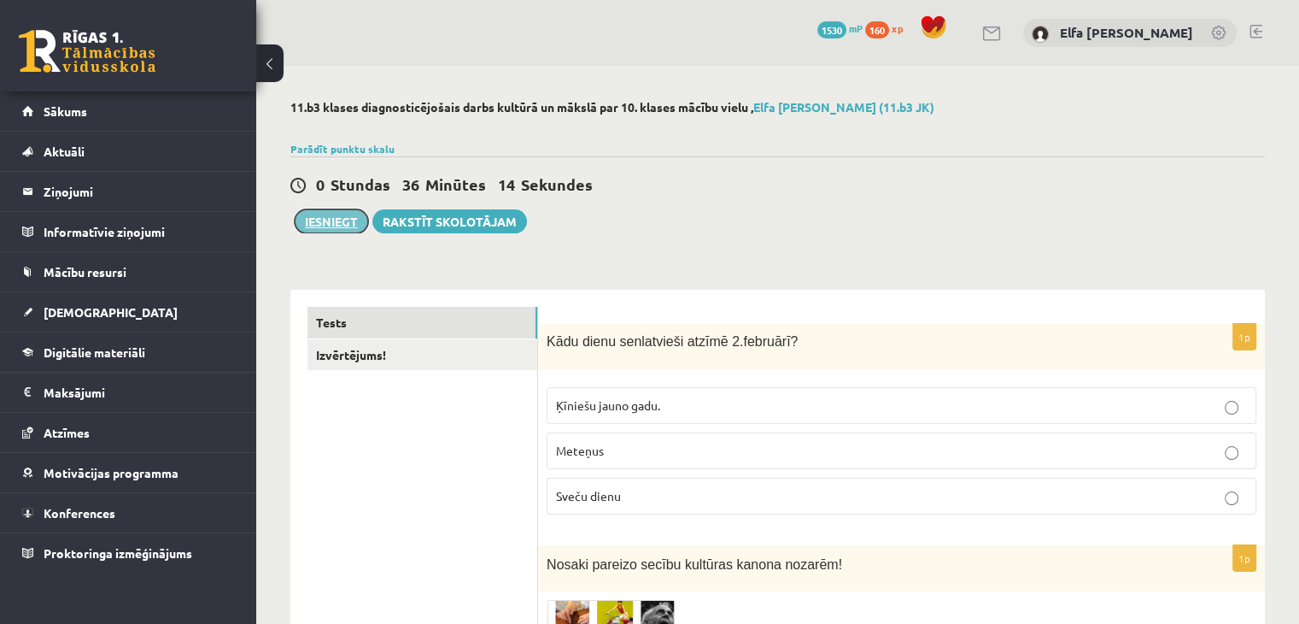
click at [331, 226] on button "Iesniegt" at bounding box center [331, 221] width 73 height 24
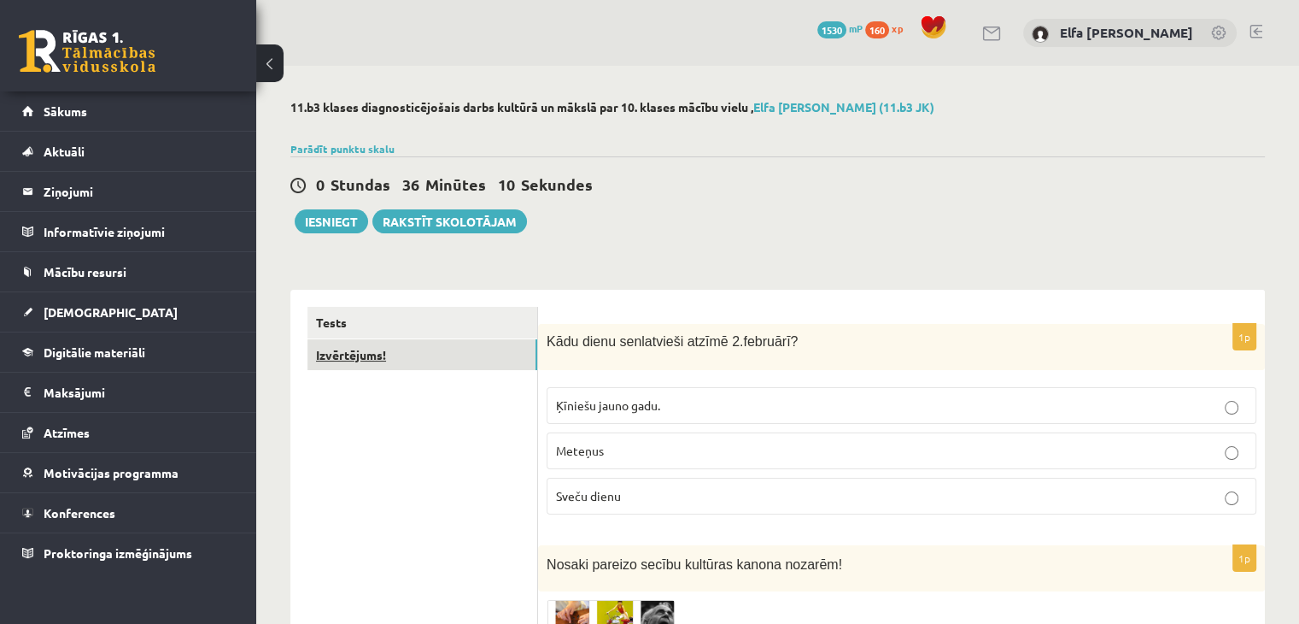
click at [385, 362] on link "Izvērtējums!" at bounding box center [423, 355] width 230 height 32
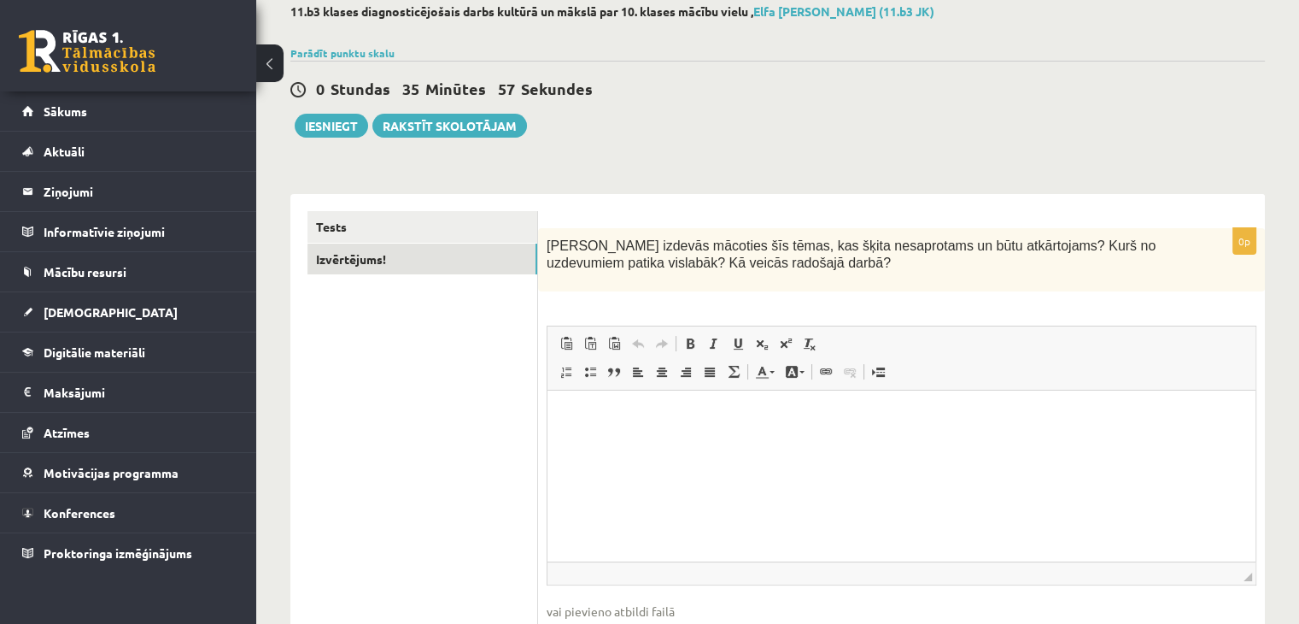
scroll to position [204, 0]
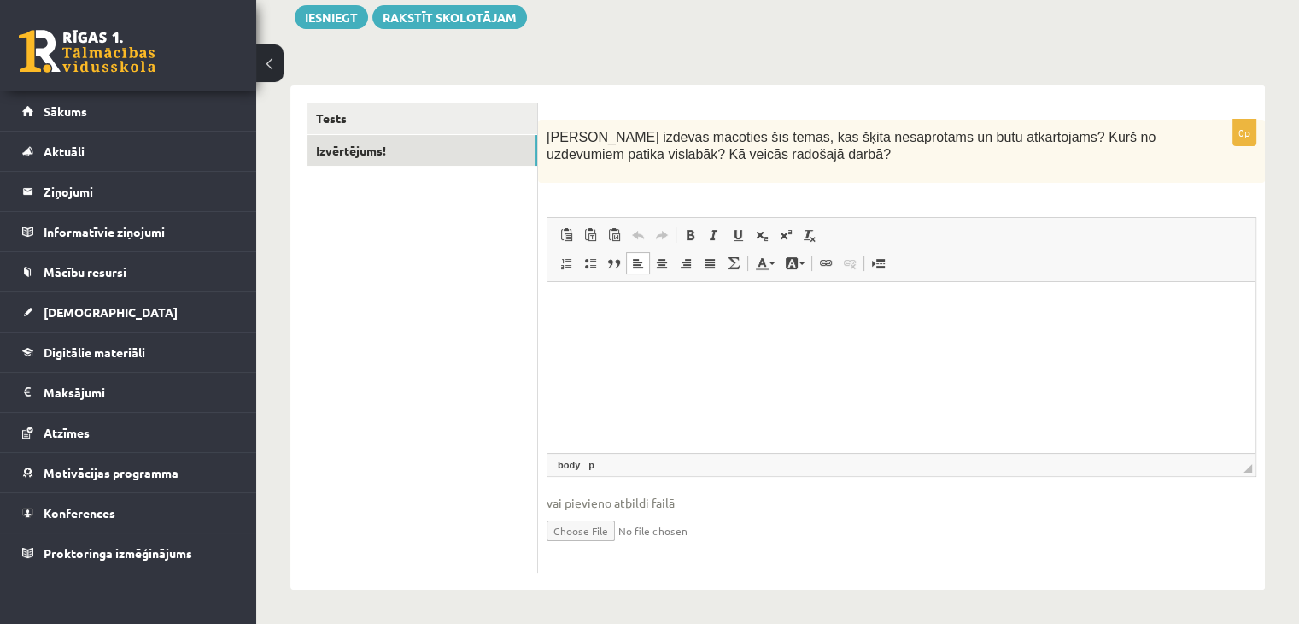
click at [564, 309] on html at bounding box center [902, 308] width 708 height 52
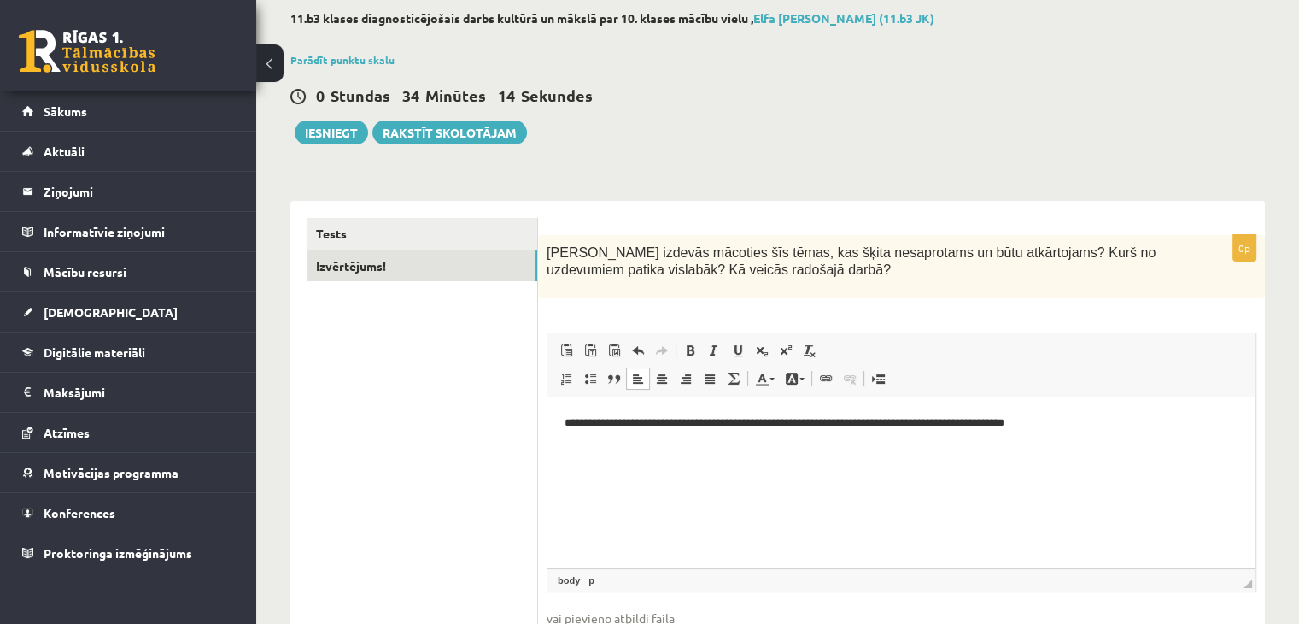
scroll to position [119, 0]
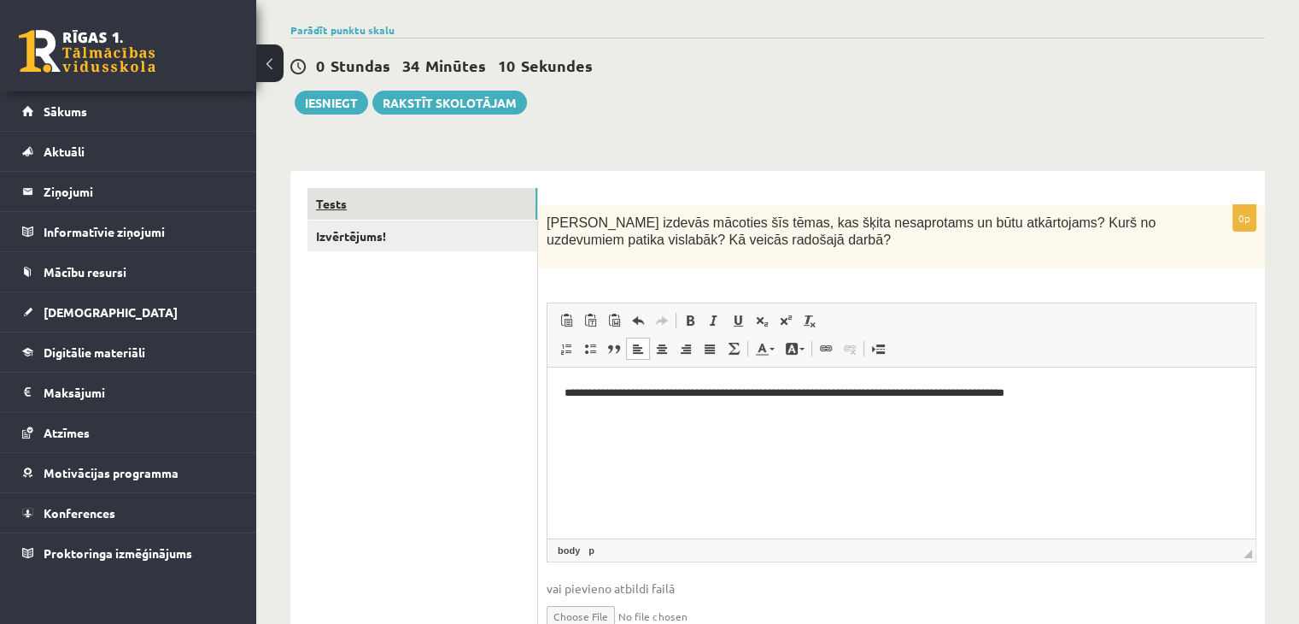
click at [455, 202] on link "Tests" at bounding box center [423, 204] width 230 height 32
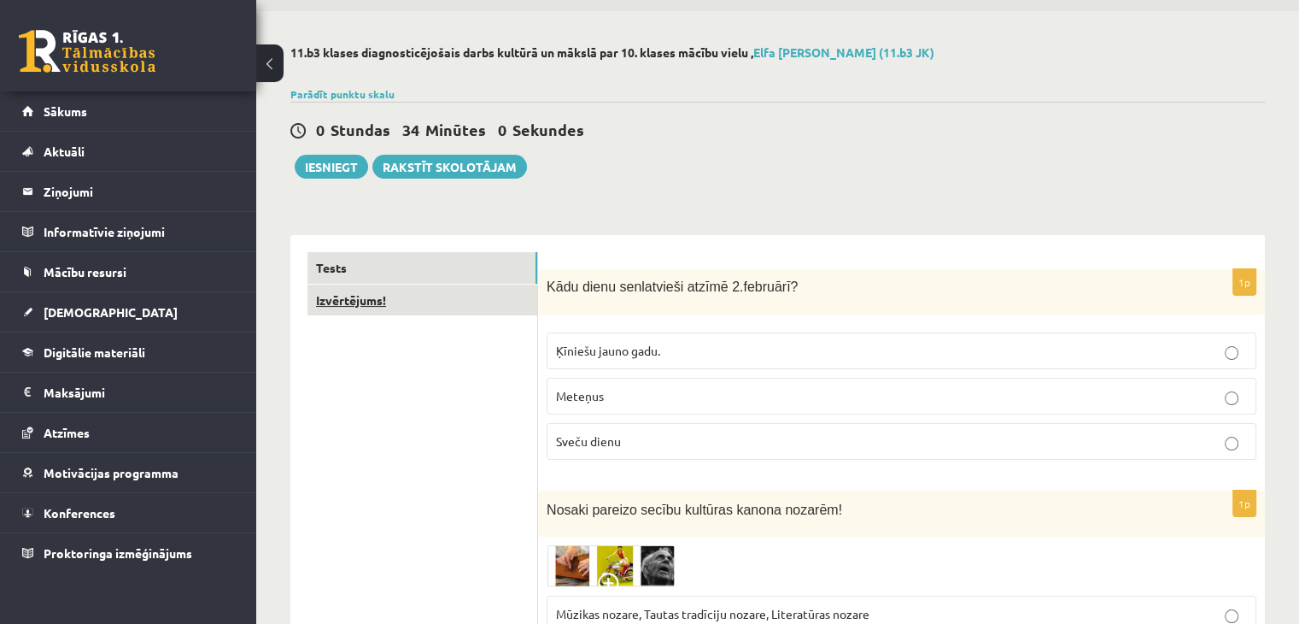
scroll to position [0, 0]
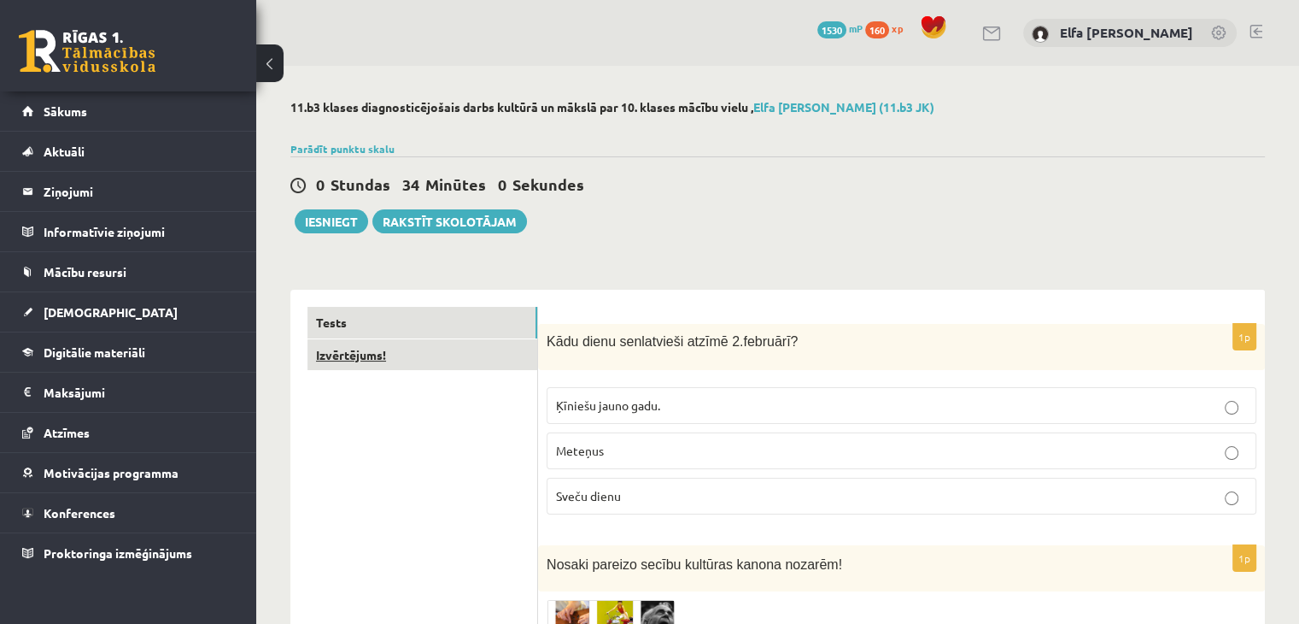
click at [453, 362] on link "Izvērtējums!" at bounding box center [423, 355] width 230 height 32
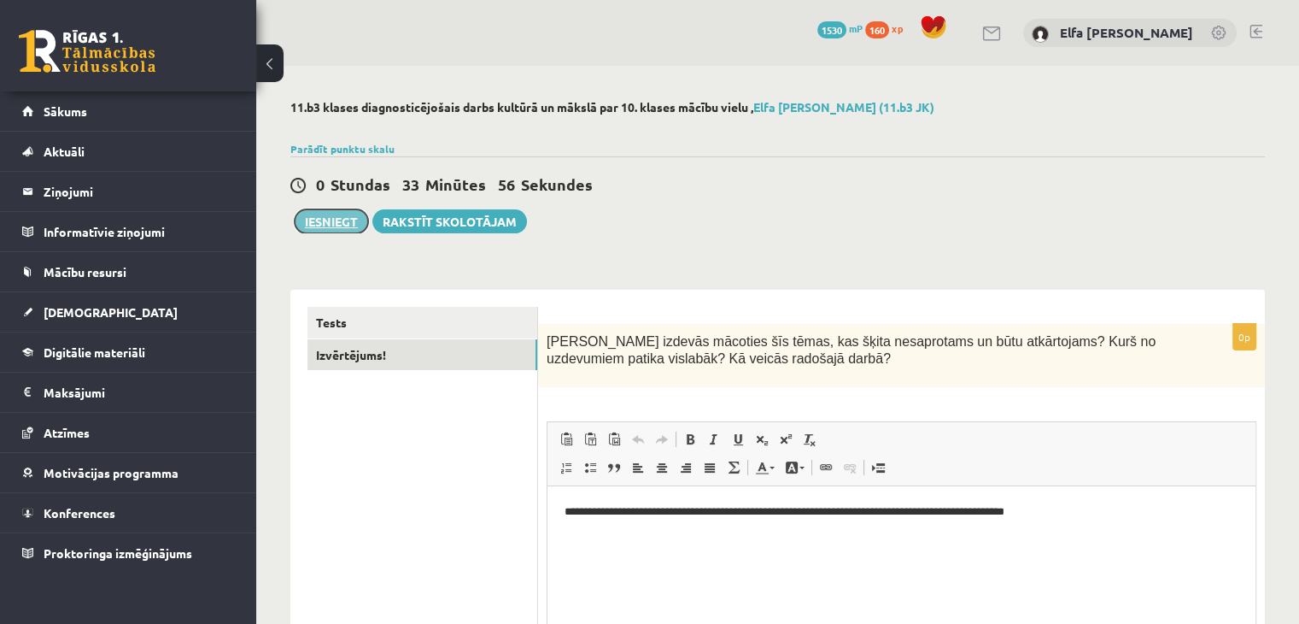
click at [322, 226] on button "Iesniegt" at bounding box center [331, 221] width 73 height 24
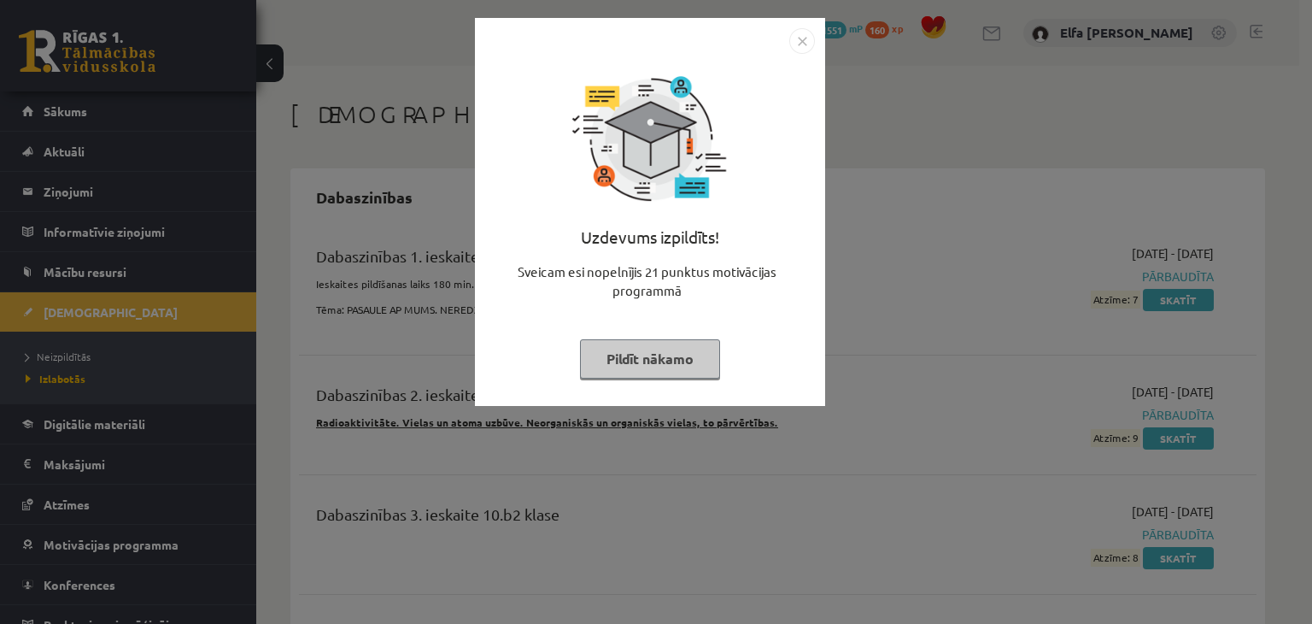
click at [666, 363] on button "Pildīt nākamo" at bounding box center [650, 358] width 140 height 39
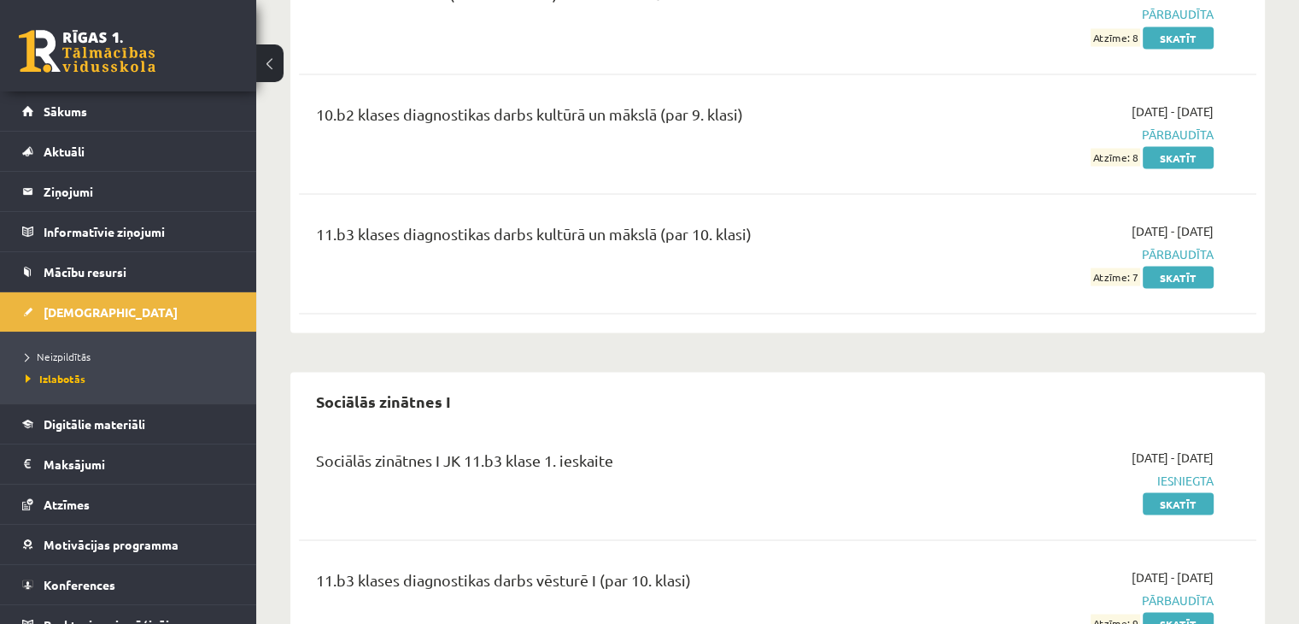
scroll to position [3246, 0]
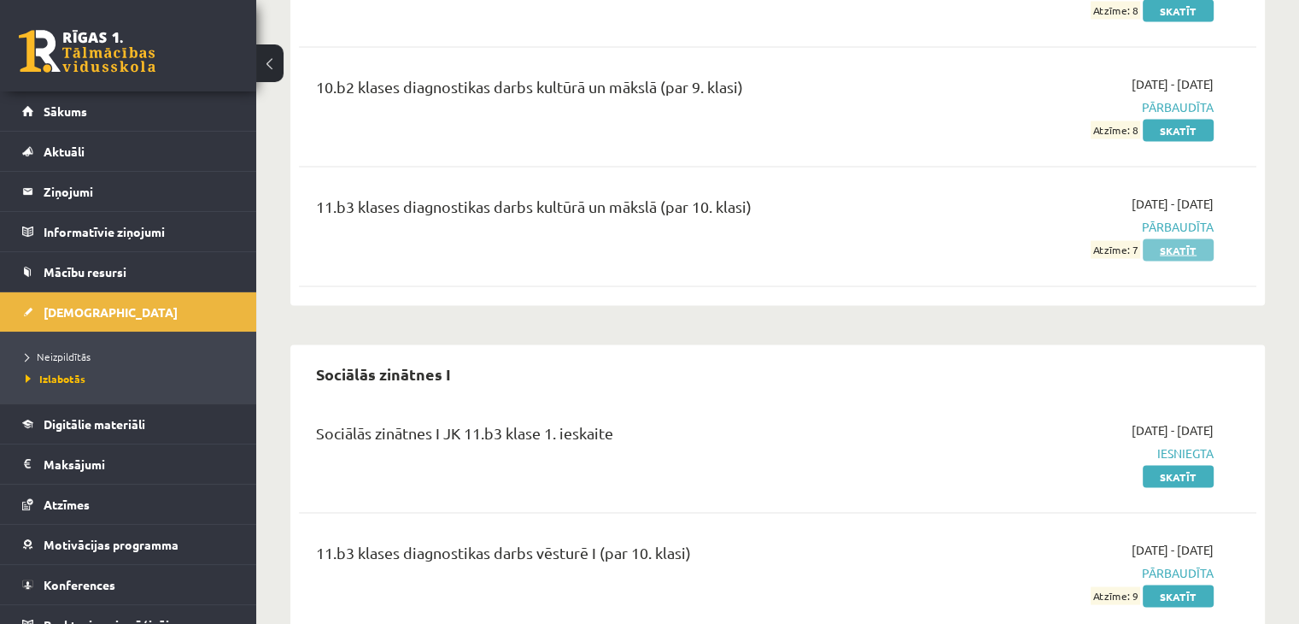
click at [1176, 238] on link "Skatīt" at bounding box center [1178, 249] width 71 height 22
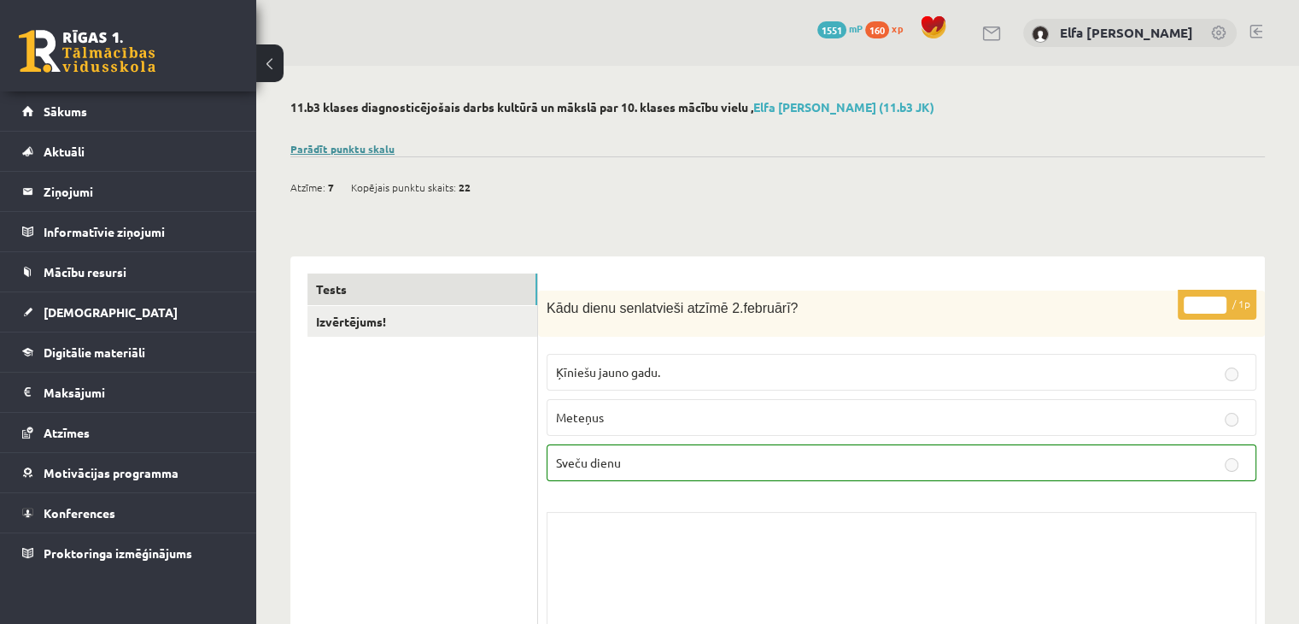
click at [335, 151] on link "Parādīt punktu skalu" at bounding box center [342, 149] width 104 height 14
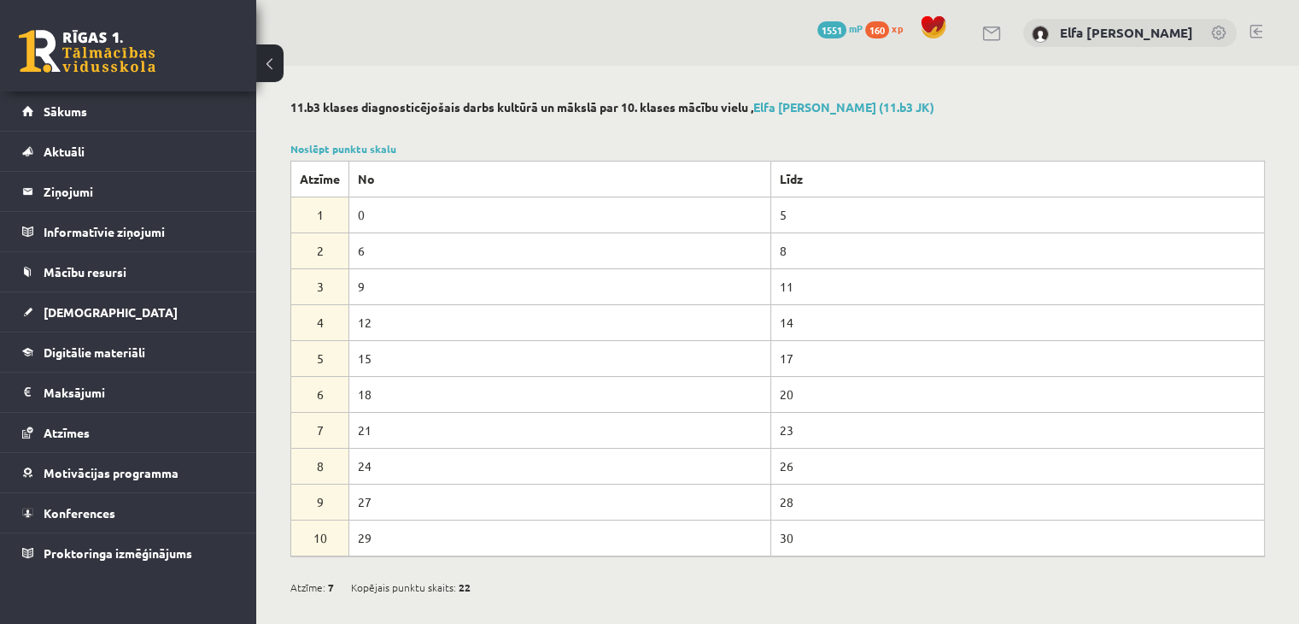
click at [578, 135] on div at bounding box center [777, 128] width 975 height 17
click at [164, 125] on link "Sākums" at bounding box center [128, 110] width 213 height 39
